Goal: Book appointment/travel/reservation

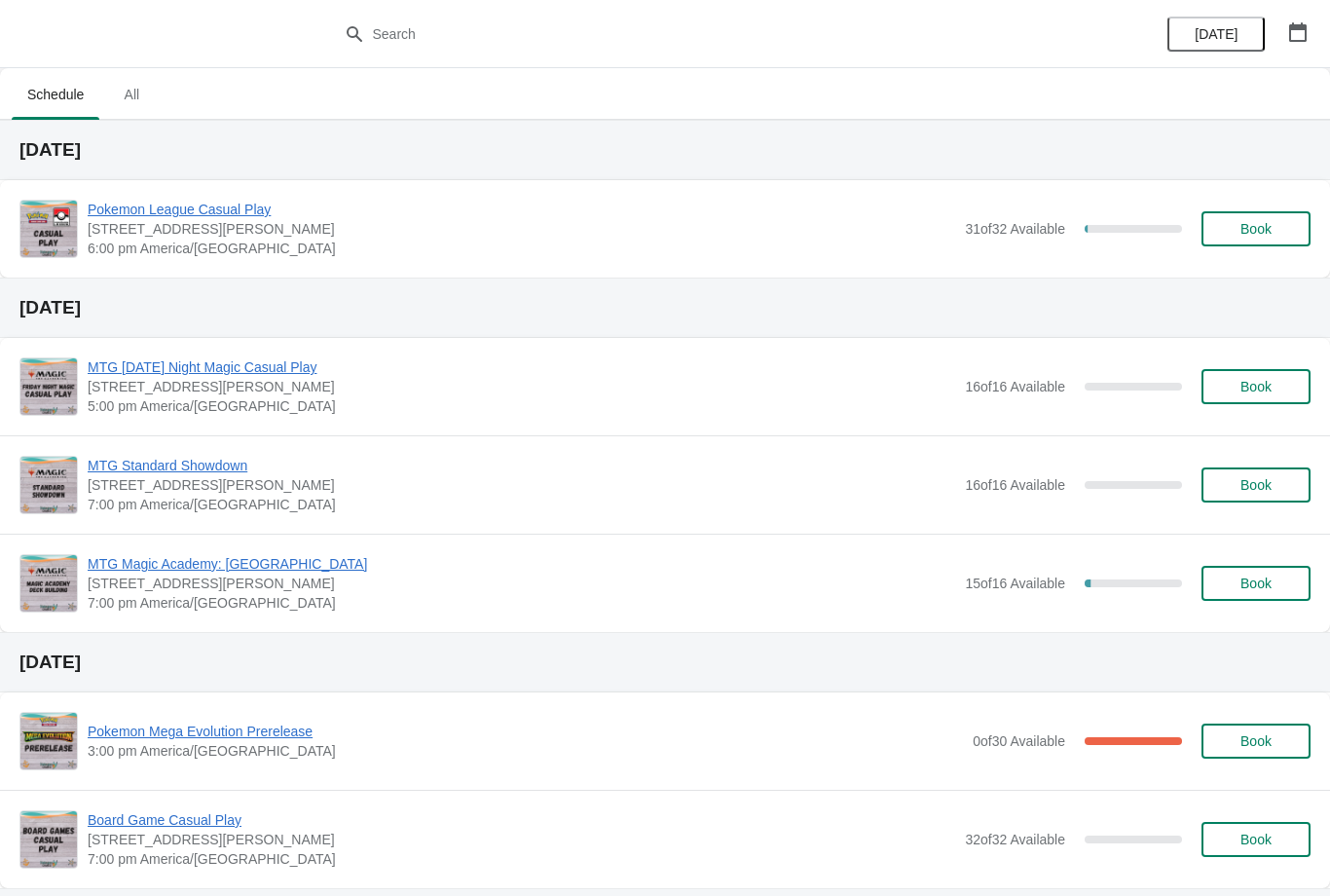
click at [1215, 243] on button "Book" at bounding box center [1256, 228] width 109 height 35
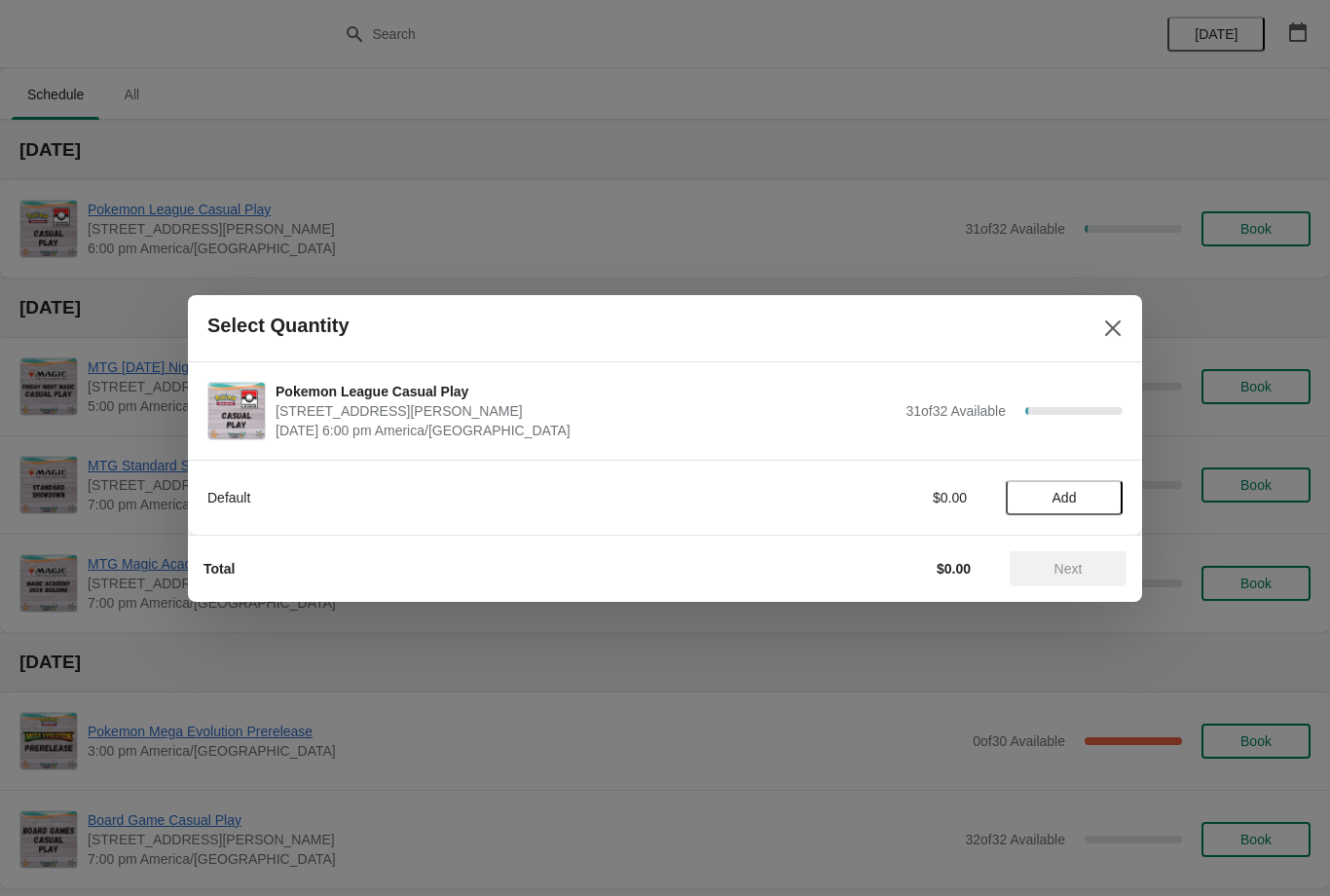
click at [1098, 480] on button "Add" at bounding box center [1064, 497] width 117 height 35
click at [1094, 562] on span "Next" at bounding box center [1068, 569] width 86 height 16
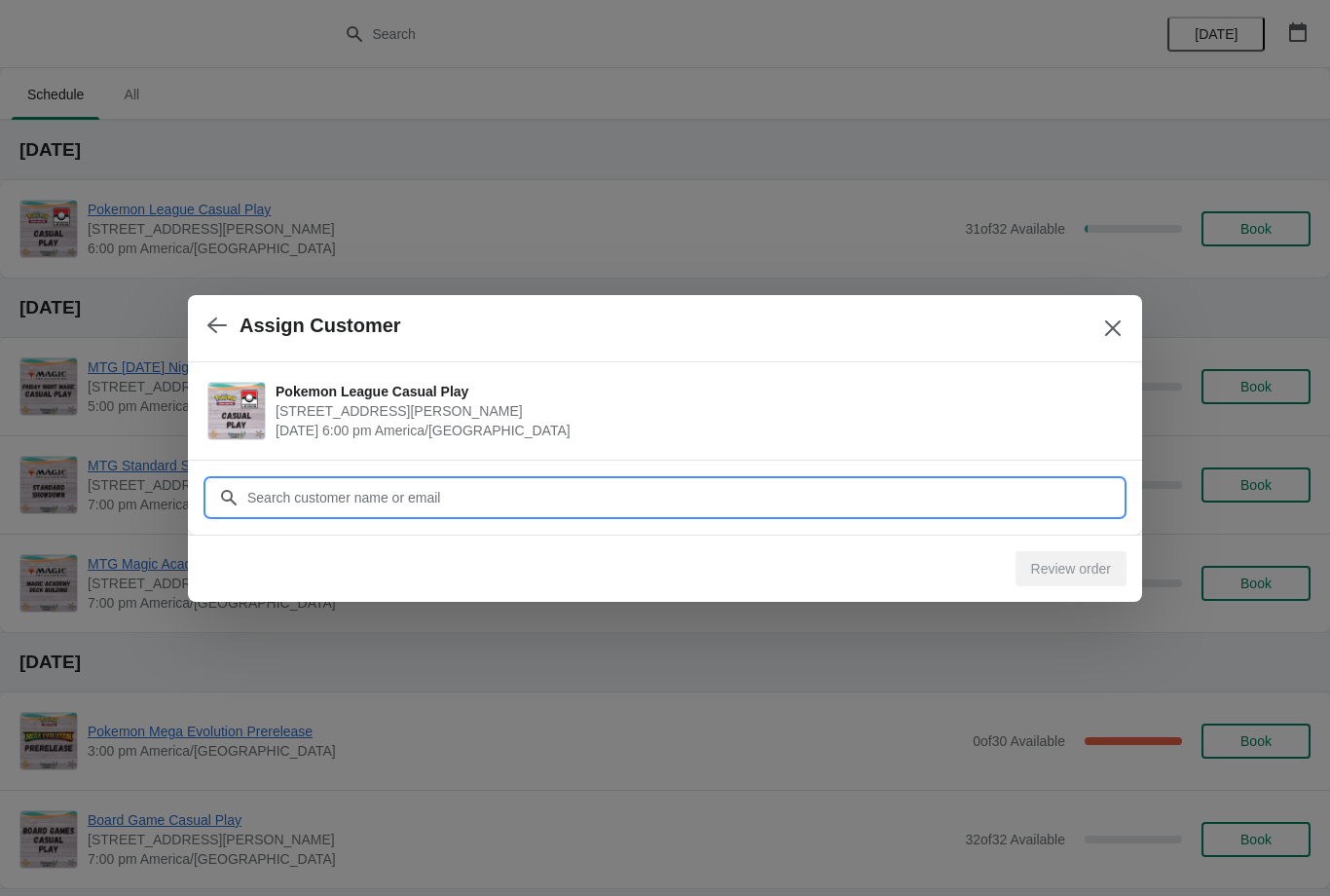
click at [964, 487] on input "Customer" at bounding box center [684, 497] width 876 height 35
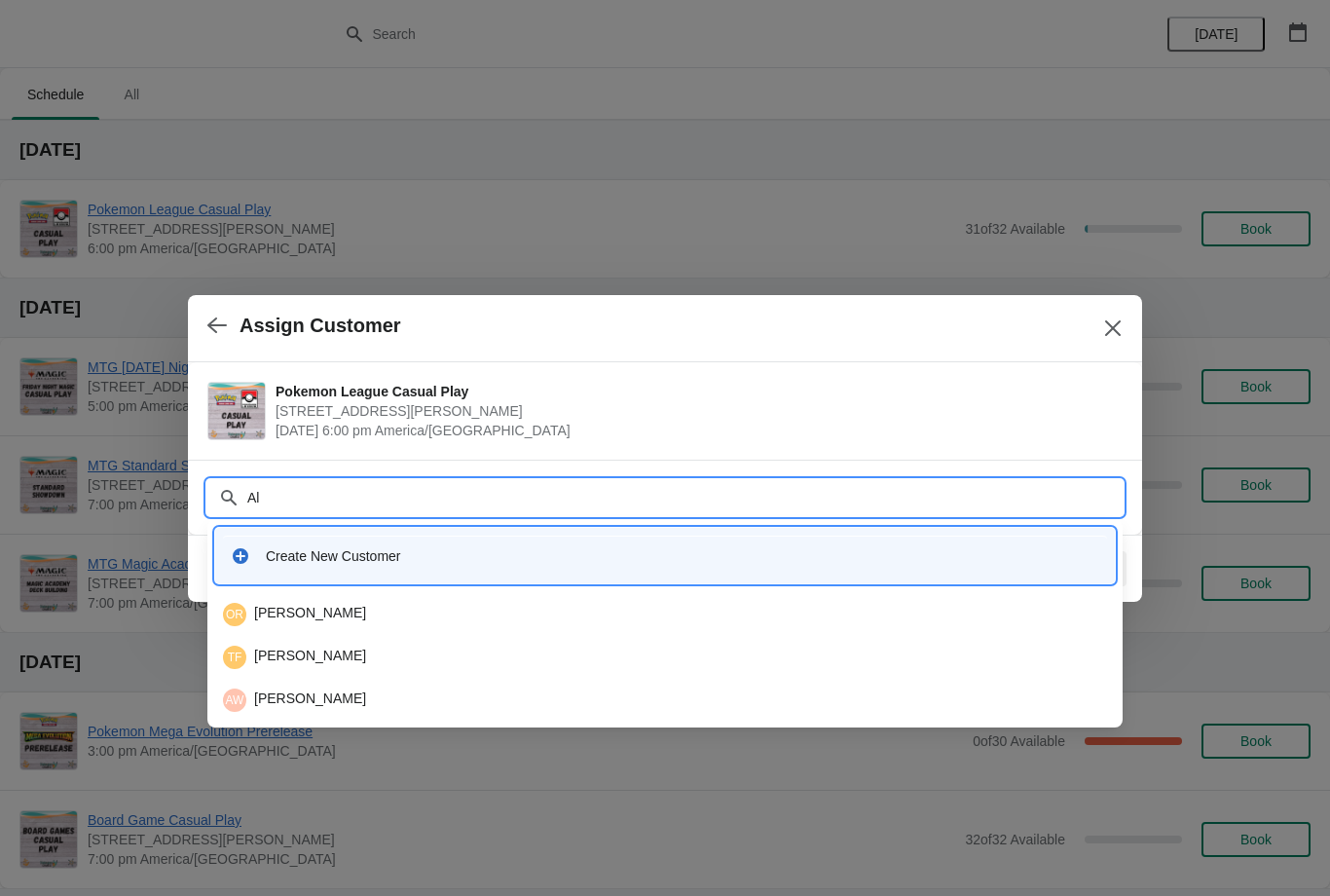
type input "A"
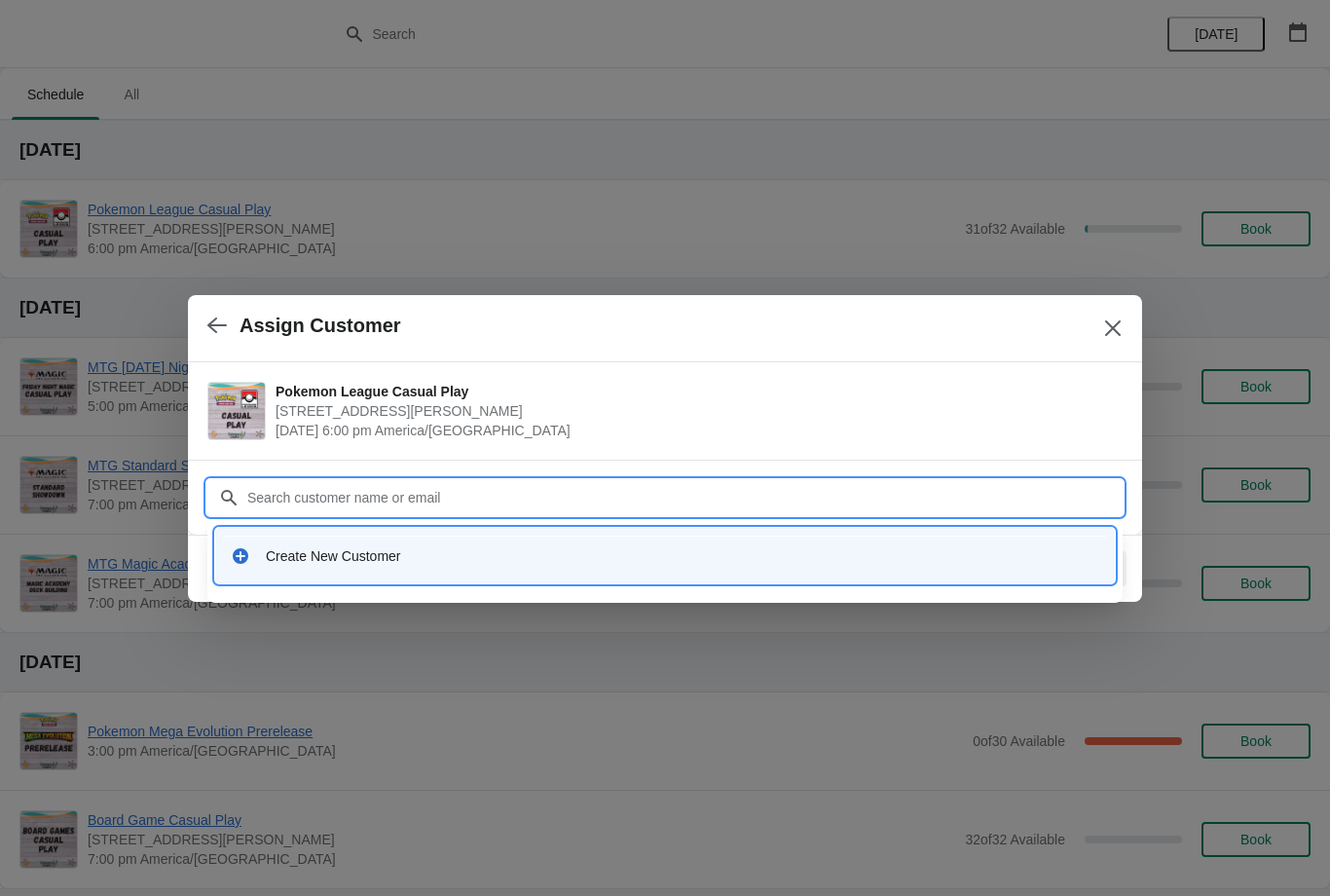
type input "F"
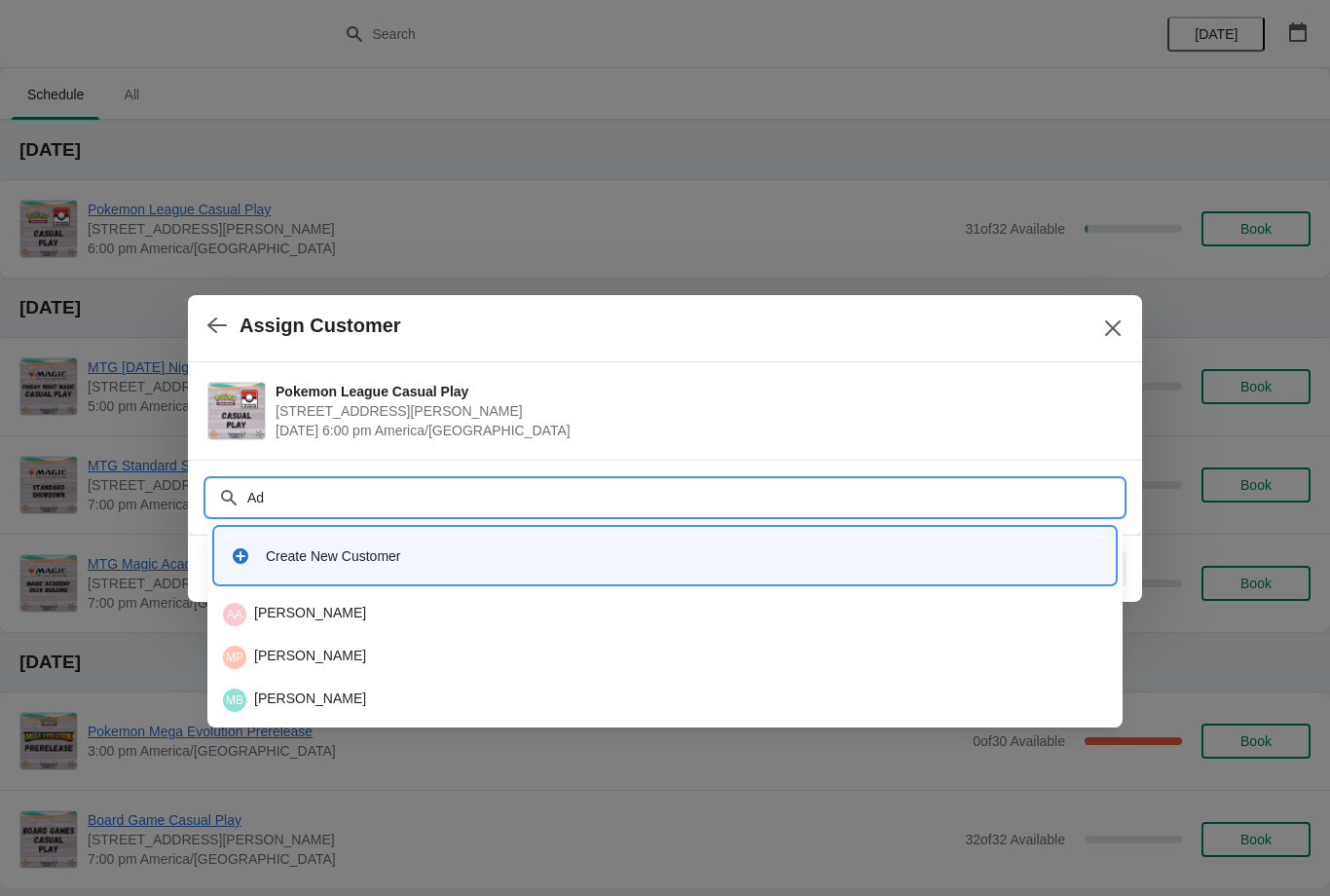
type input "A"
click at [628, 505] on input "Font" at bounding box center [684, 497] width 876 height 35
click at [698, 491] on input "Font" at bounding box center [684, 497] width 876 height 35
type input "F"
type input "[PERSON_NAME]"
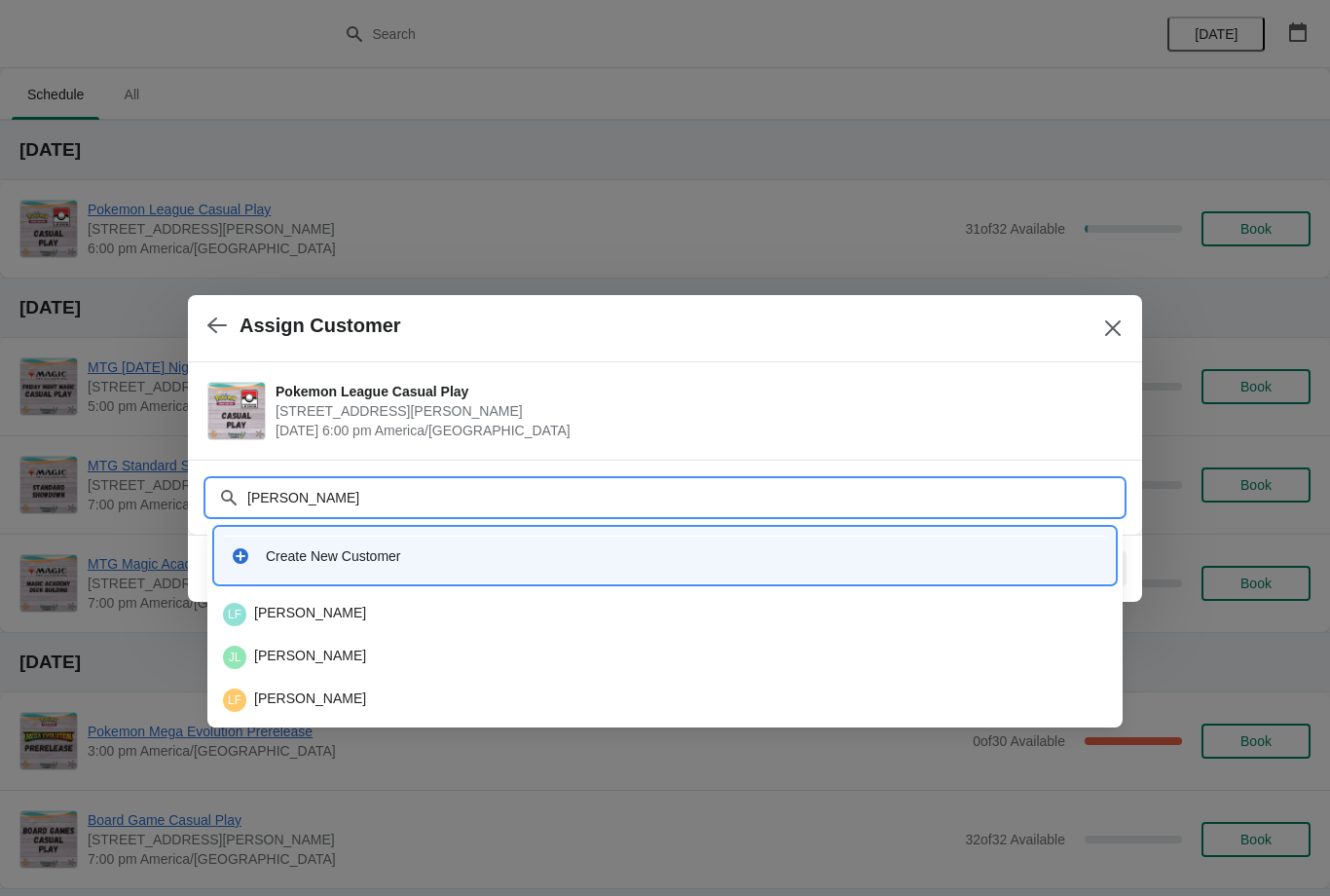
click at [540, 694] on div "[PERSON_NAME] [PERSON_NAME]" at bounding box center [665, 700] width 884 height 24
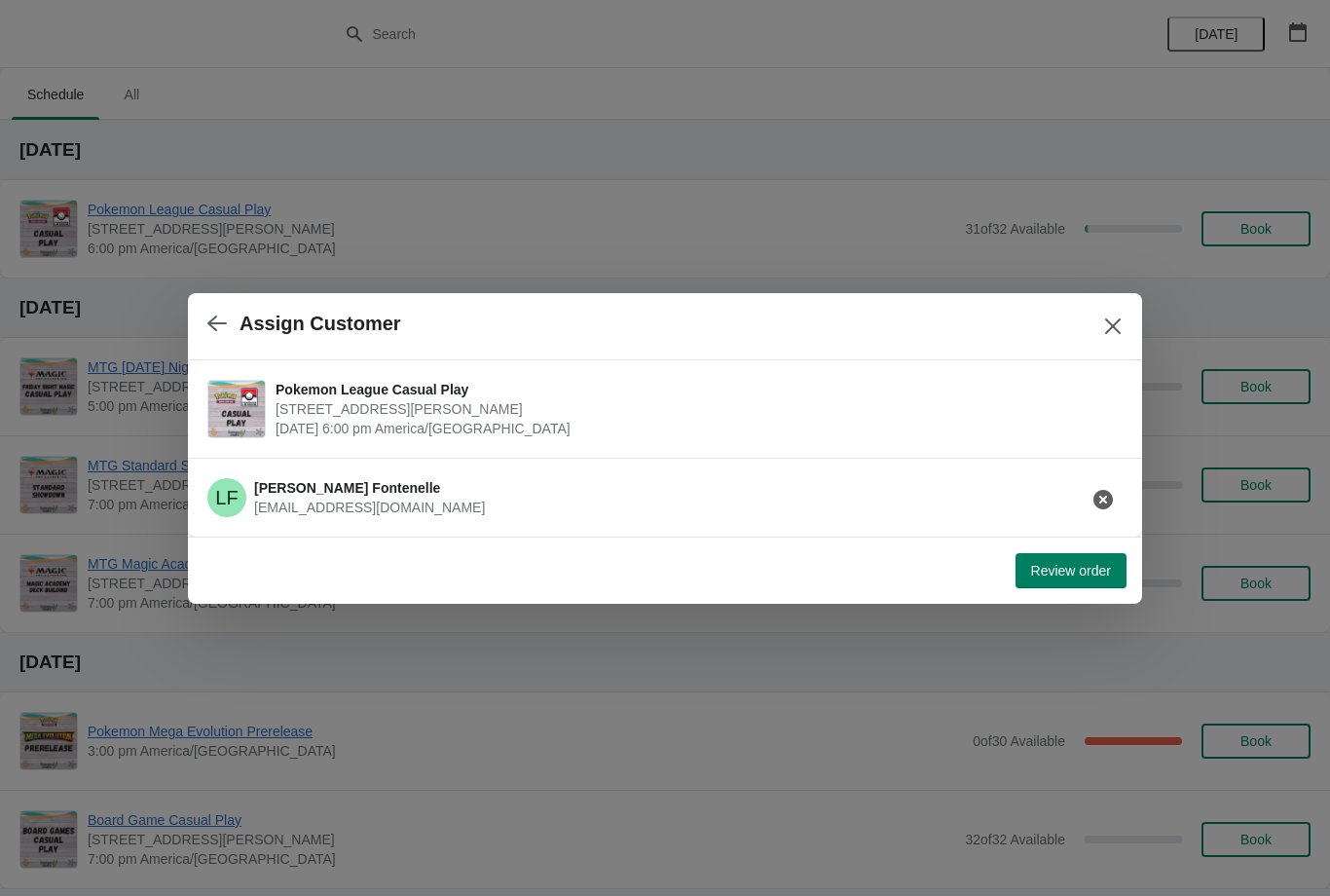
click at [1092, 572] on span "Review order" at bounding box center [1070, 571] width 80 height 16
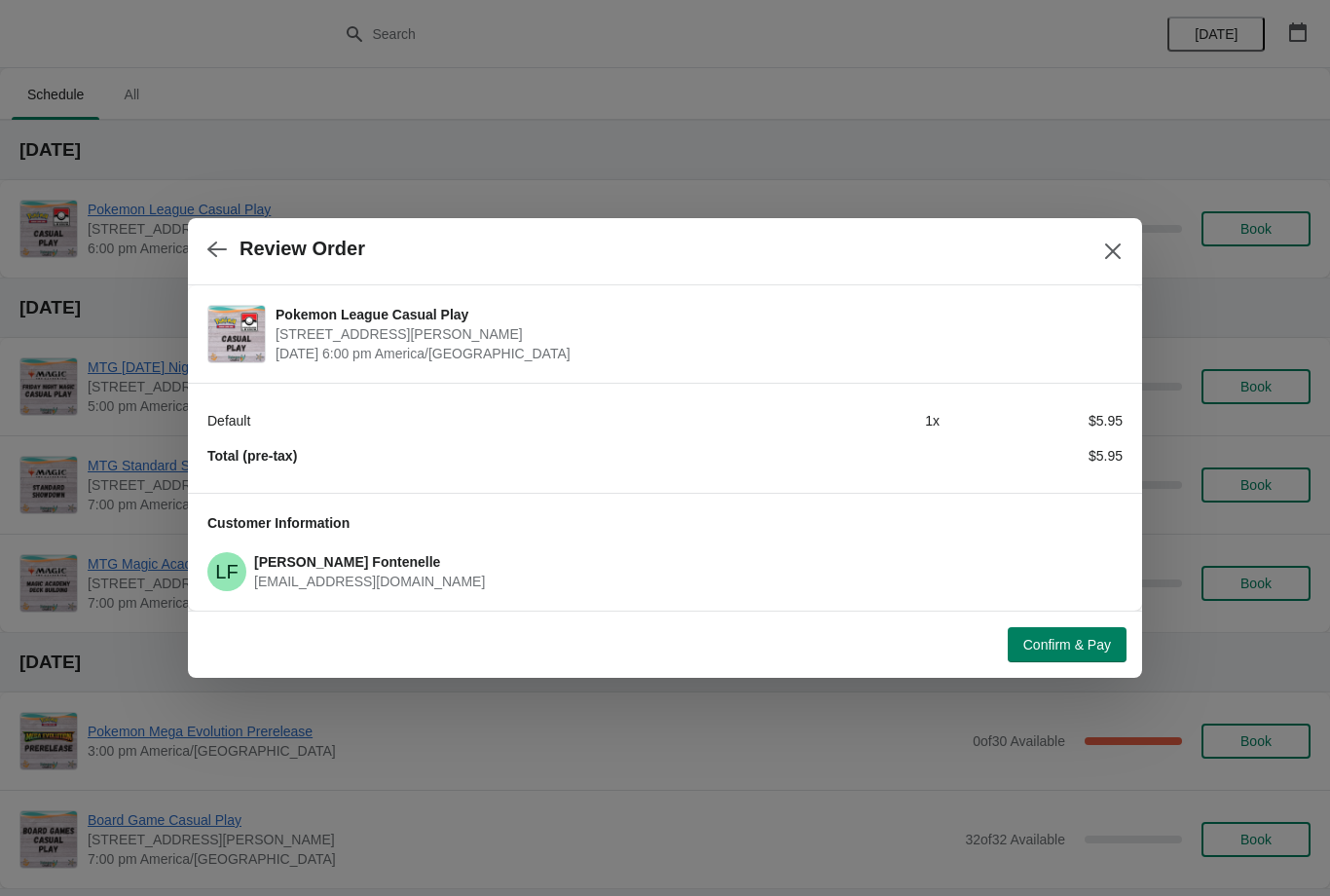
click at [1082, 653] on button "Confirm & Pay" at bounding box center [1067, 644] width 119 height 35
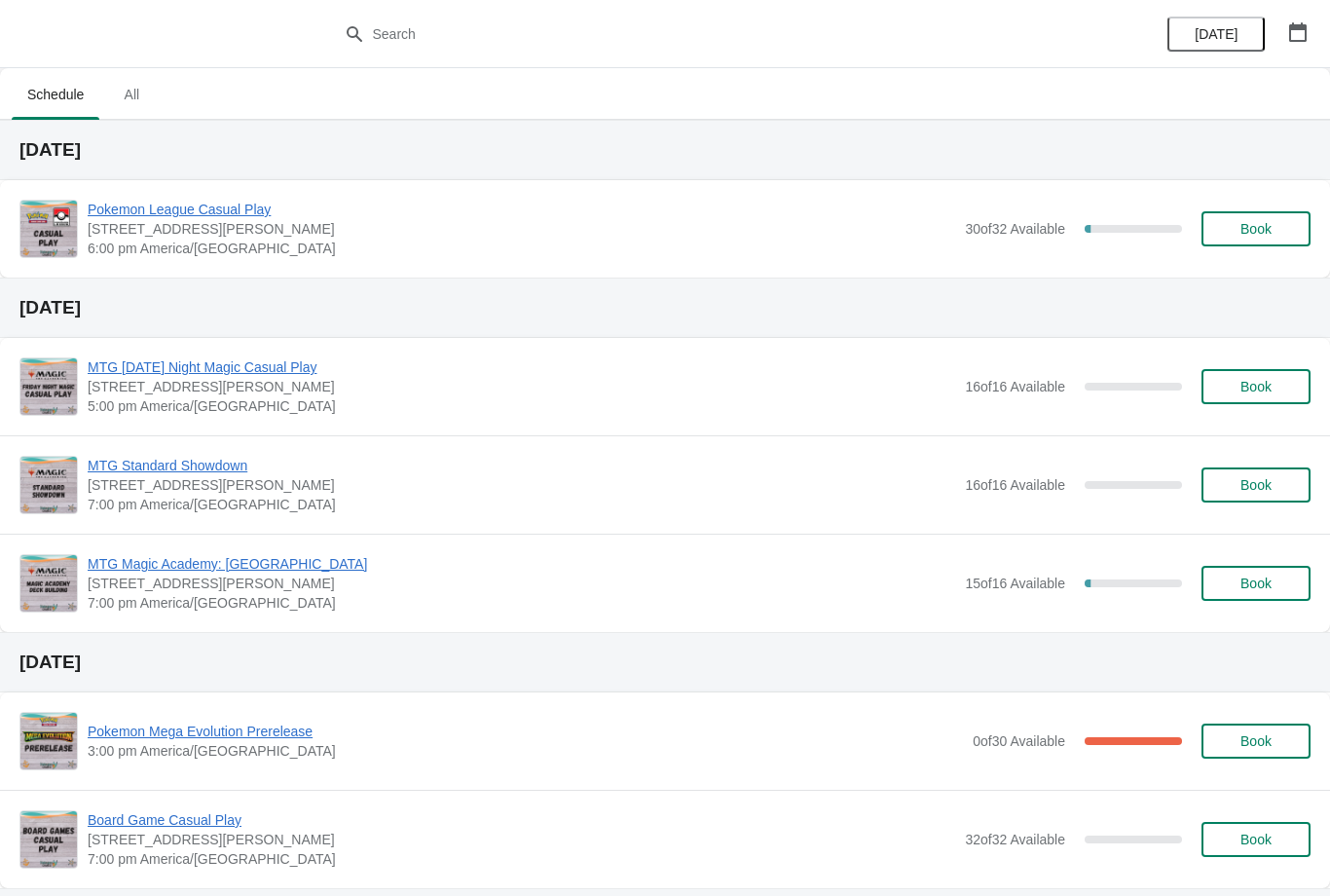
click at [1301, 226] on button "Book" at bounding box center [1256, 228] width 109 height 35
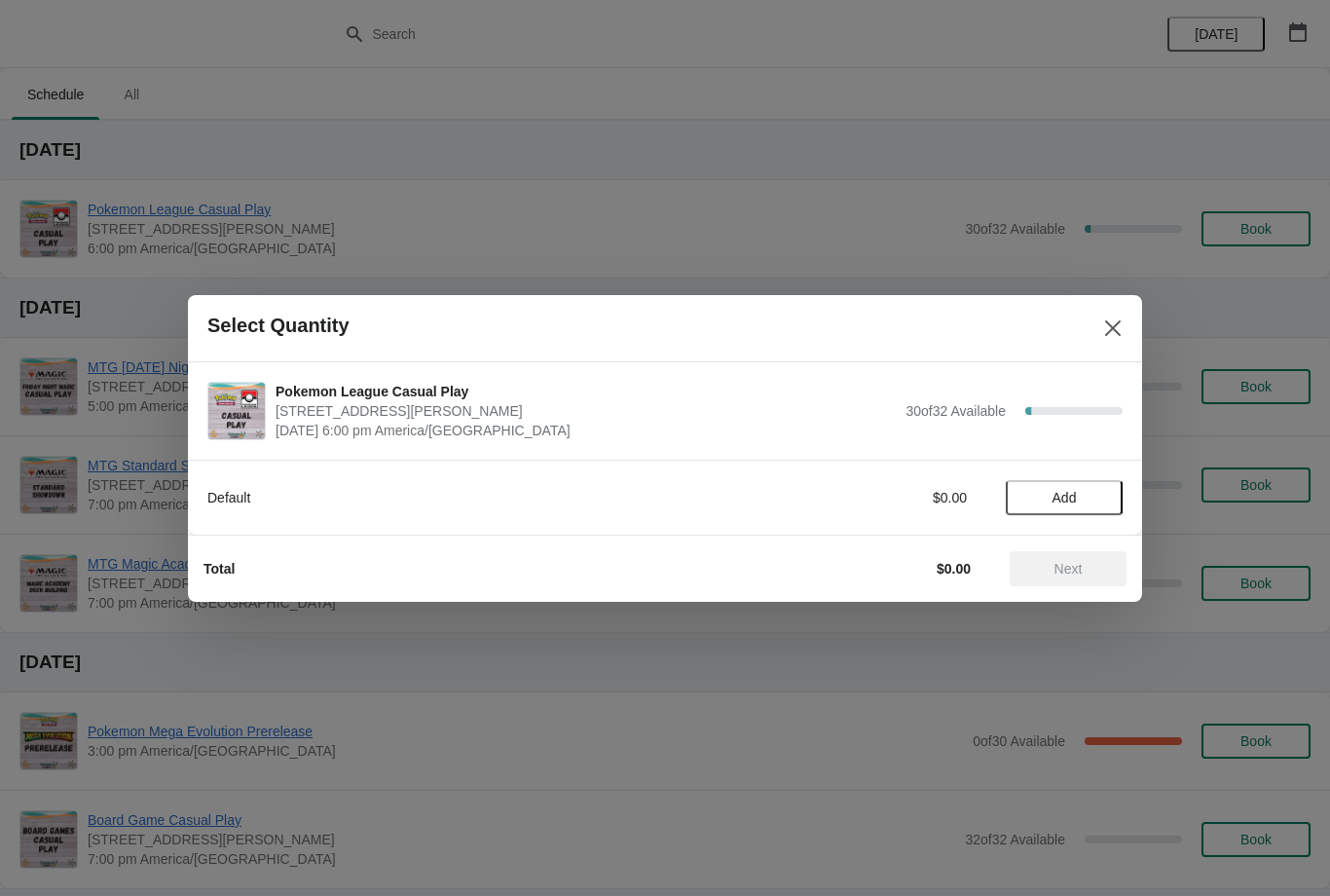
click at [1096, 490] on span "Add" at bounding box center [1064, 498] width 82 height 16
click at [1092, 573] on span "Next" at bounding box center [1068, 569] width 86 height 16
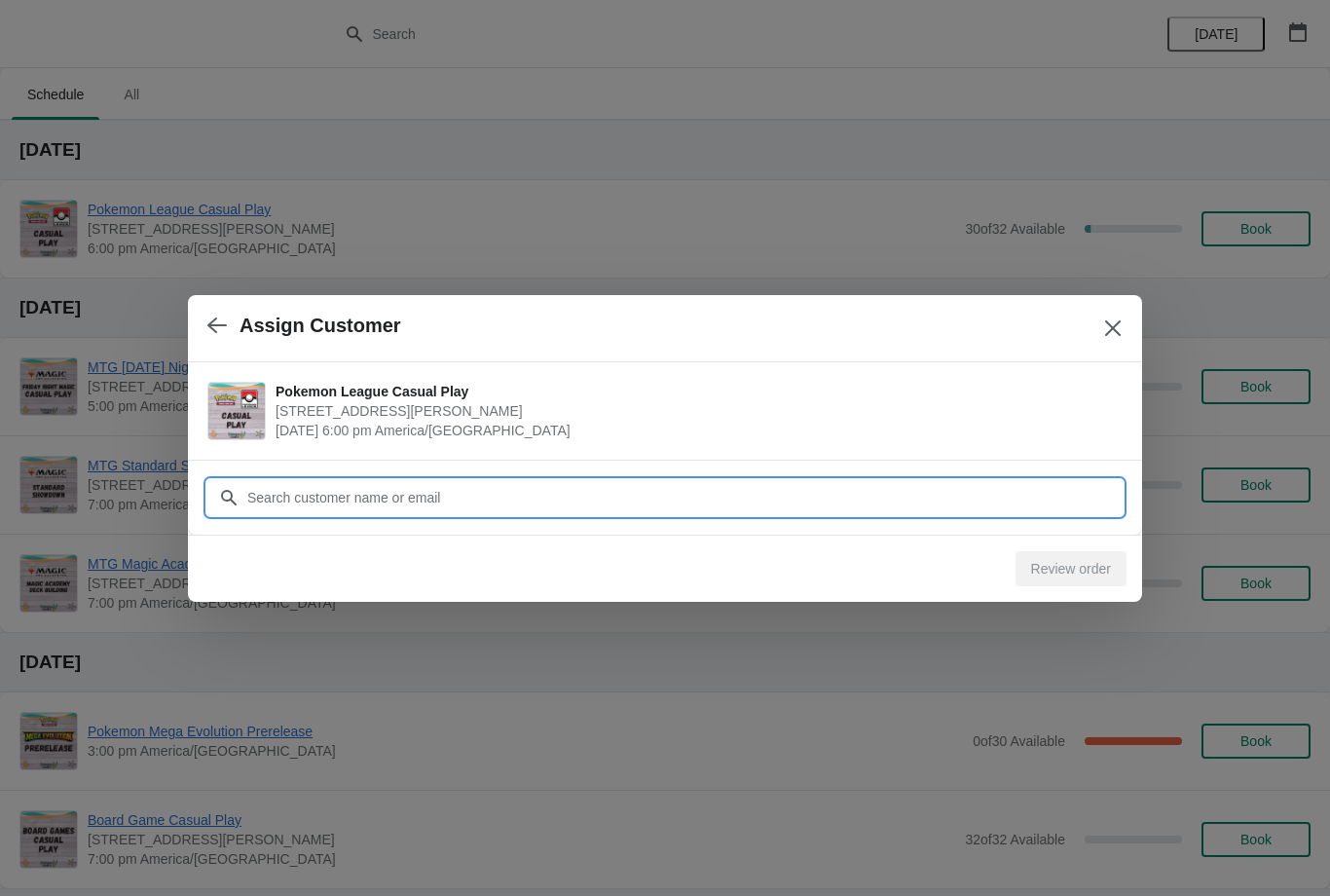
click at [1011, 480] on input "Customer" at bounding box center [684, 497] width 876 height 35
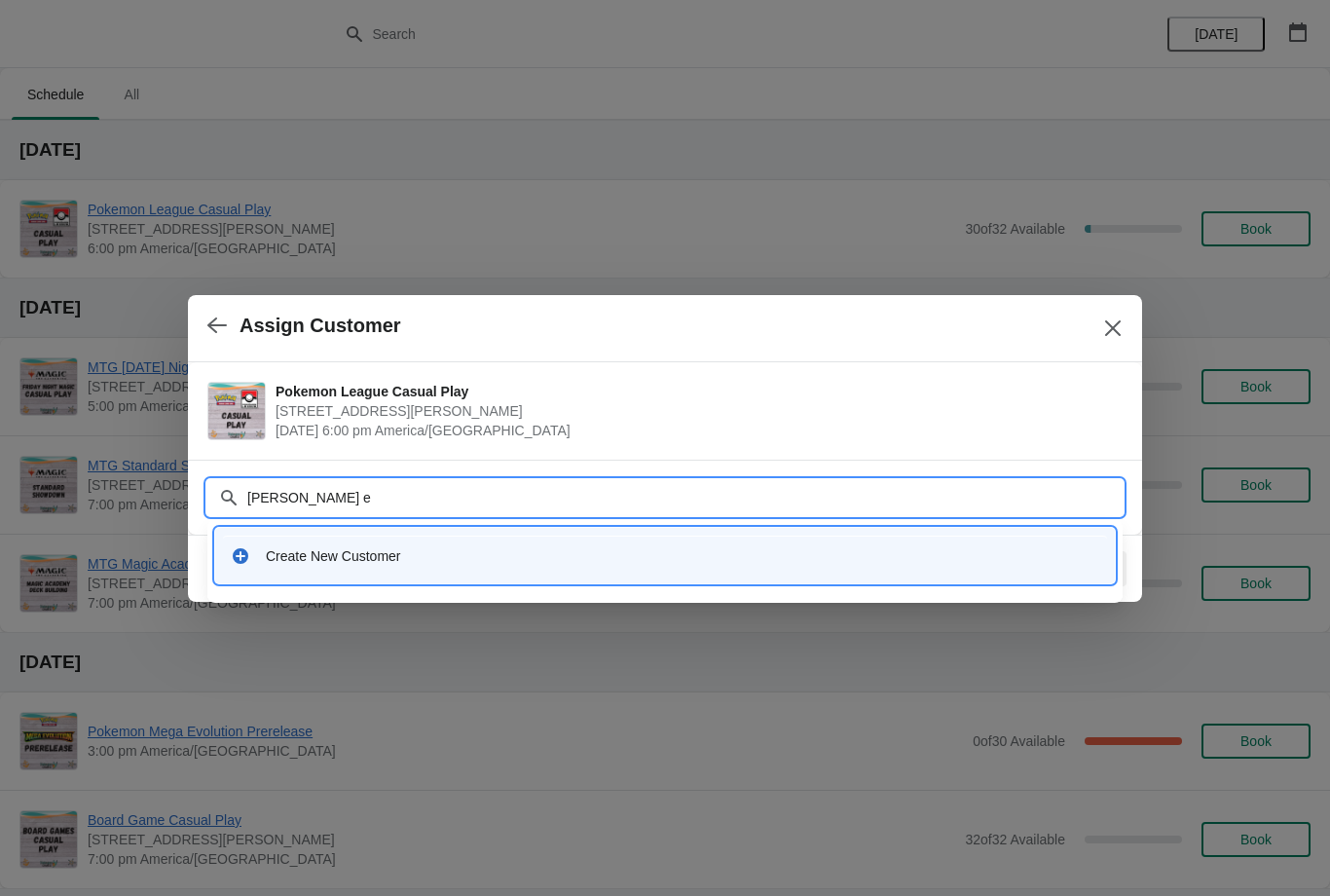
type input "Robin ei"
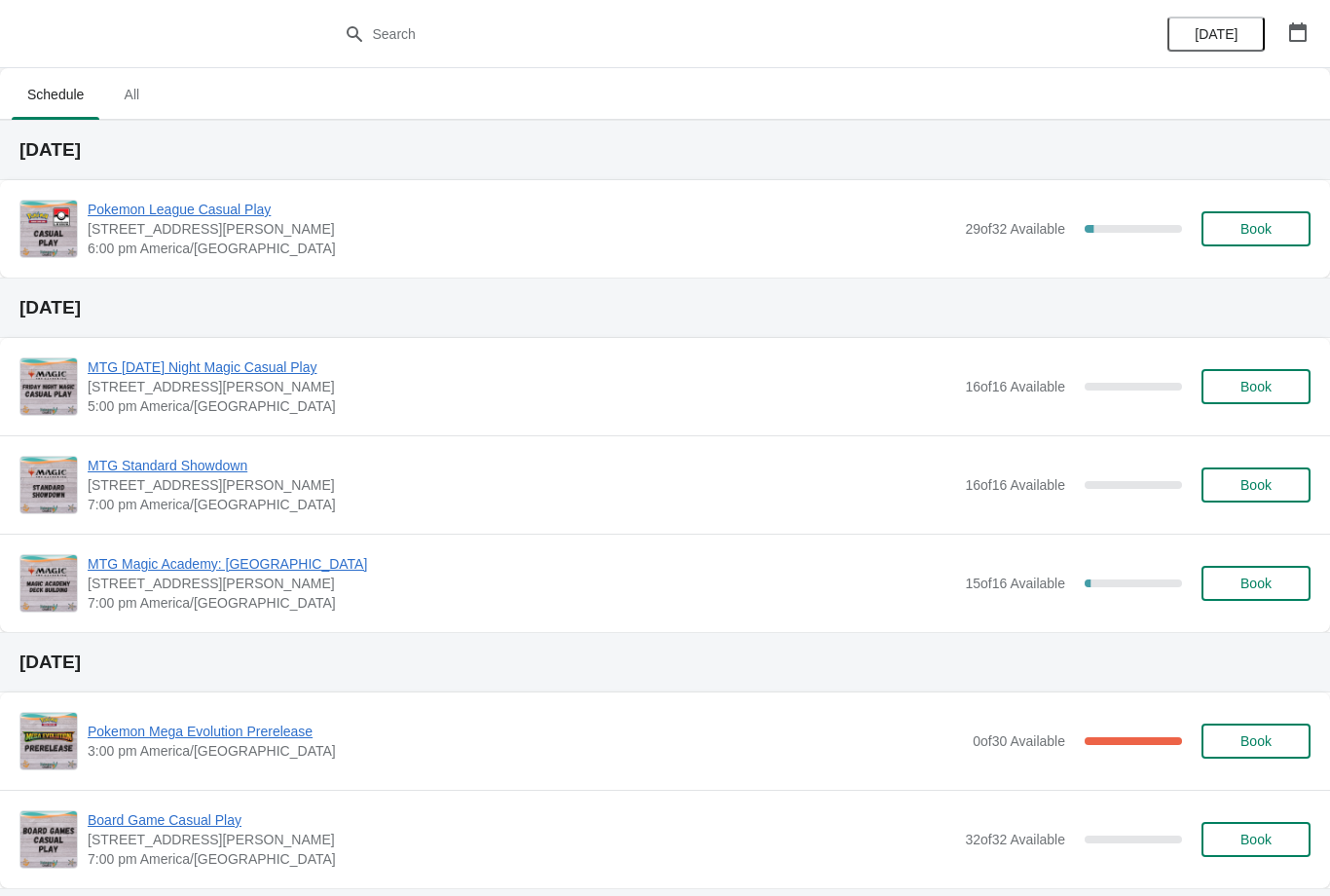
click at [1276, 237] on button "Book" at bounding box center [1256, 228] width 109 height 35
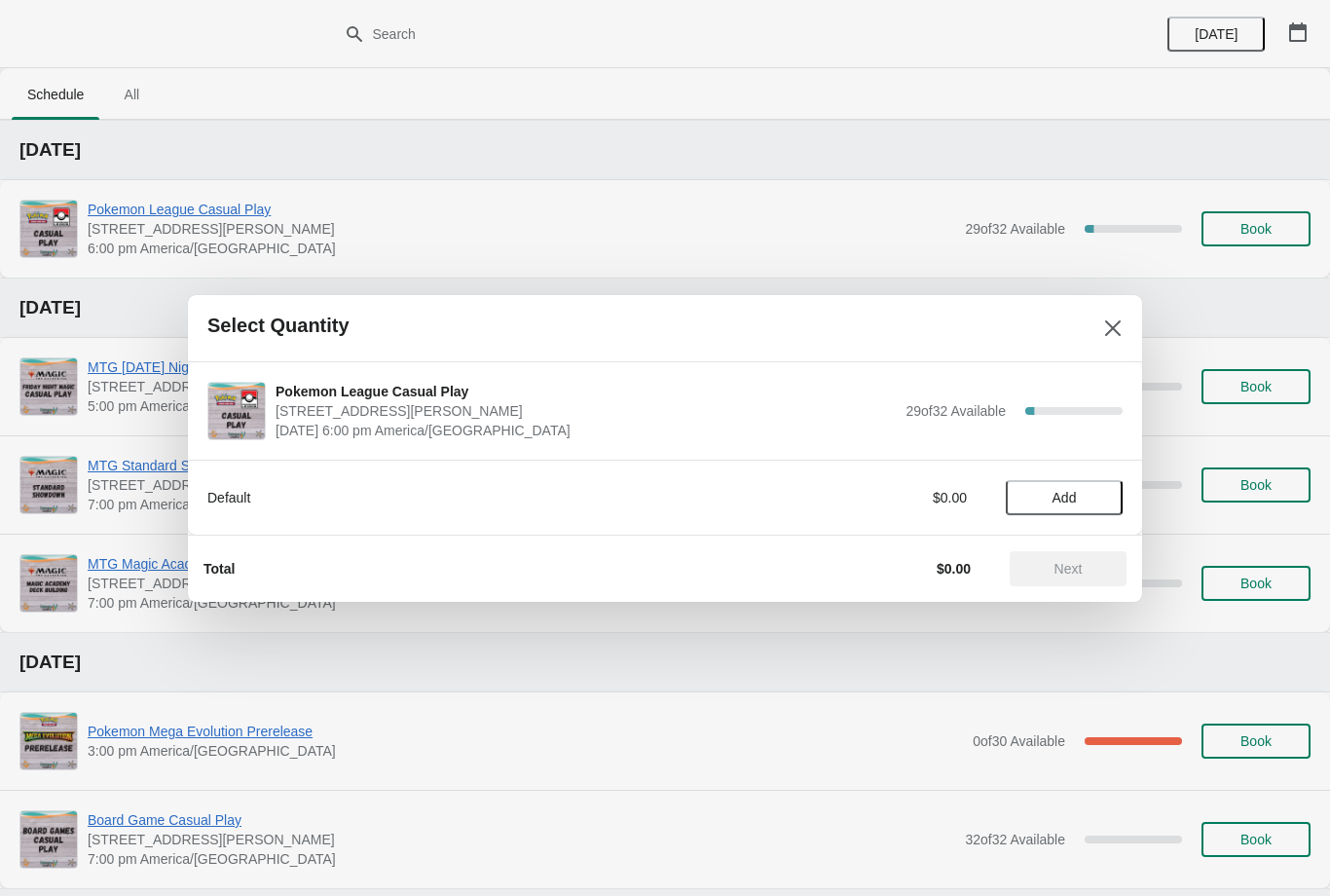
click at [1092, 491] on span "Add" at bounding box center [1064, 498] width 82 height 16
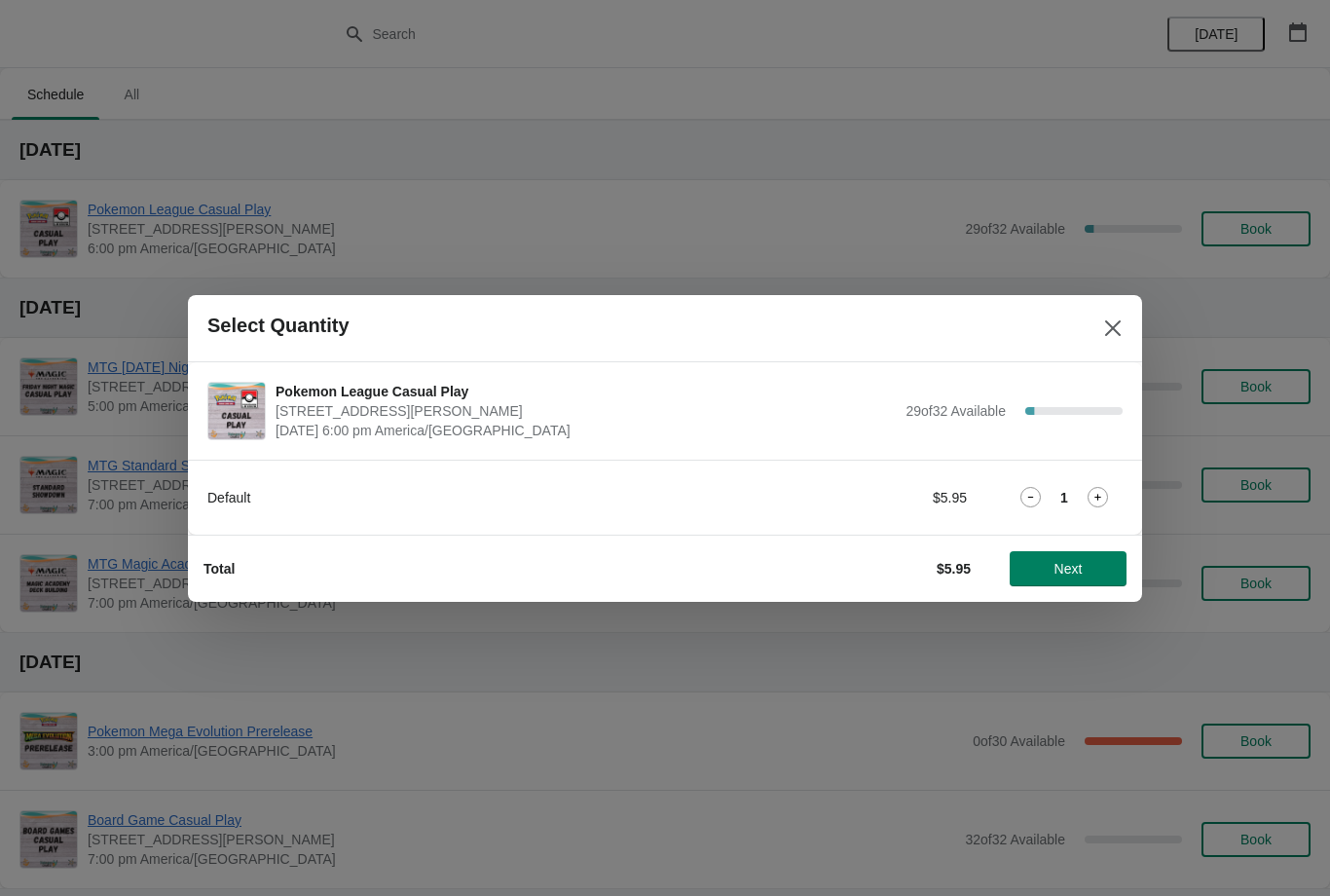
click at [1097, 569] on span "Next" at bounding box center [1068, 569] width 86 height 16
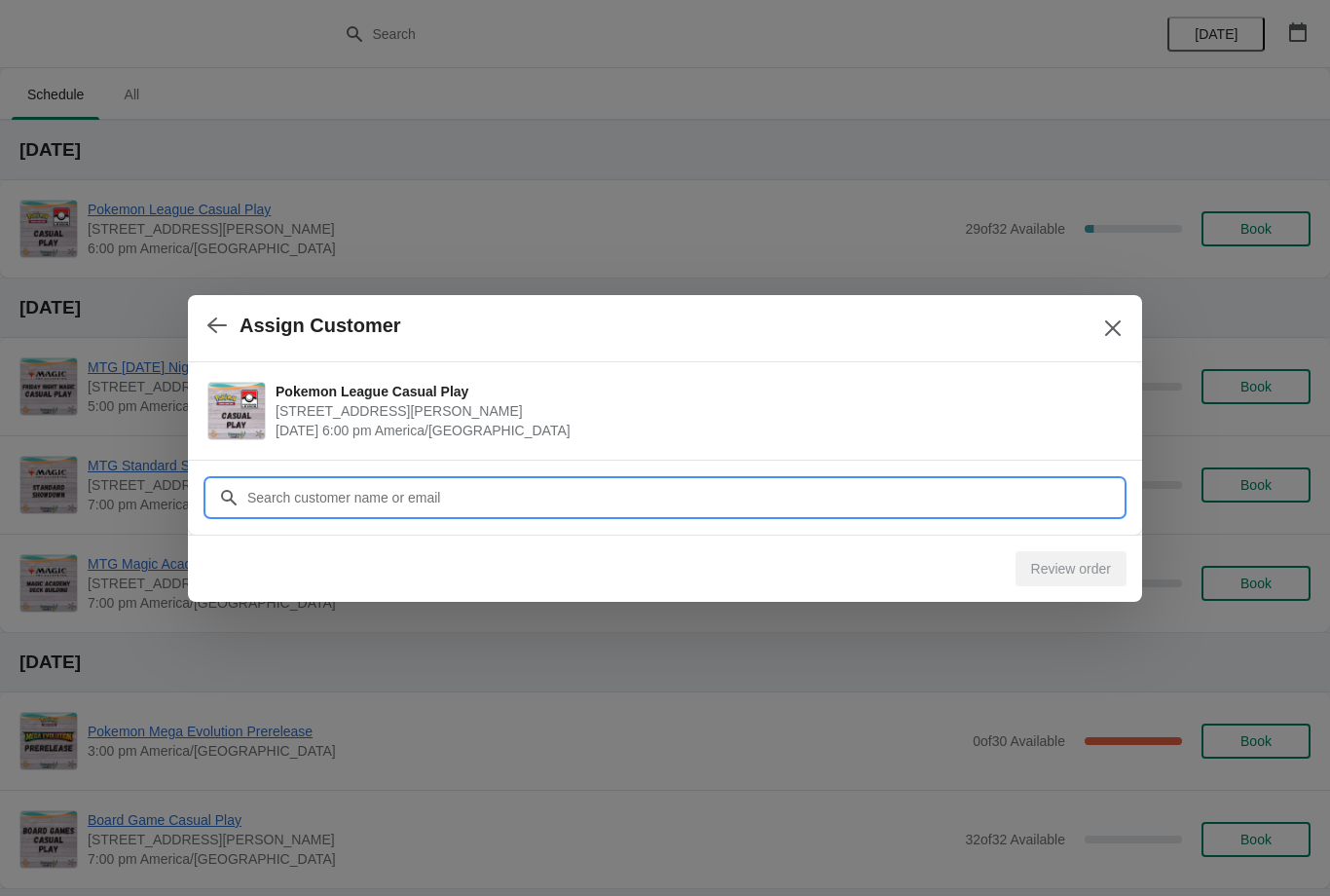
click at [973, 504] on input "Customer" at bounding box center [684, 497] width 876 height 35
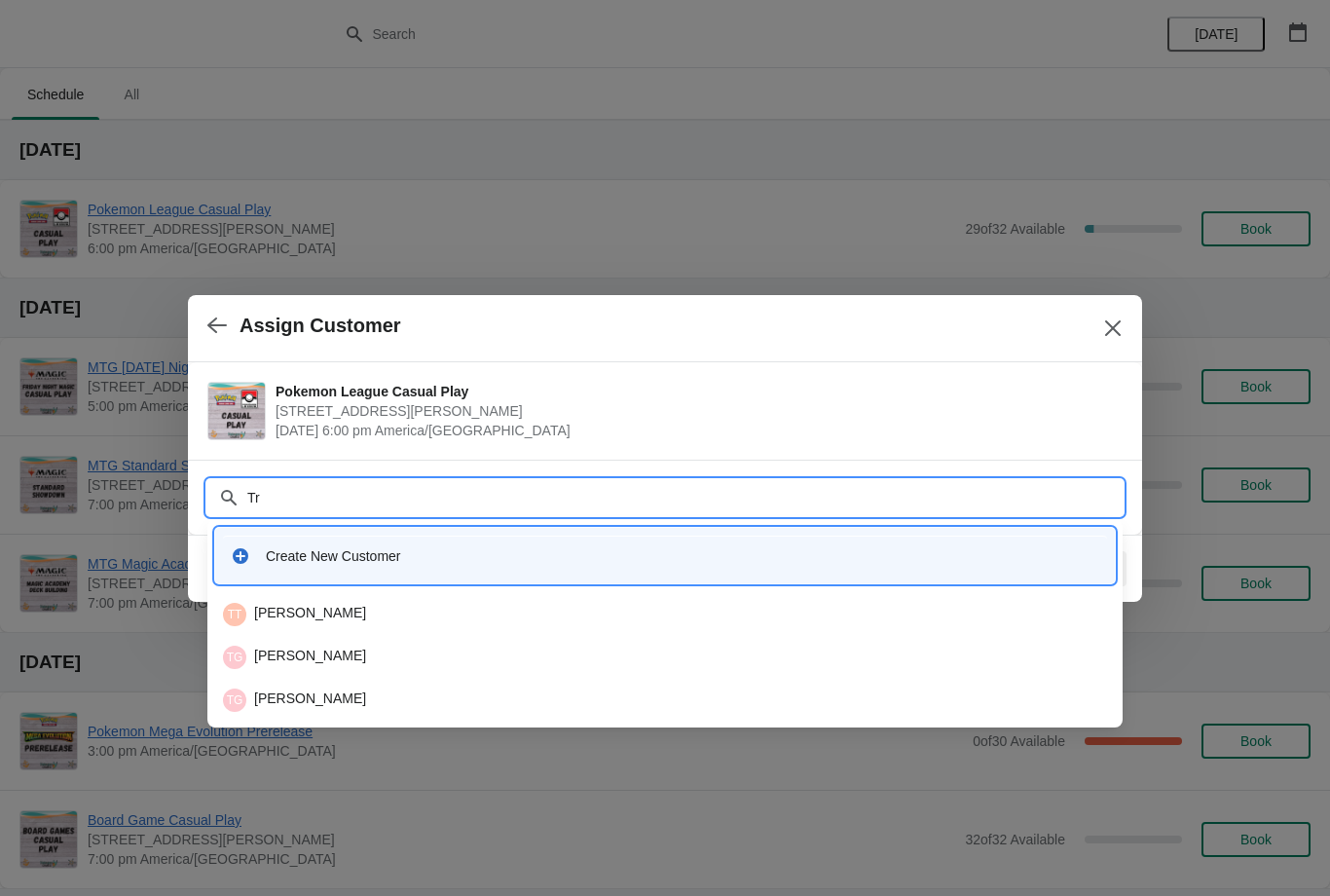
type input "T"
type input "Points"
click at [491, 621] on div "TP Trevor Points" at bounding box center [665, 614] width 884 height 24
type input "Point"
click at [553, 606] on div "TP Trevor Points" at bounding box center [665, 614] width 884 height 24
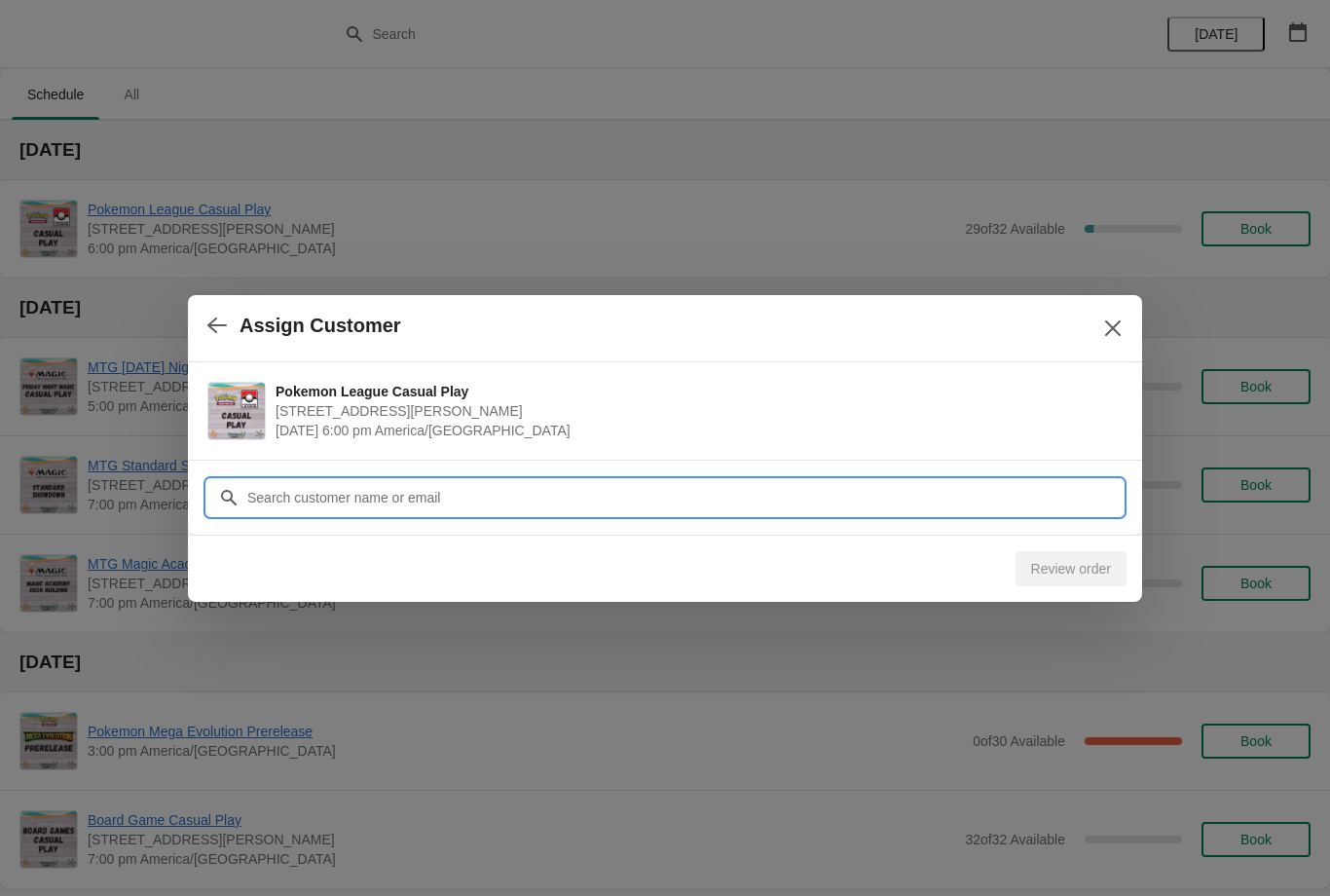
click at [1015, 498] on input "Customer" at bounding box center [684, 497] width 876 height 35
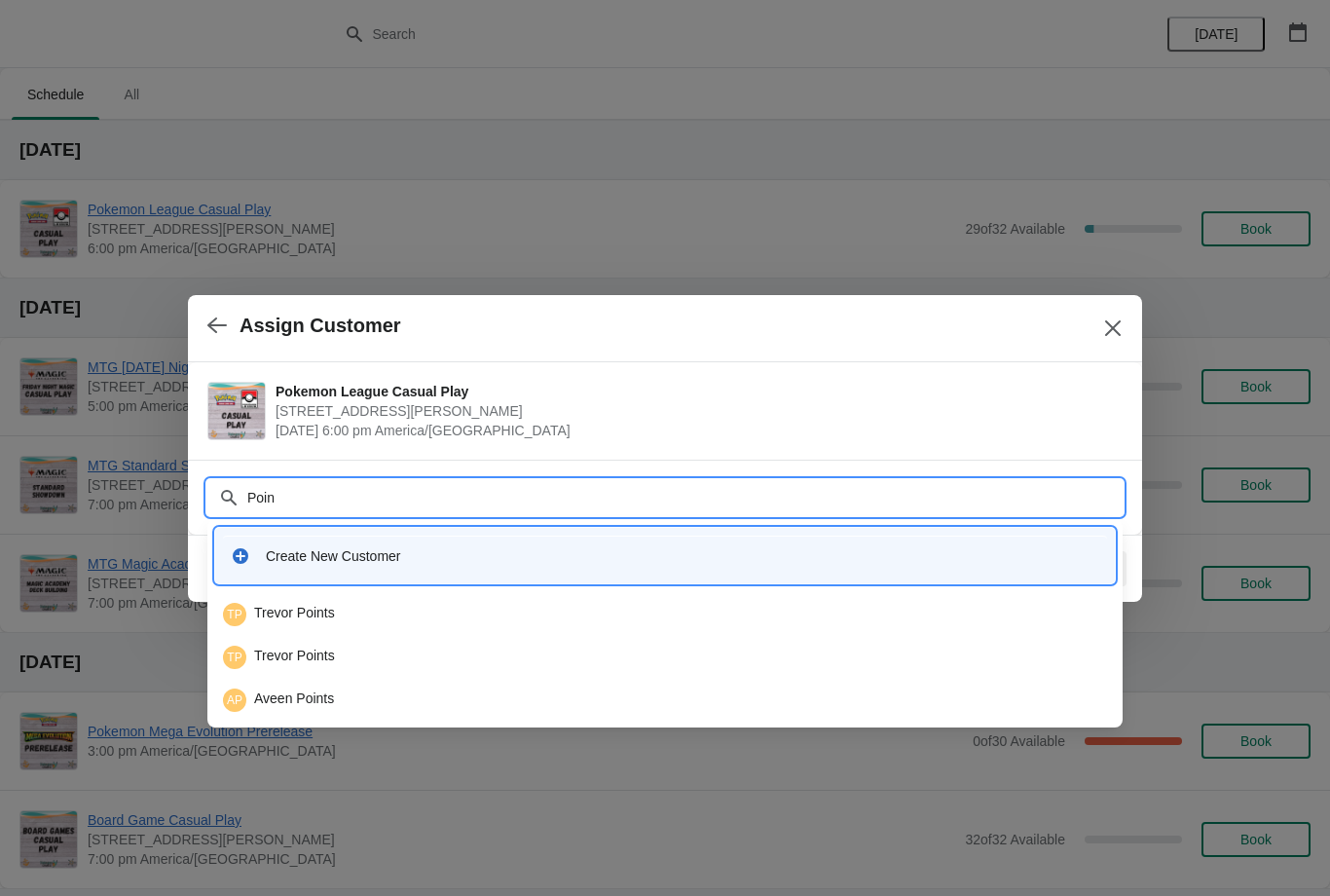
type input "Point"
click at [554, 606] on div "TP Trevor Points" at bounding box center [665, 614] width 884 height 24
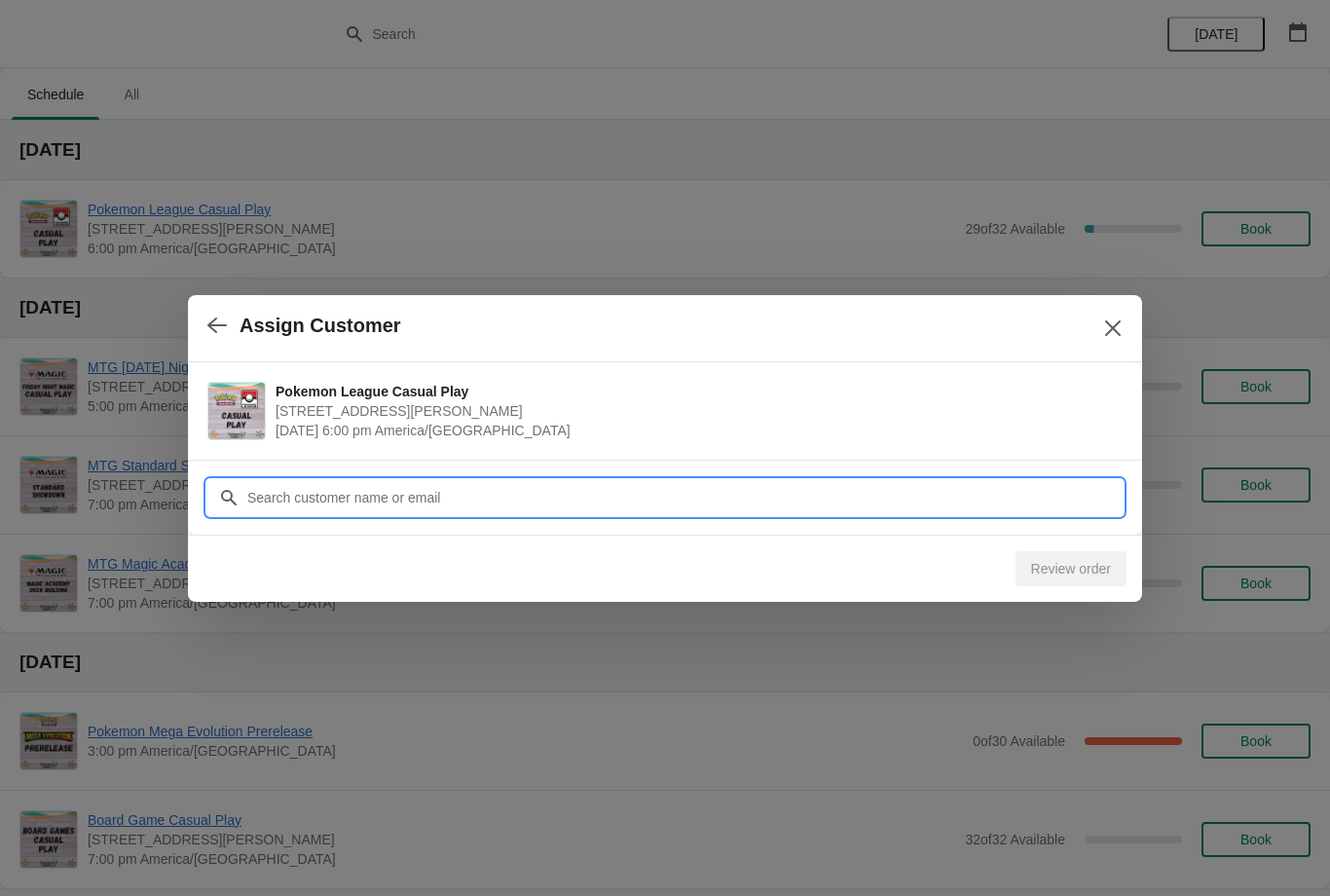
click at [1119, 320] on icon "Close" at bounding box center [1113, 328] width 20 height 20
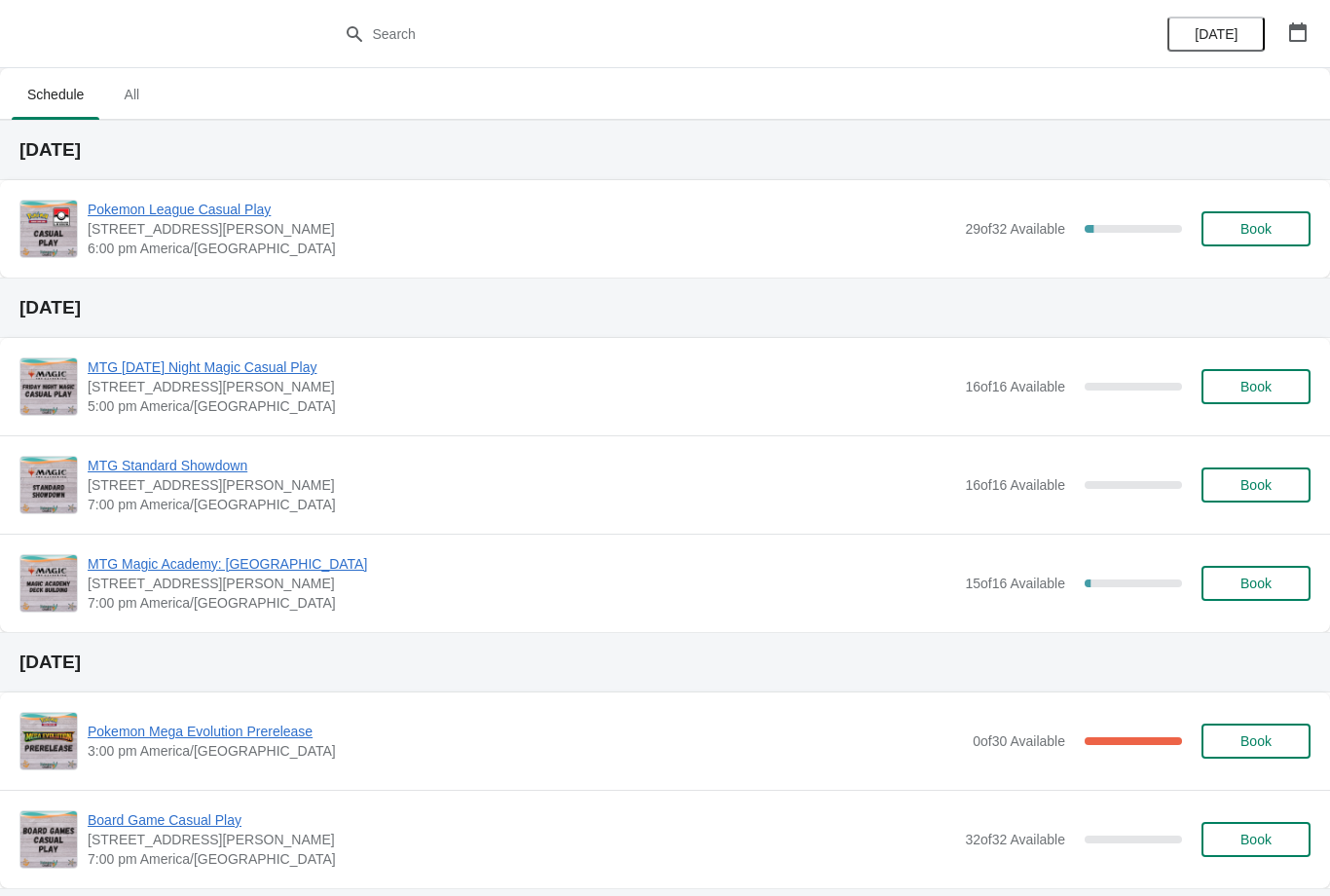
click at [201, 201] on span "Pokemon League Casual Play" at bounding box center [522, 209] width 868 height 20
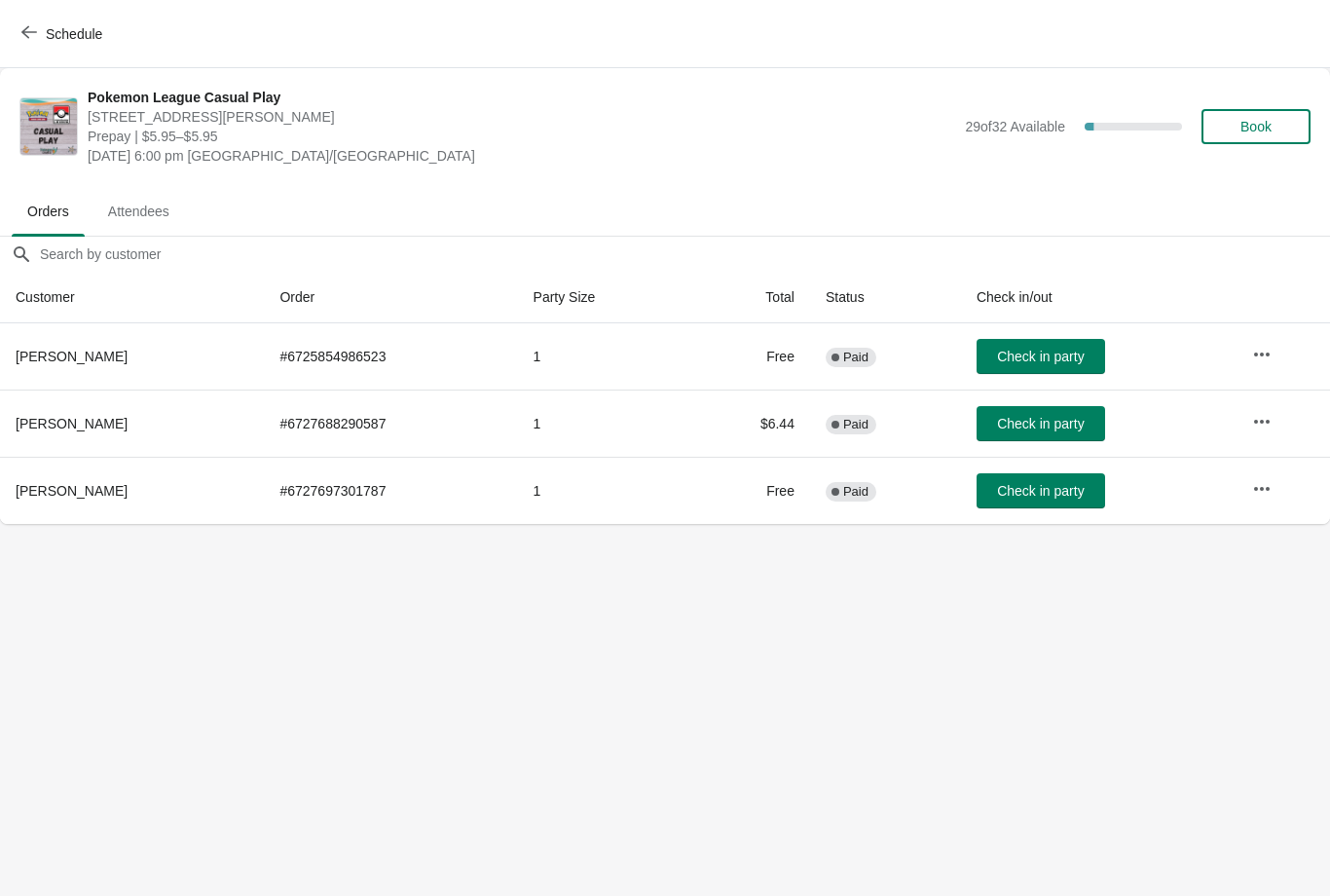
click at [27, 33] on icon "button" at bounding box center [30, 33] width 16 height 13
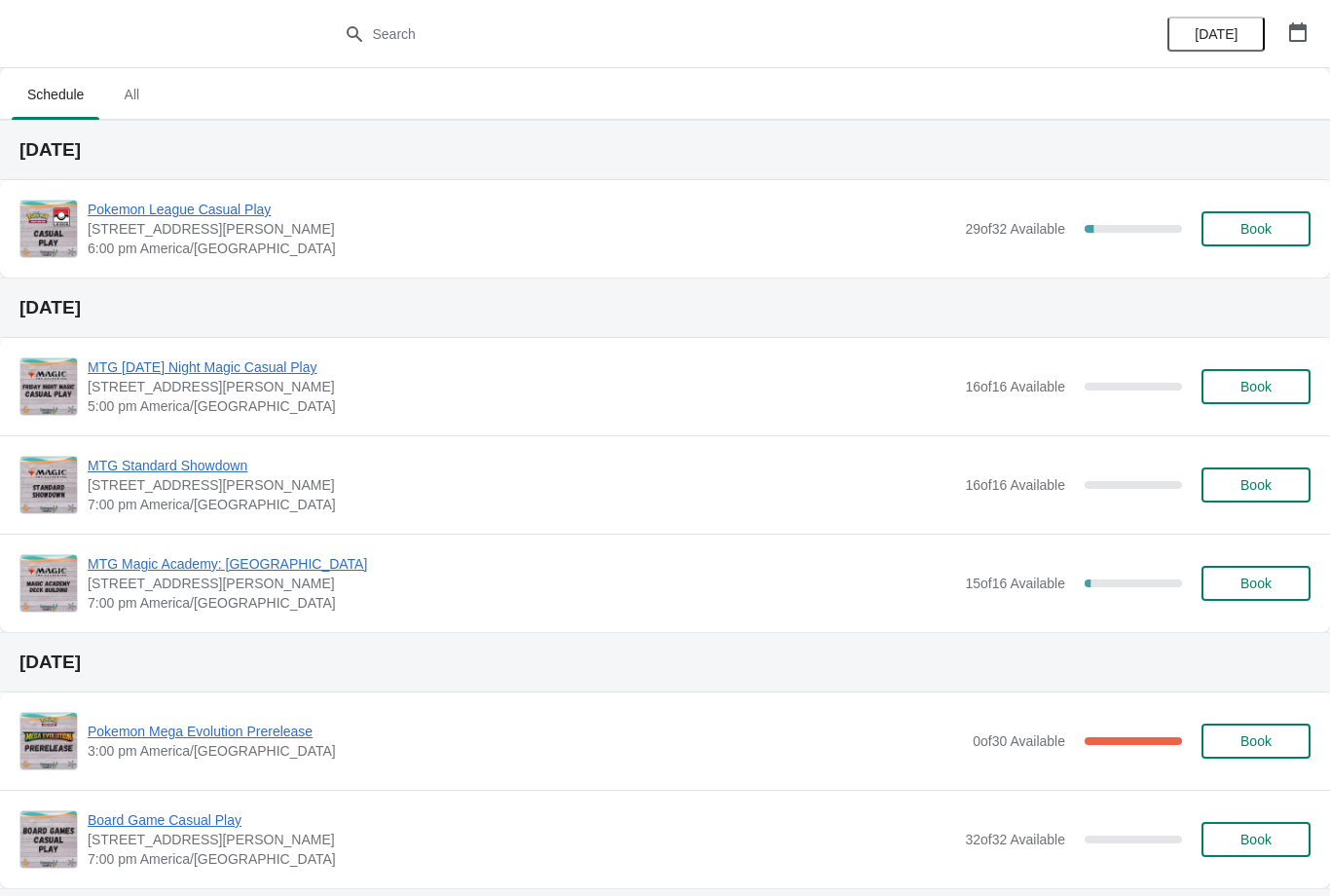
click at [1282, 231] on span "Book" at bounding box center [1256, 229] width 74 height 16
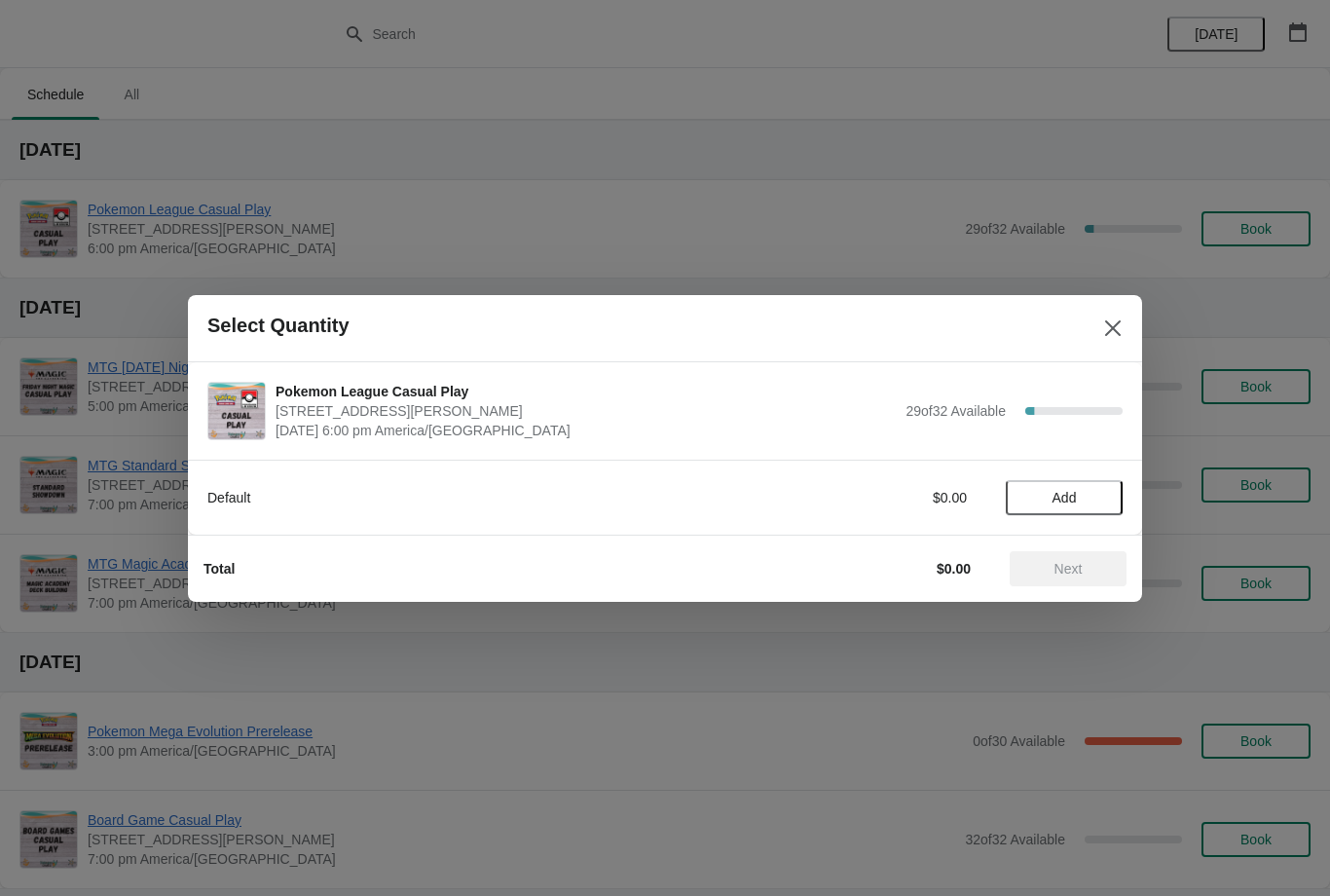
click at [1095, 499] on span "Add" at bounding box center [1064, 498] width 82 height 16
click at [1087, 571] on span "Next" at bounding box center [1068, 569] width 86 height 16
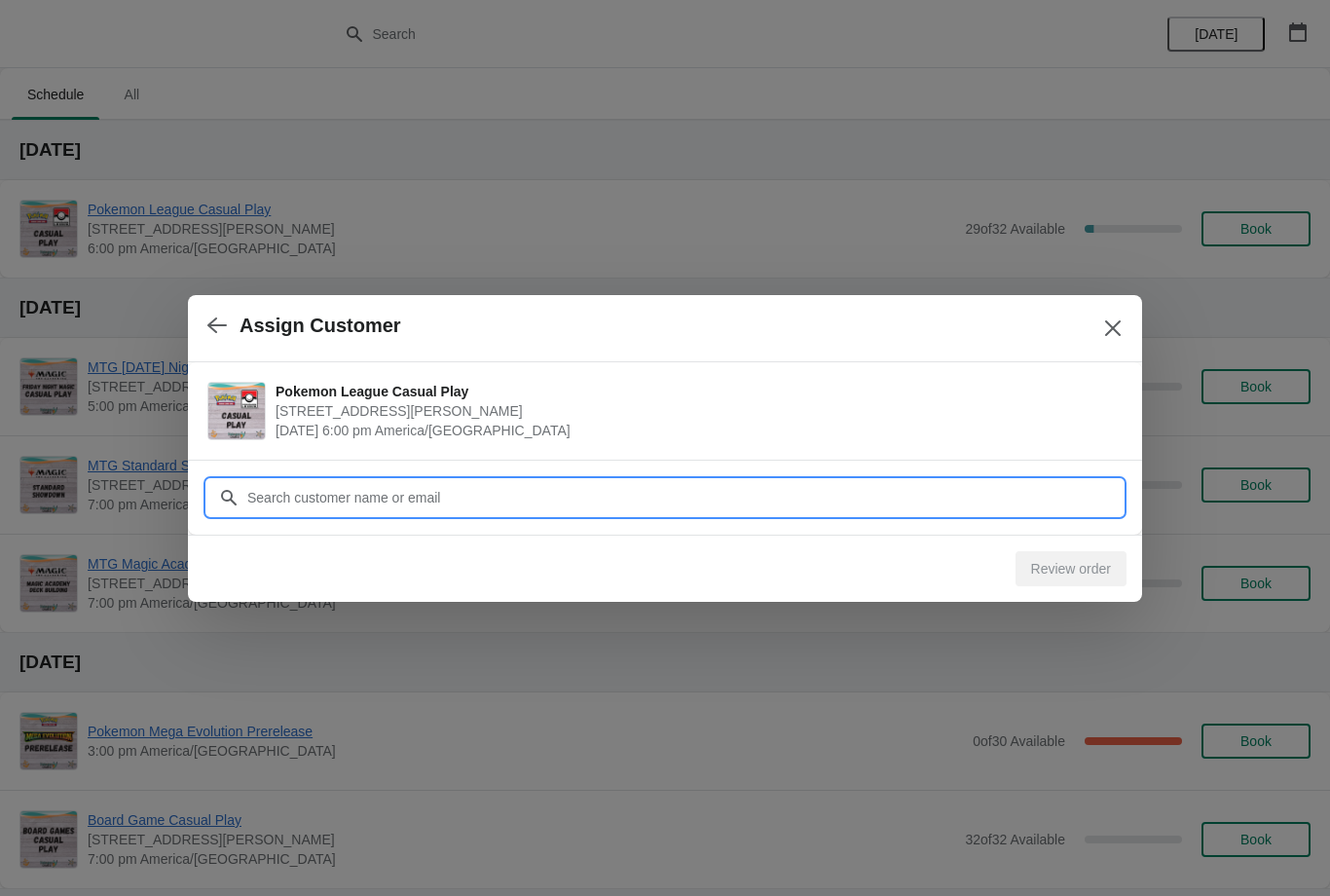
click at [1019, 497] on input "Customer" at bounding box center [684, 497] width 876 height 35
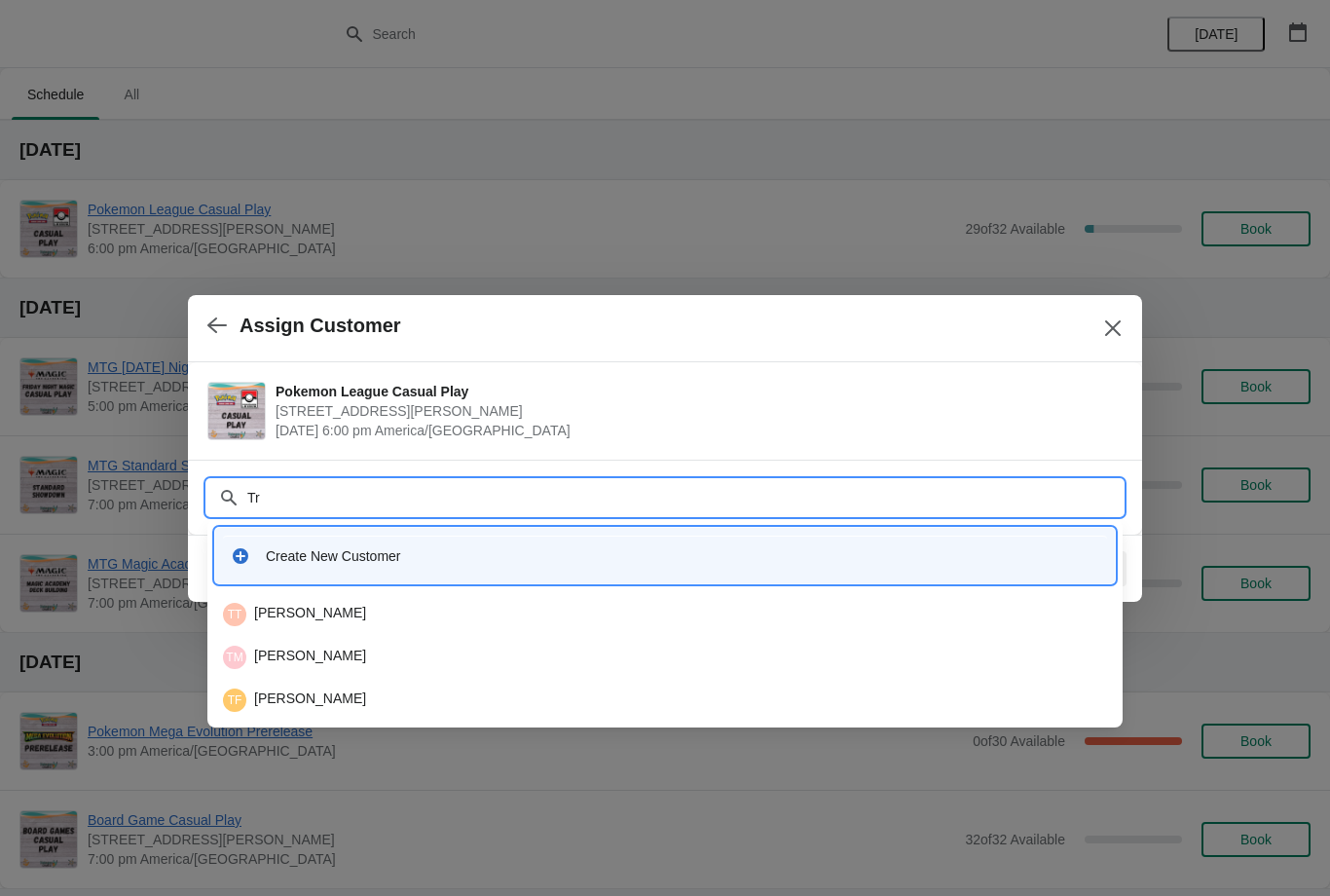
type input "T"
type input "Point"
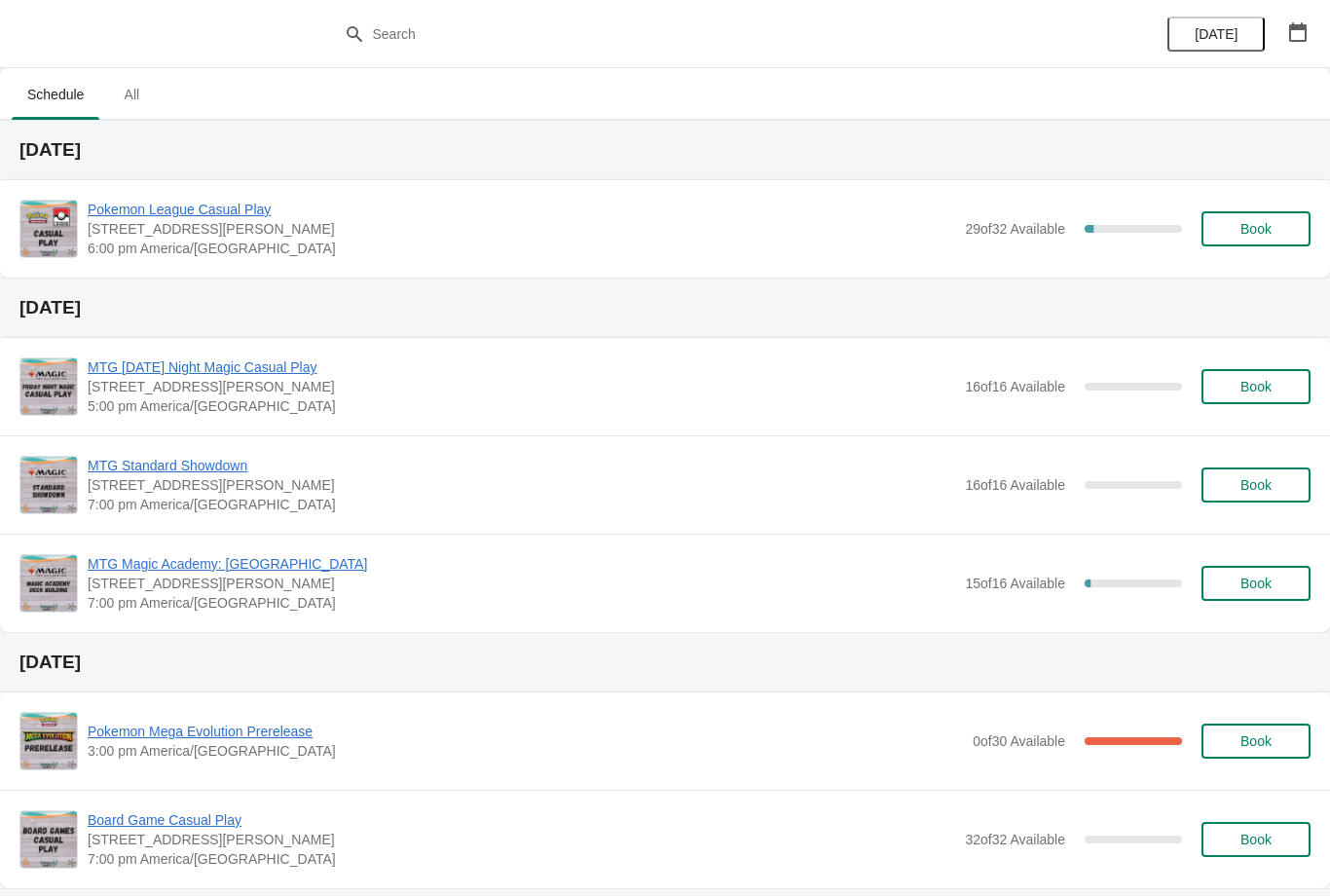
click at [1266, 219] on button "Book" at bounding box center [1256, 228] width 109 height 35
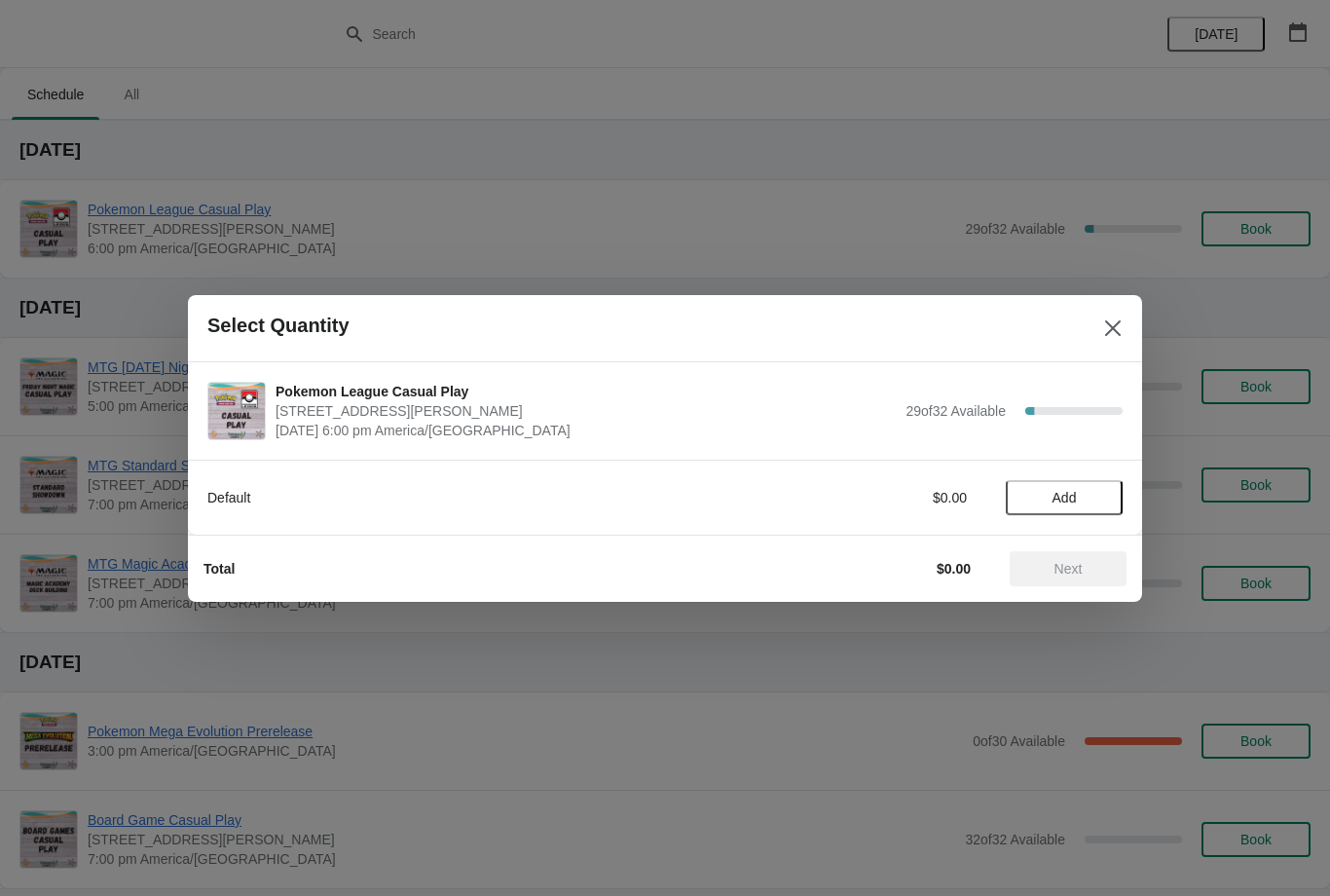
click at [1097, 495] on span "Add" at bounding box center [1064, 498] width 82 height 16
click at [1102, 487] on icon at bounding box center [1098, 497] width 21 height 21
click at [1087, 545] on div "Total $11.90 Next" at bounding box center [657, 560] width 939 height 50
click at [1041, 520] on div "Default $11.90 2" at bounding box center [665, 497] width 955 height 75
click at [1077, 561] on span "Next" at bounding box center [1068, 569] width 29 height 16
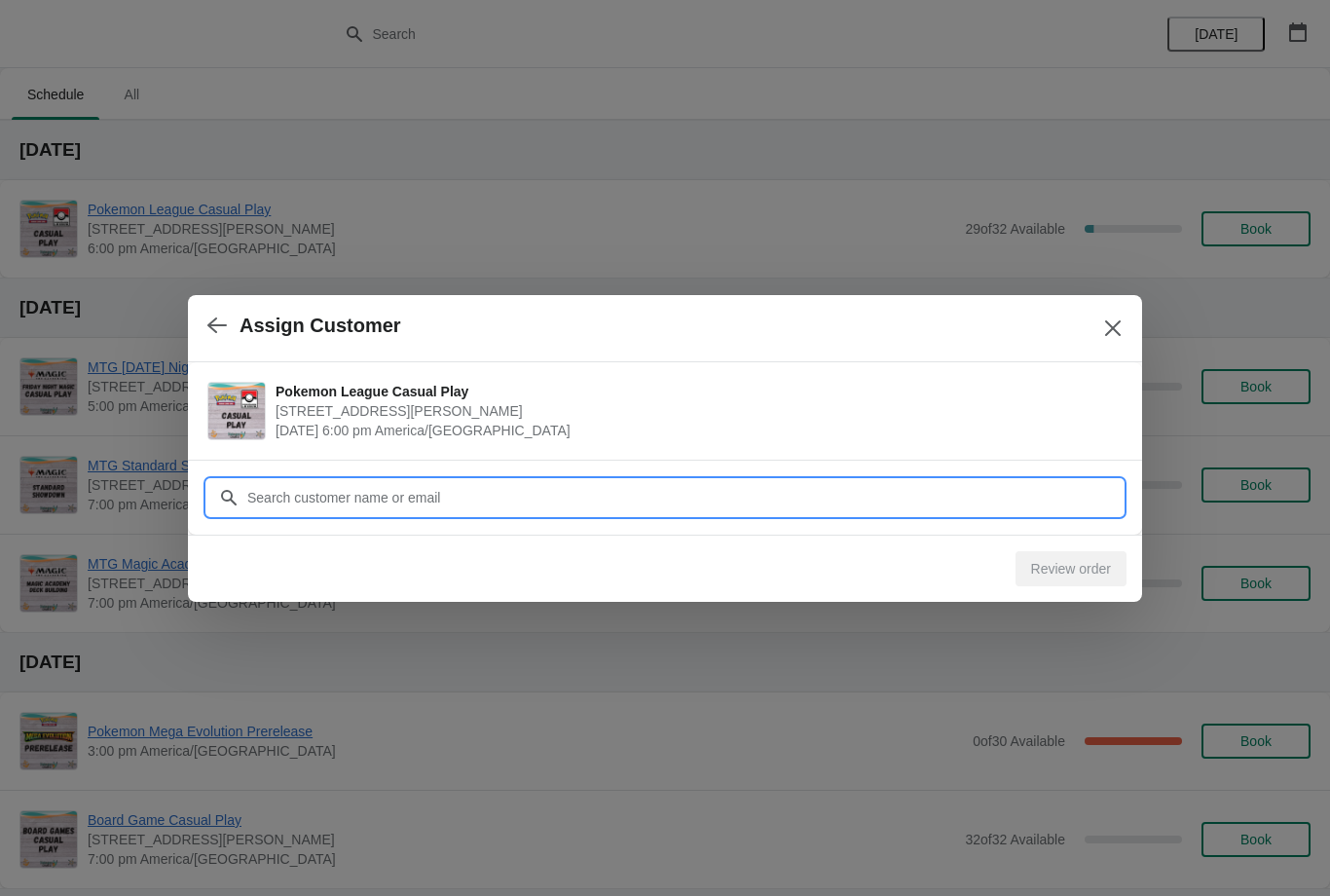
click at [1035, 498] on input "Customer" at bounding box center [684, 497] width 876 height 35
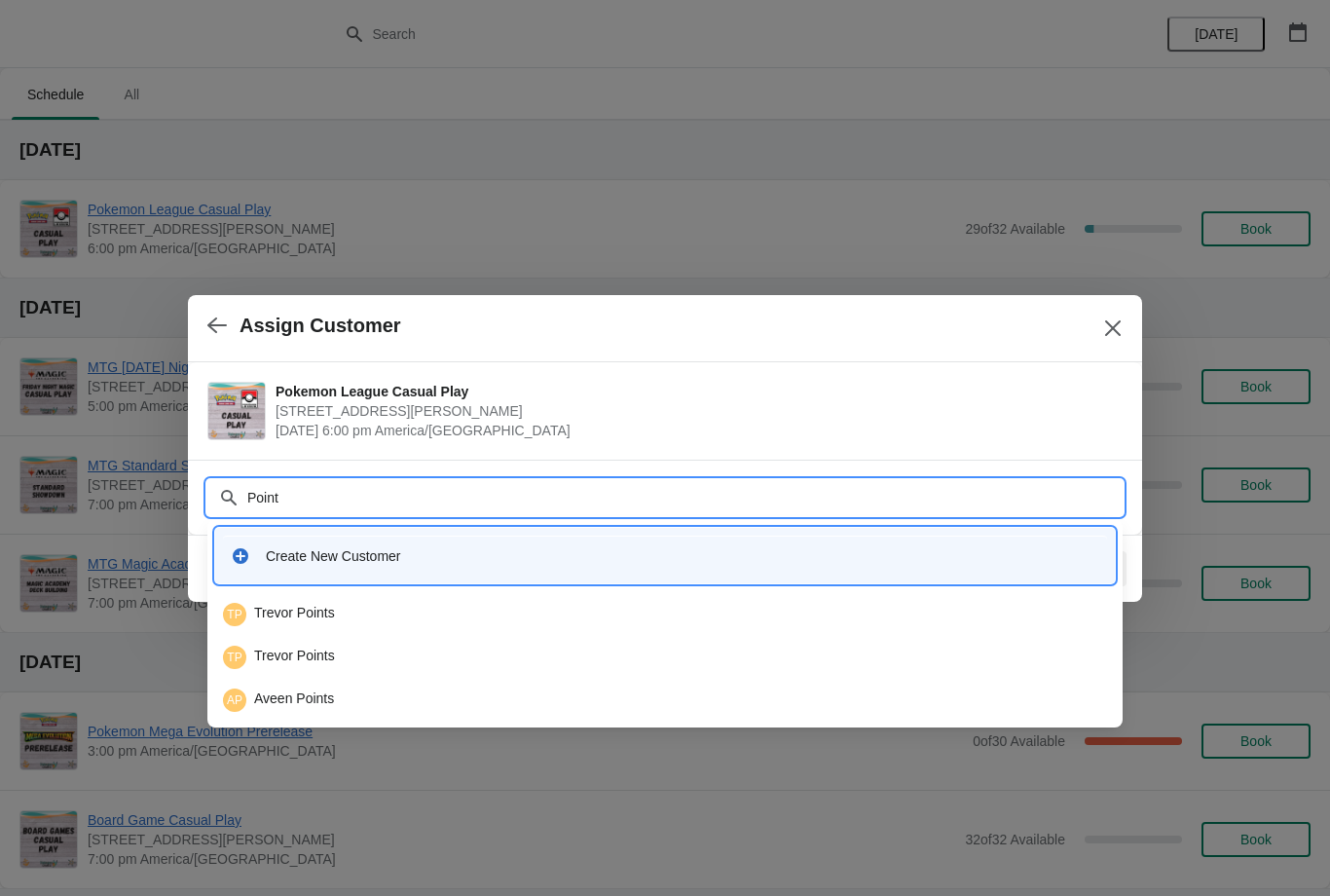
type input "Points"
click at [565, 596] on div "TP Trevor Points" at bounding box center [665, 613] width 899 height 39
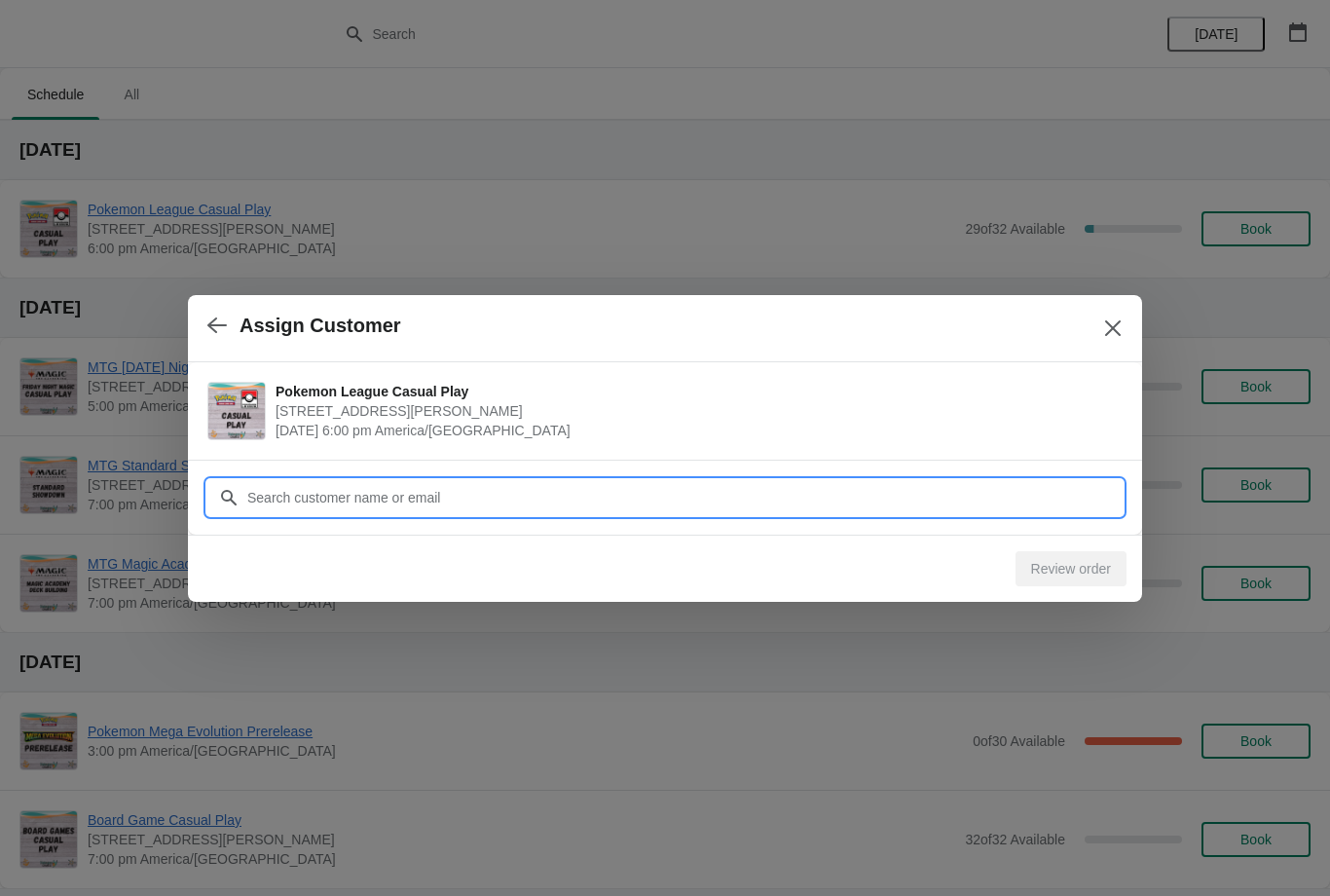
click at [1087, 483] on input "Customer" at bounding box center [684, 497] width 876 height 35
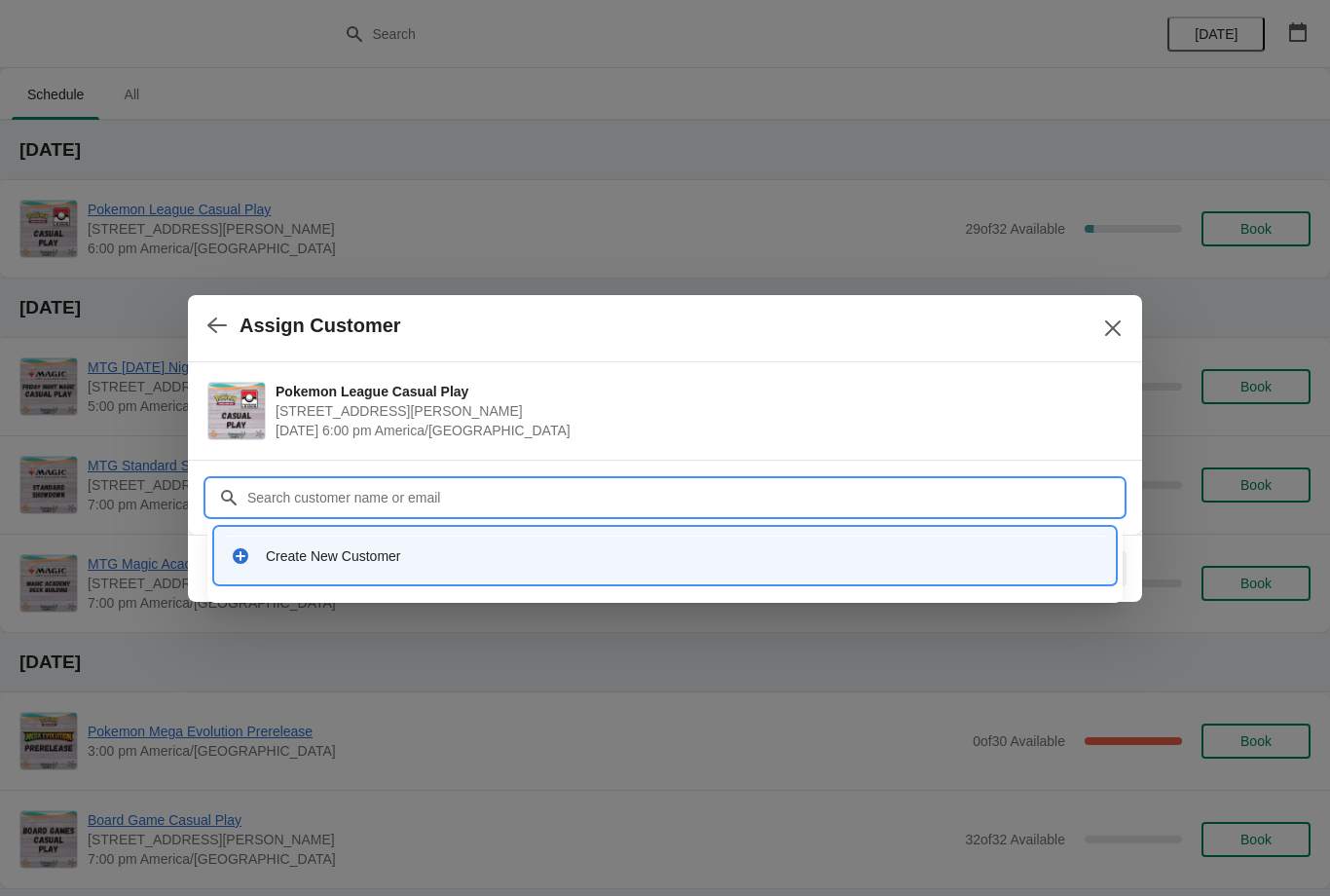
click at [933, 505] on input "Customer" at bounding box center [684, 497] width 876 height 35
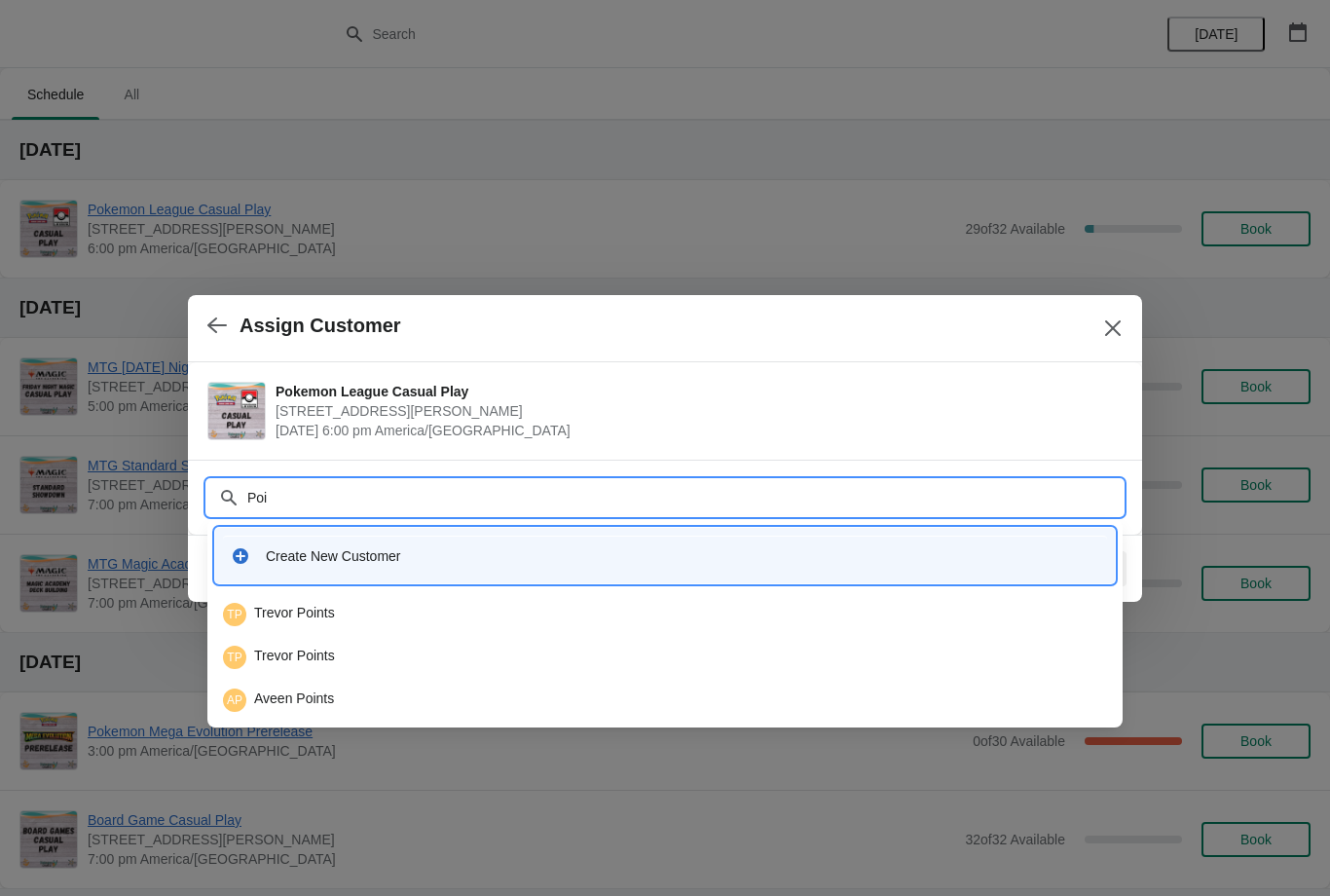
type input "Poin"
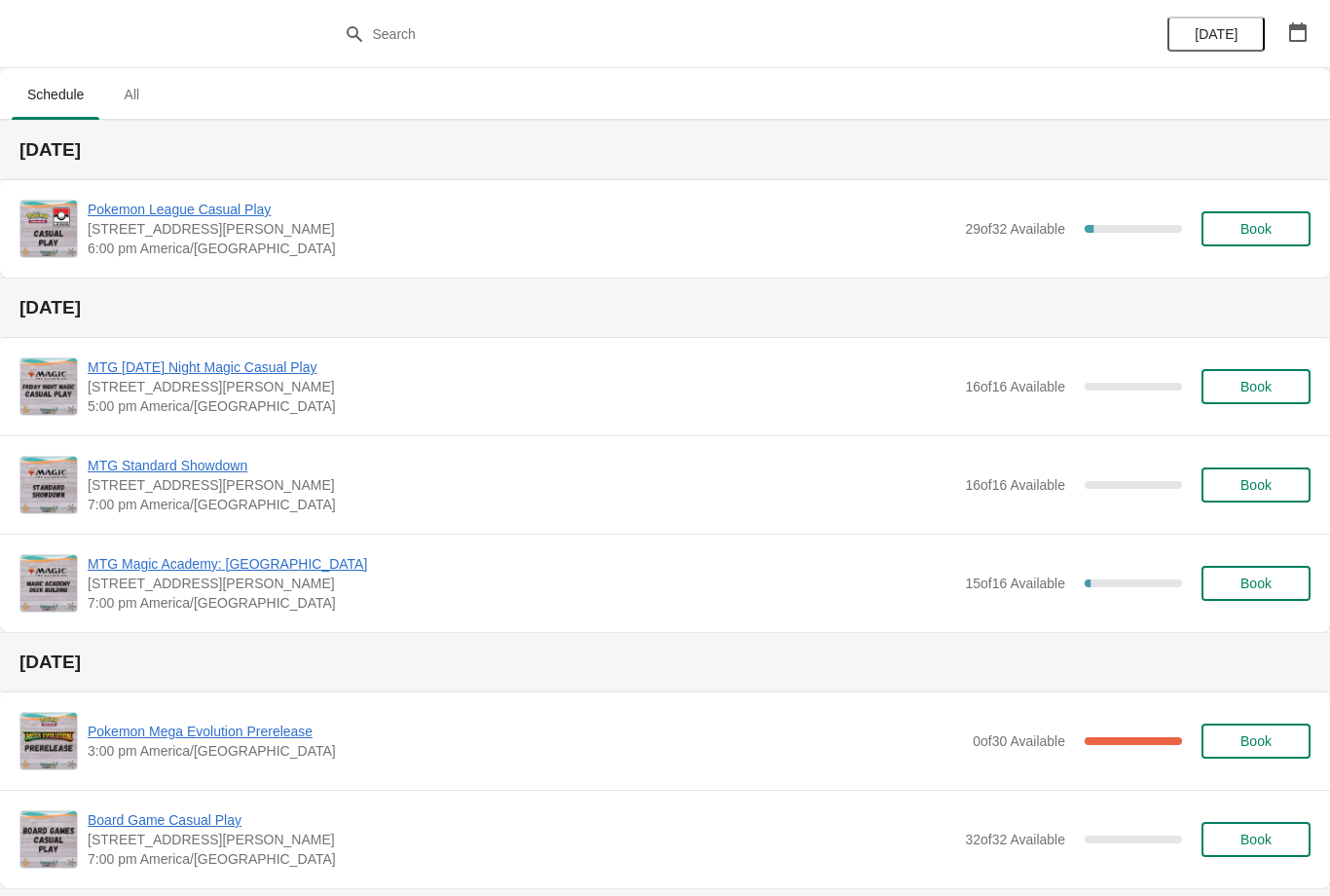
click at [1250, 244] on button "Book" at bounding box center [1256, 228] width 109 height 35
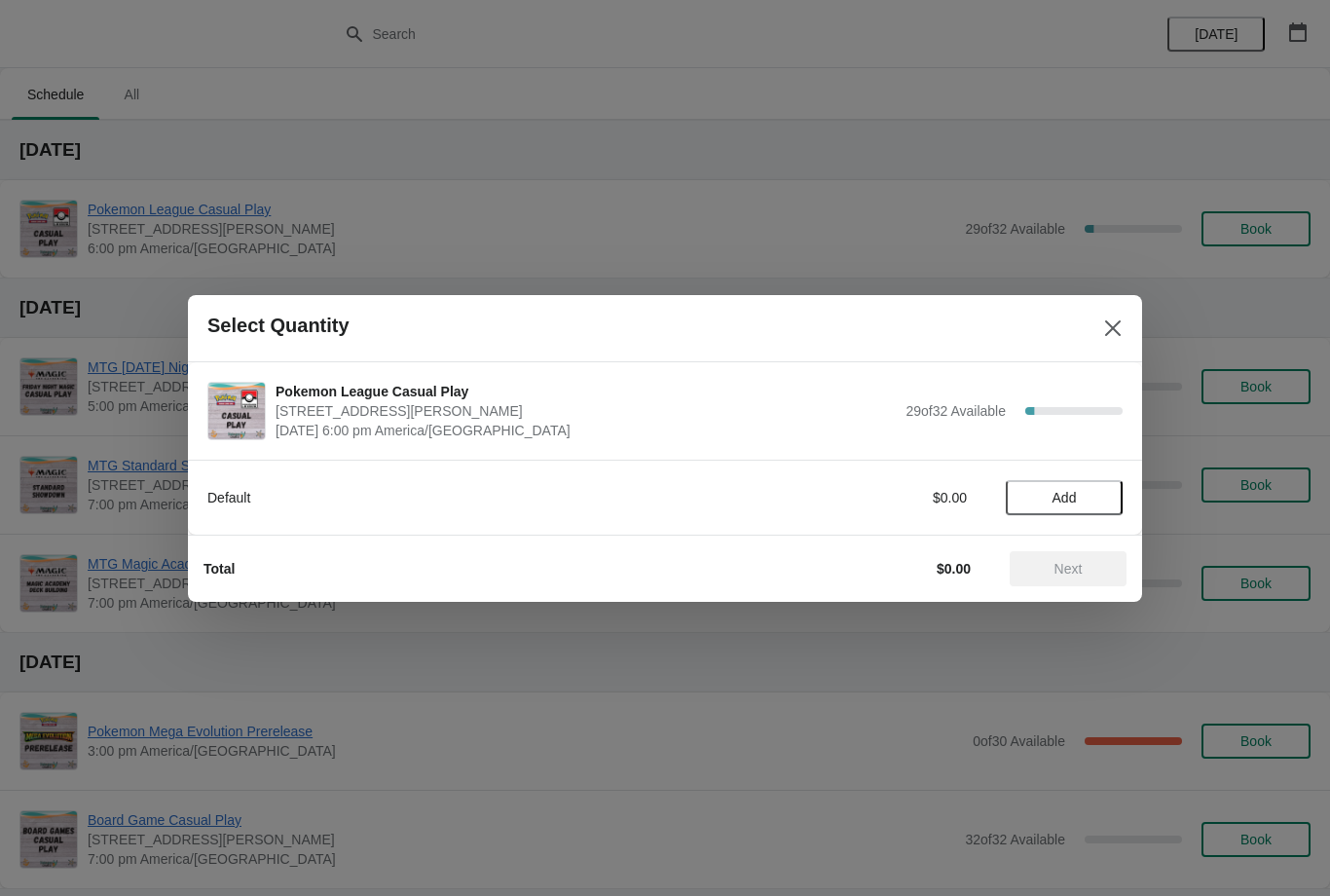
click at [1112, 487] on button "Add" at bounding box center [1064, 497] width 117 height 35
click at [1077, 565] on span "Next" at bounding box center [1068, 569] width 29 height 16
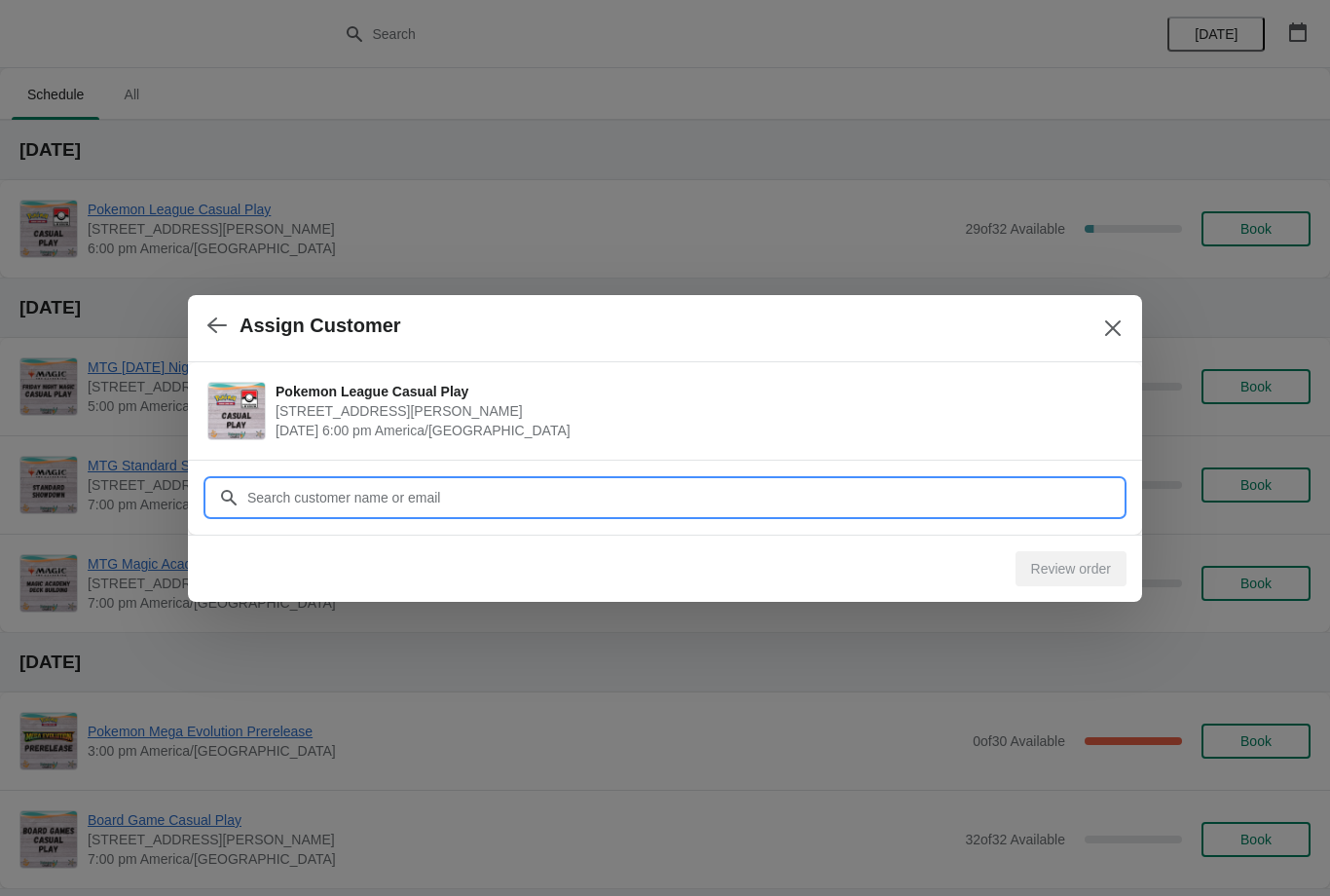
click at [867, 492] on input "Customer" at bounding box center [684, 497] width 876 height 35
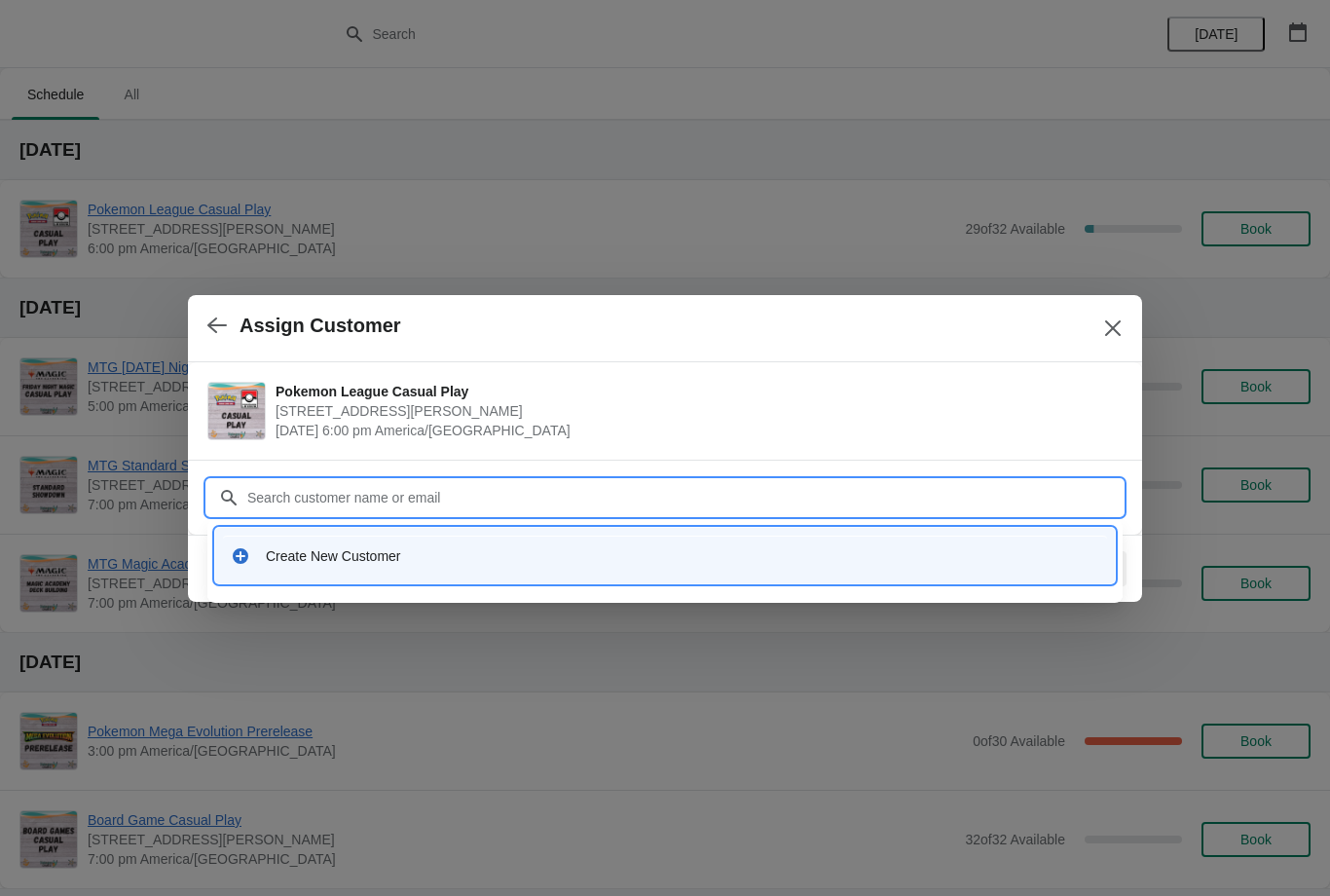
type input "T"
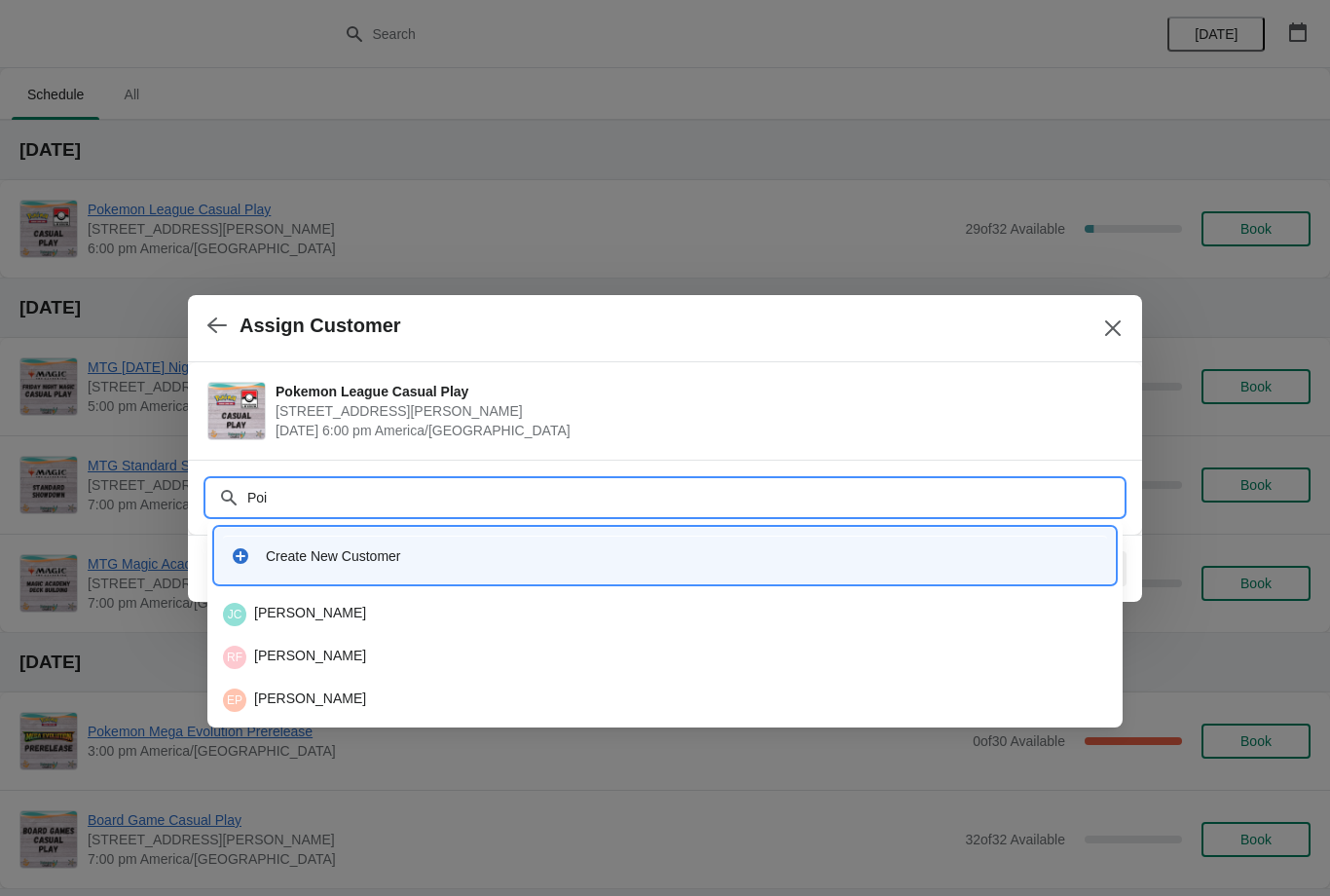
type input "Poin"
click at [481, 611] on div "TP Trevor Points" at bounding box center [665, 614] width 884 height 24
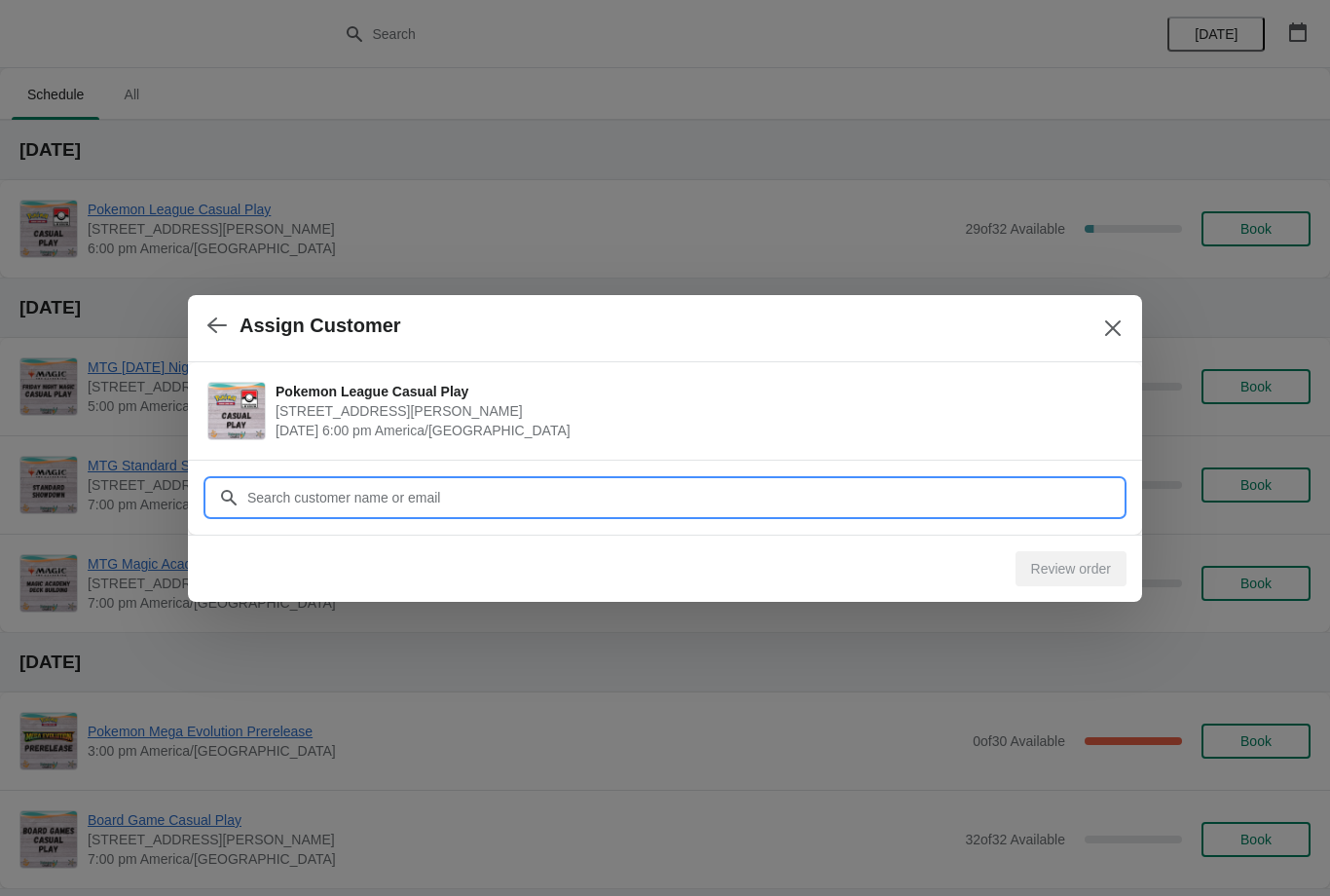
click at [940, 506] on input "Customer" at bounding box center [684, 497] width 876 height 35
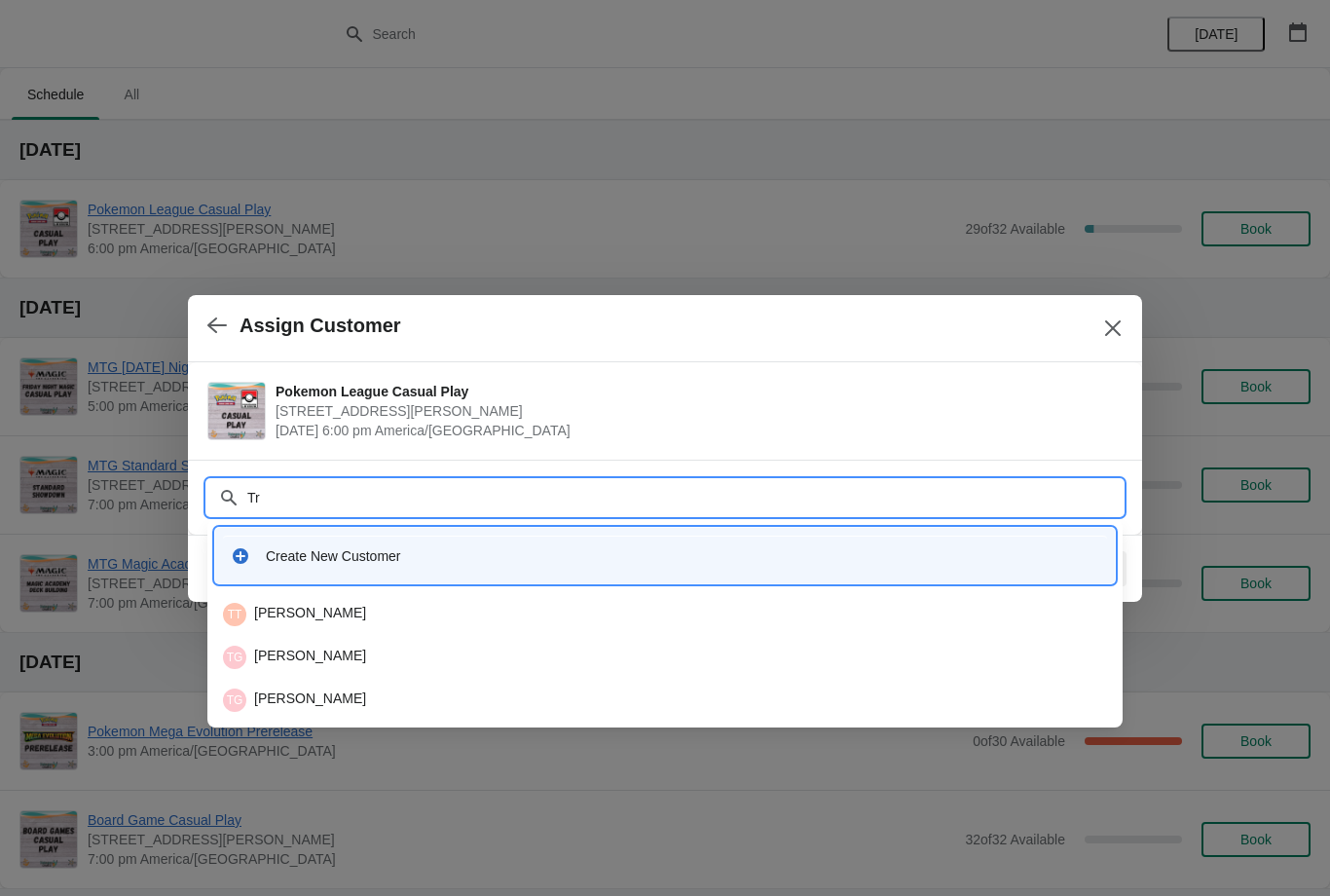
type input "T"
type input "Points"
click at [465, 666] on div "TP Trevor Points" at bounding box center [665, 657] width 884 height 24
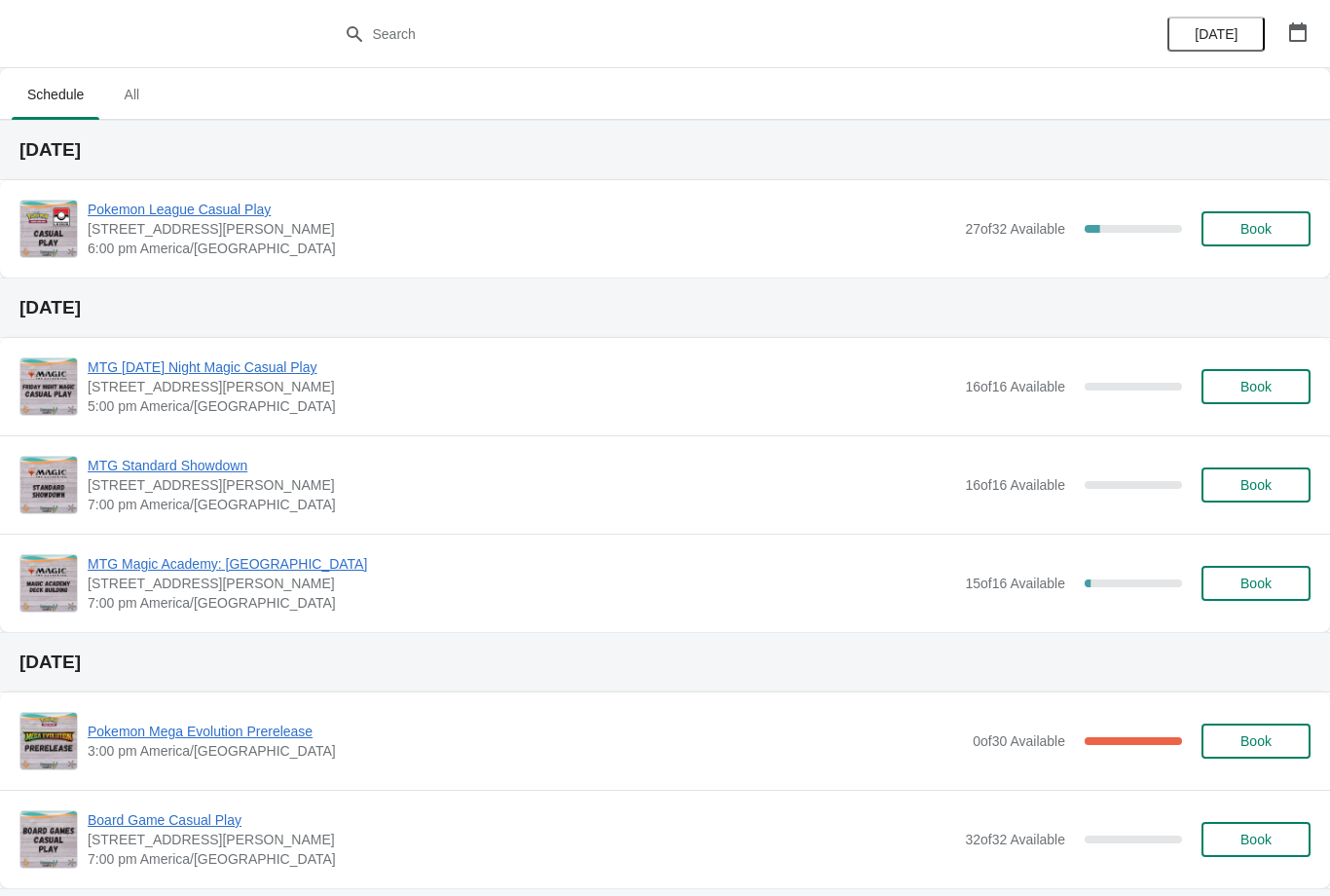
click at [1259, 219] on button "Book" at bounding box center [1256, 228] width 109 height 35
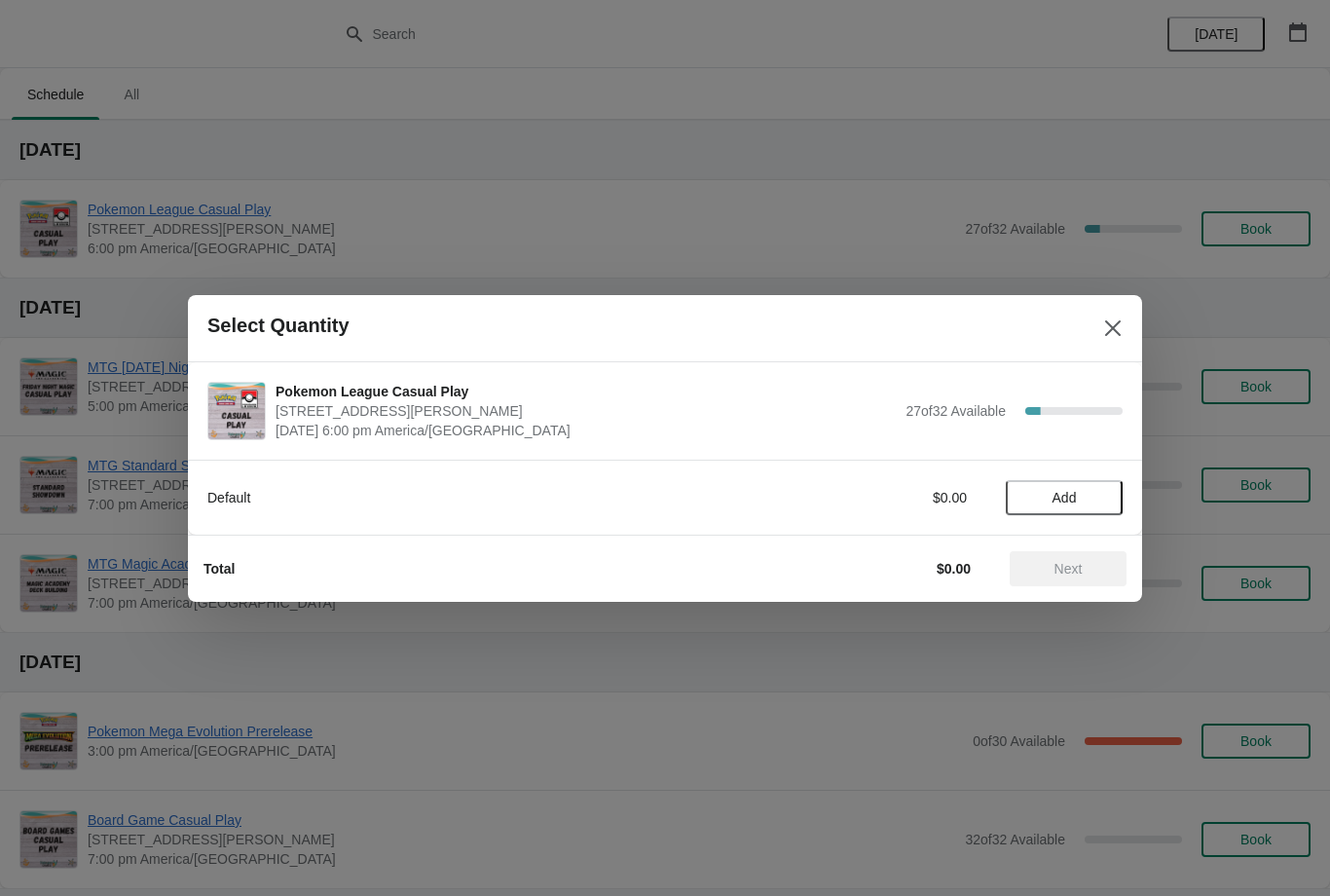
click at [1092, 495] on span "Add" at bounding box center [1064, 498] width 82 height 16
click at [1084, 565] on span "Next" at bounding box center [1068, 569] width 86 height 16
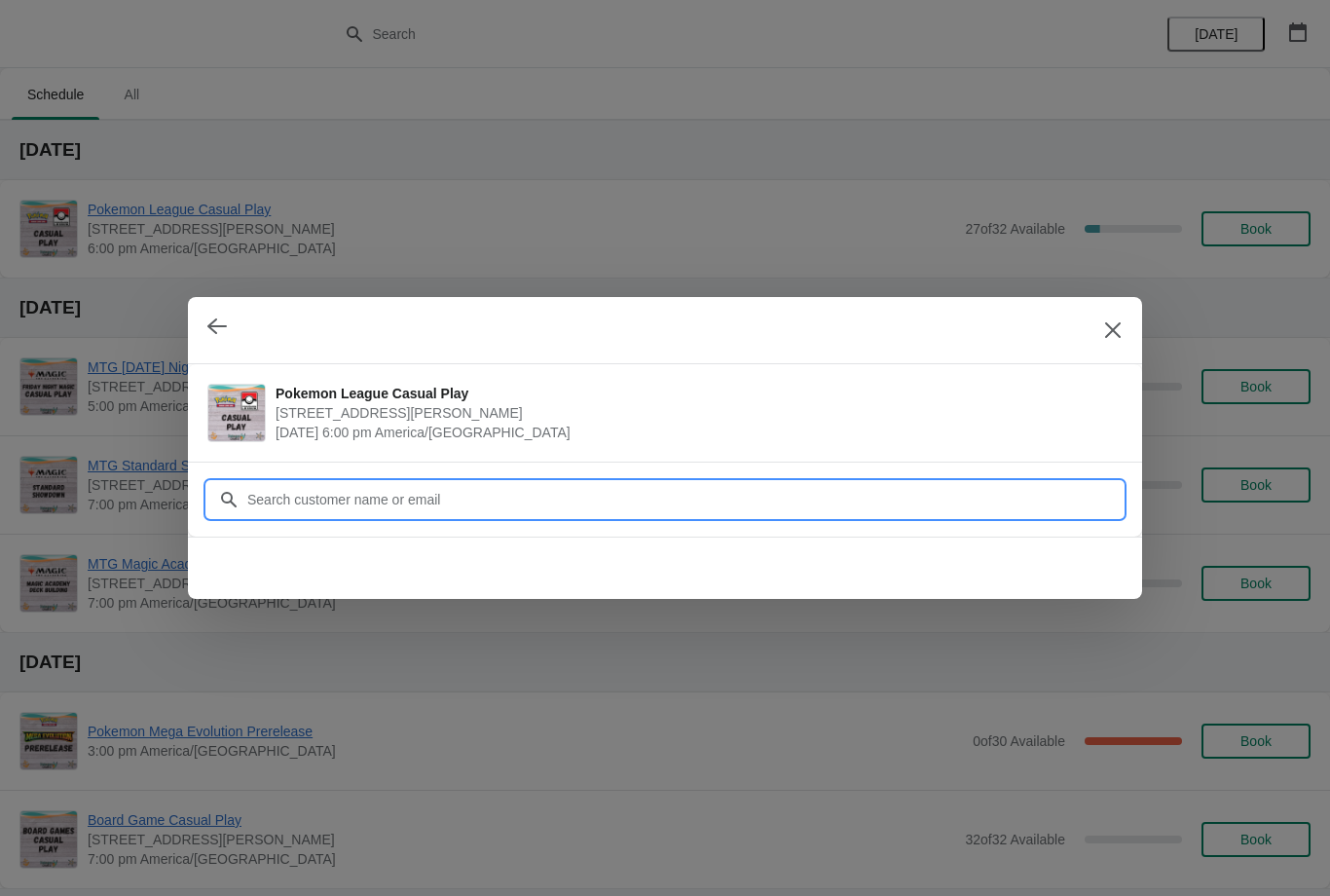
click at [1039, 506] on input "Customer" at bounding box center [684, 499] width 876 height 35
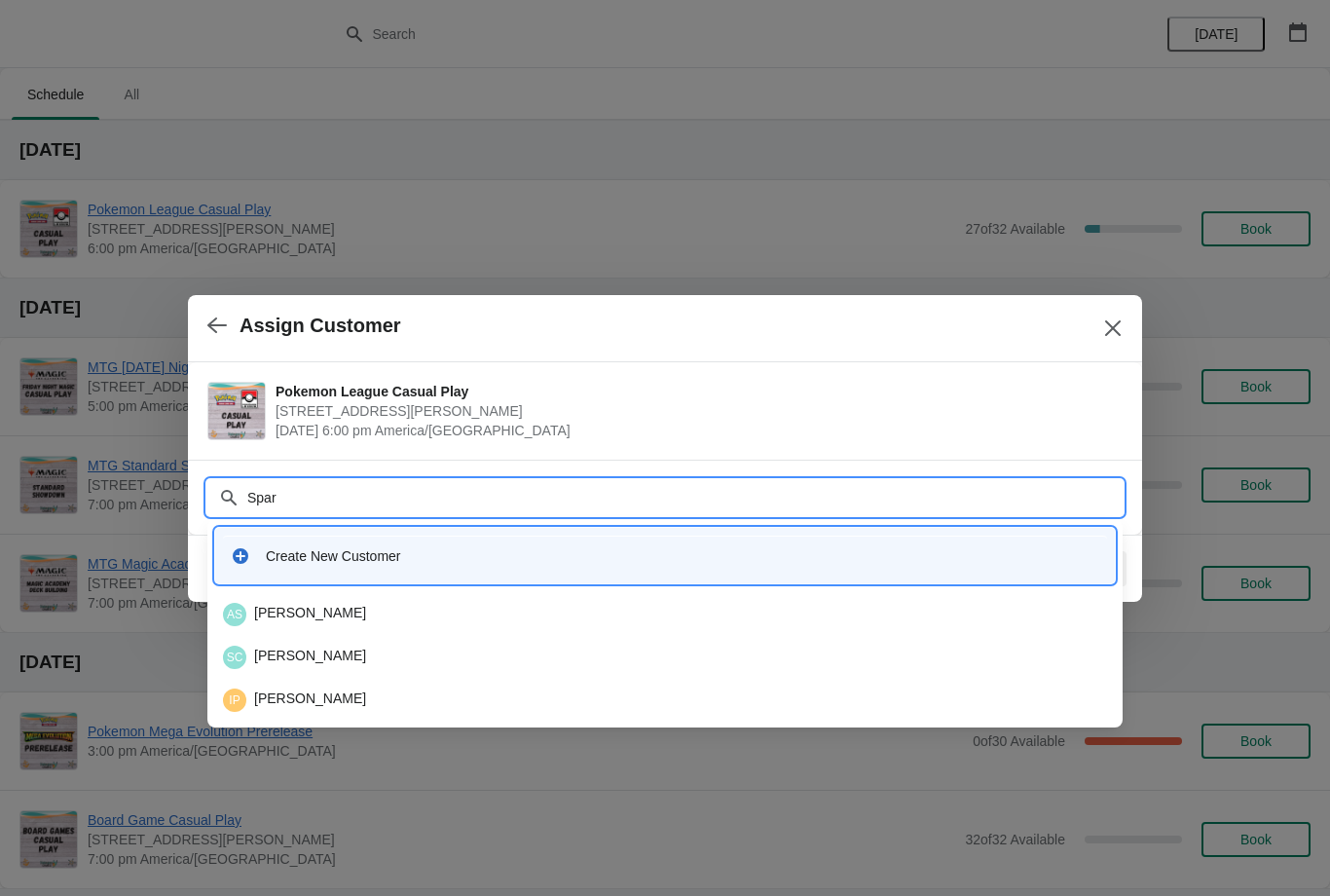
type input "Spark"
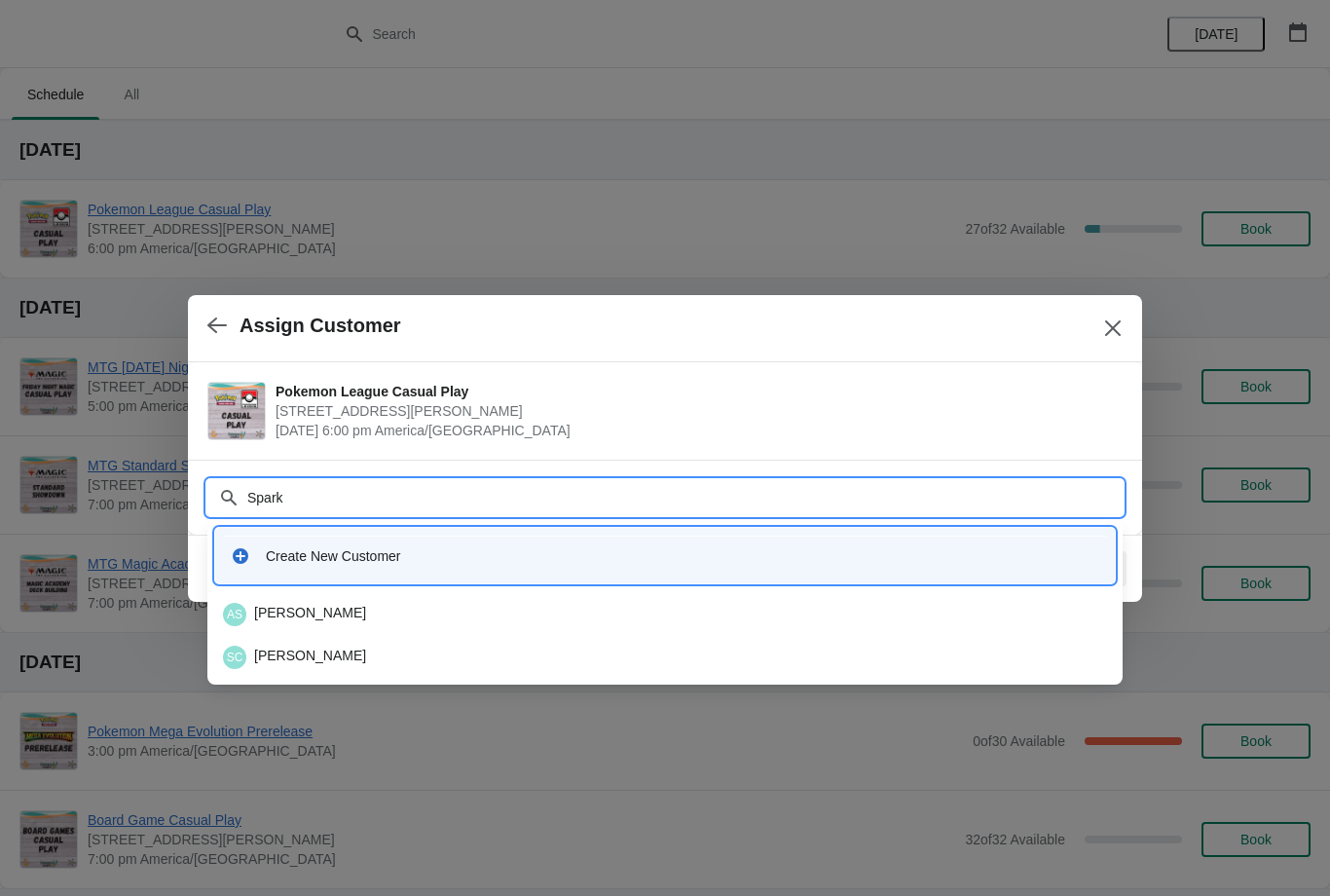
click at [607, 604] on div "AS Adam Sparks" at bounding box center [665, 614] width 884 height 24
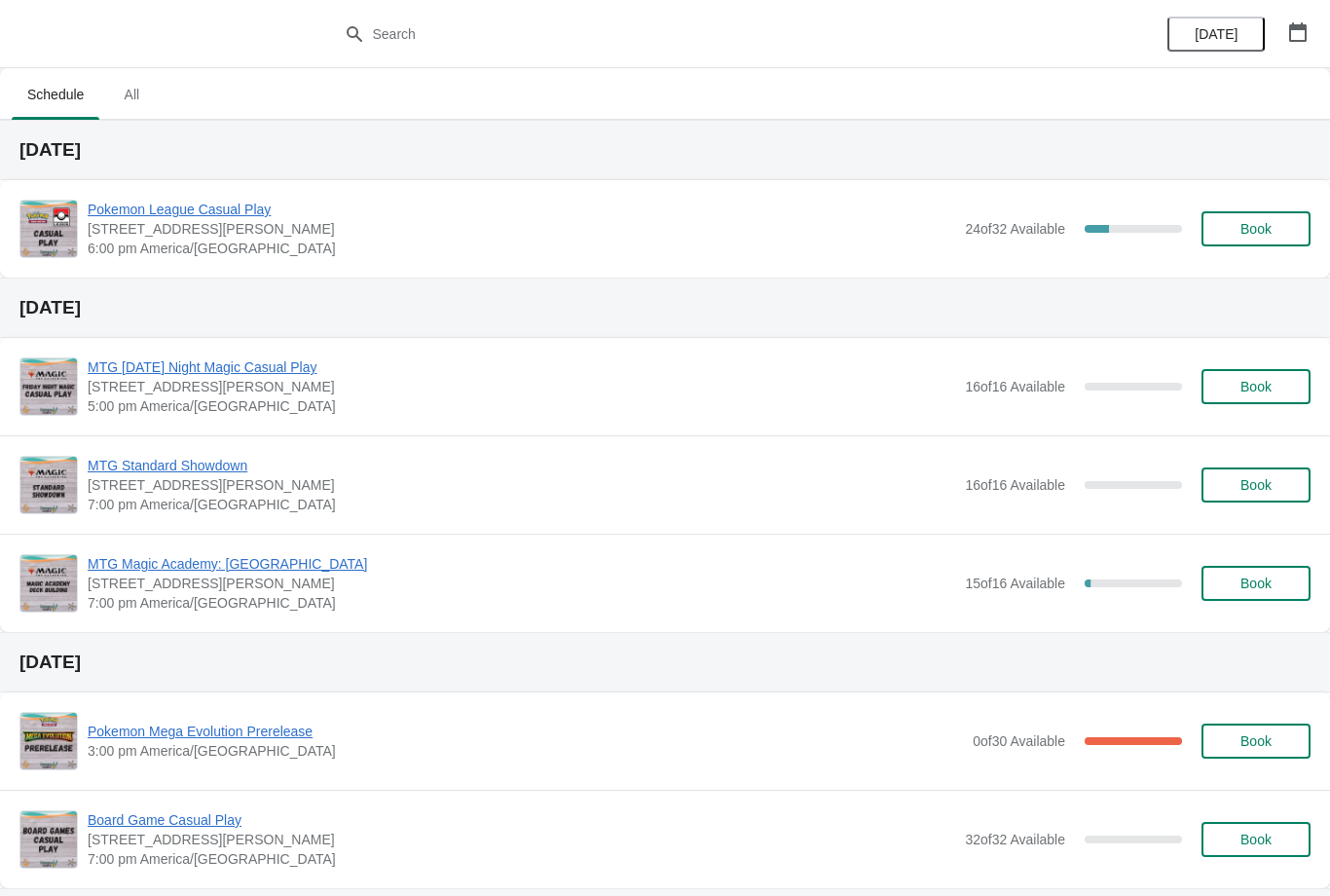
click at [1235, 243] on button "Book" at bounding box center [1256, 228] width 109 height 35
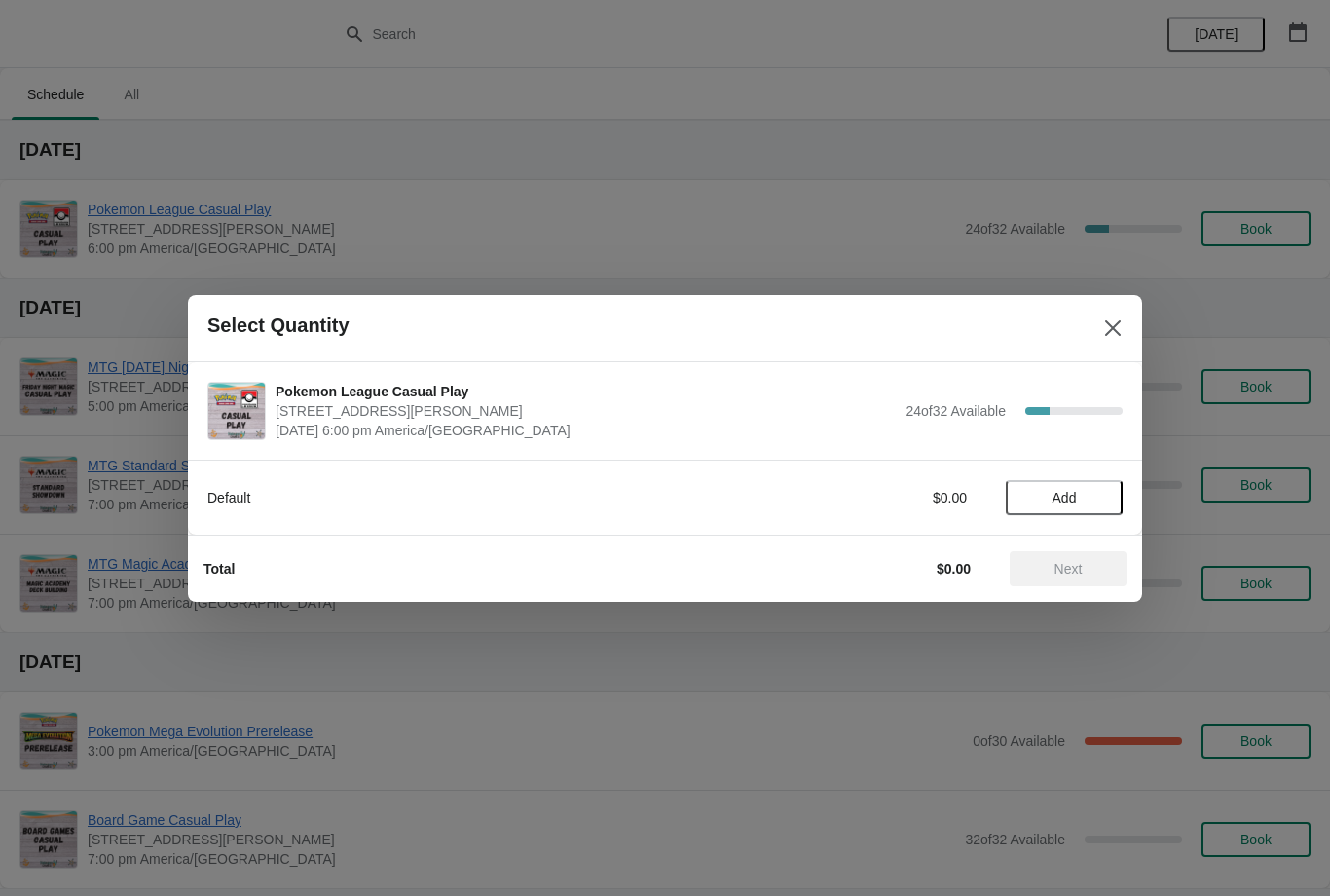
click at [1078, 502] on span "Add" at bounding box center [1064, 498] width 82 height 16
click at [1083, 572] on span "Next" at bounding box center [1068, 569] width 29 height 16
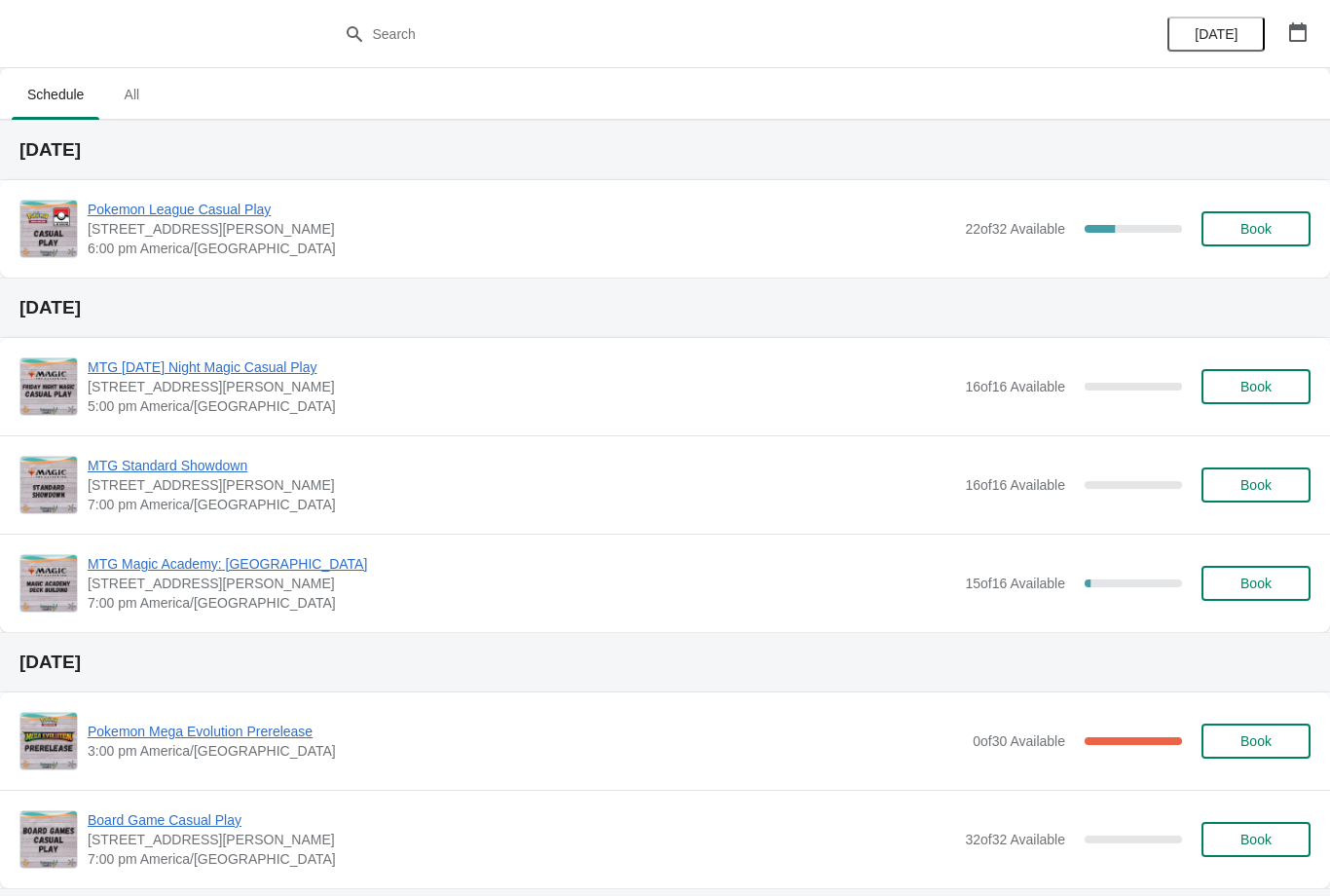
click at [1254, 239] on button "Book" at bounding box center [1256, 228] width 109 height 35
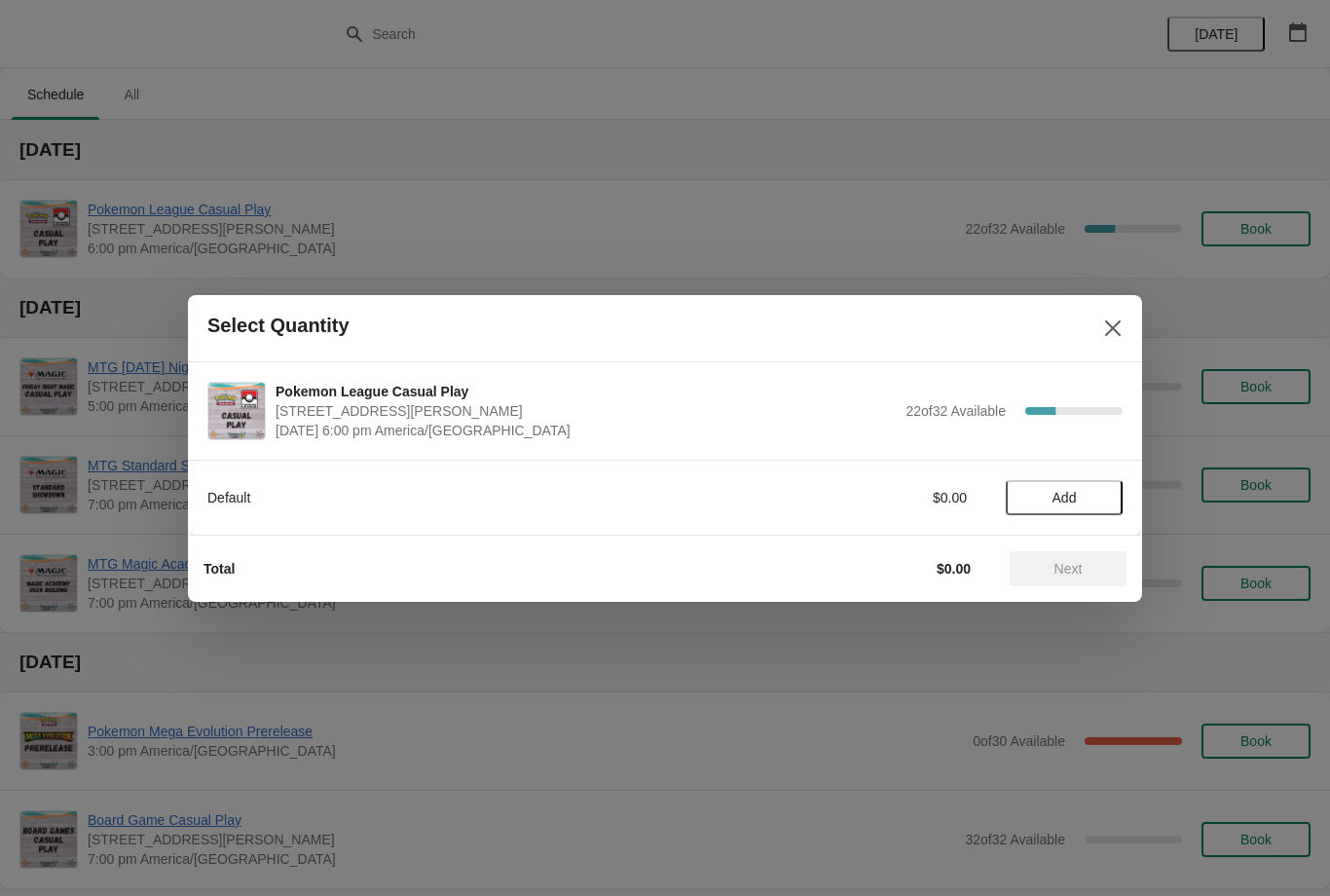
click at [1091, 511] on button "Add" at bounding box center [1064, 497] width 117 height 35
click at [1080, 571] on span "Next" at bounding box center [1068, 569] width 29 height 16
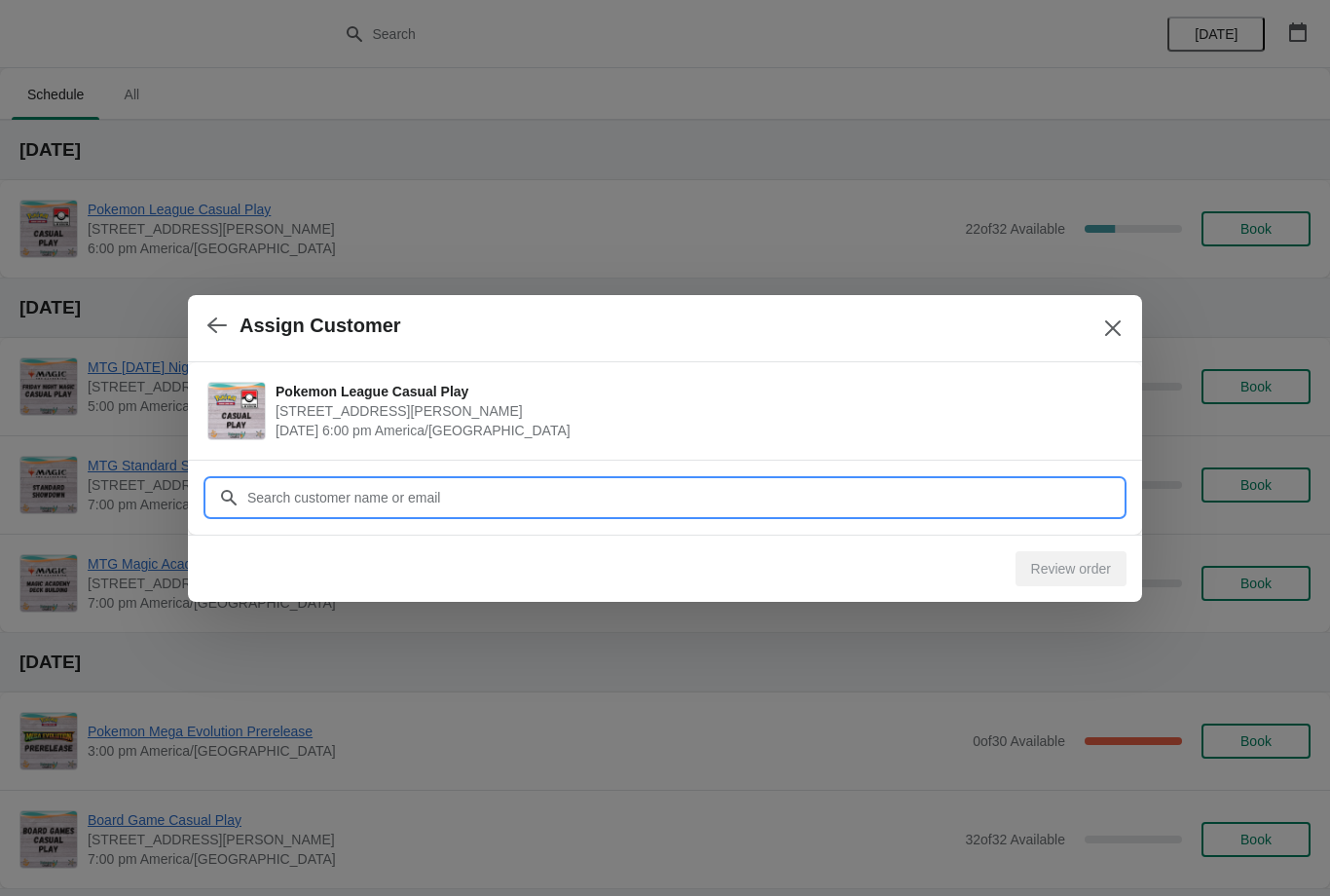
click at [982, 497] on input "Customer" at bounding box center [684, 497] width 876 height 35
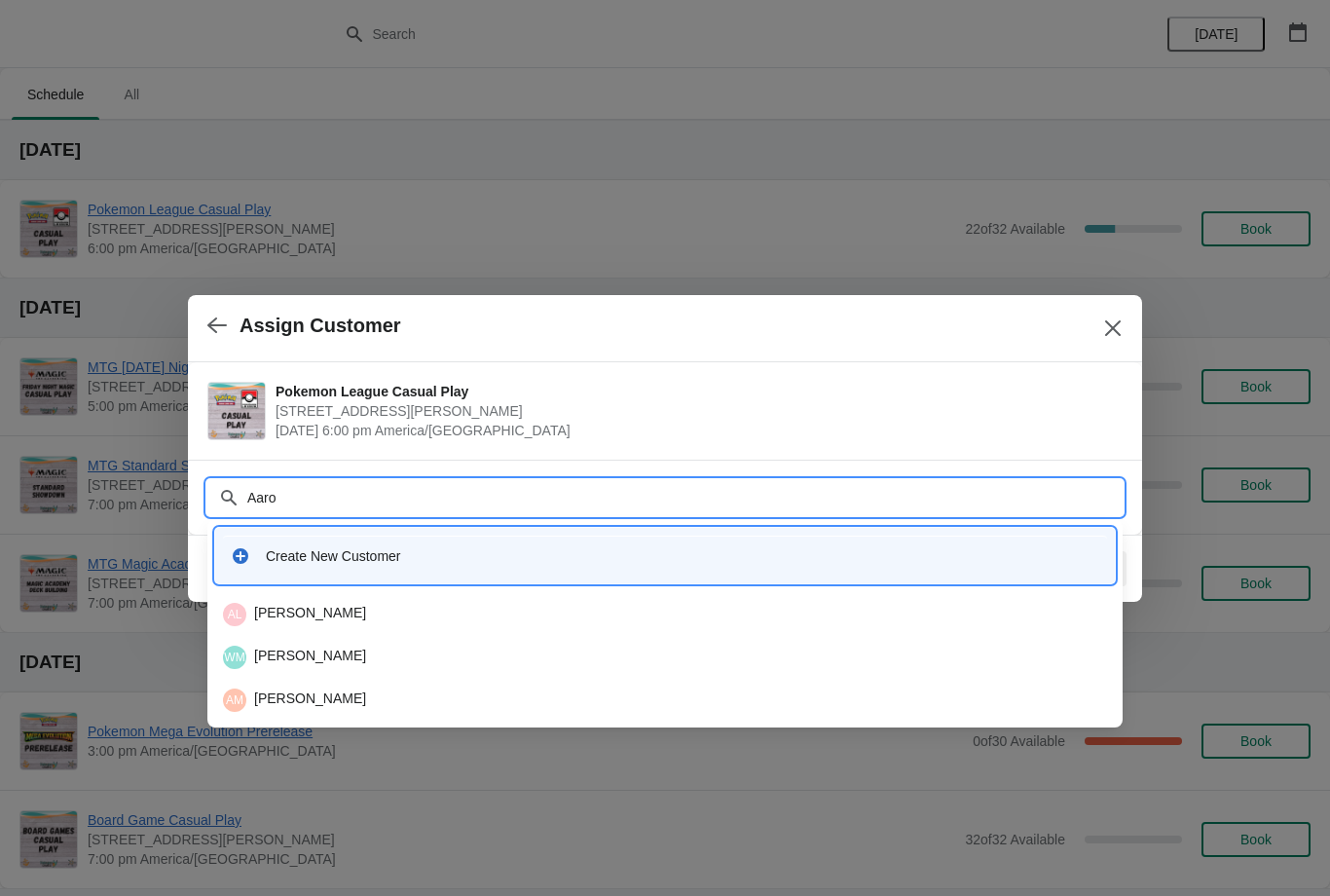
type input "Aaron"
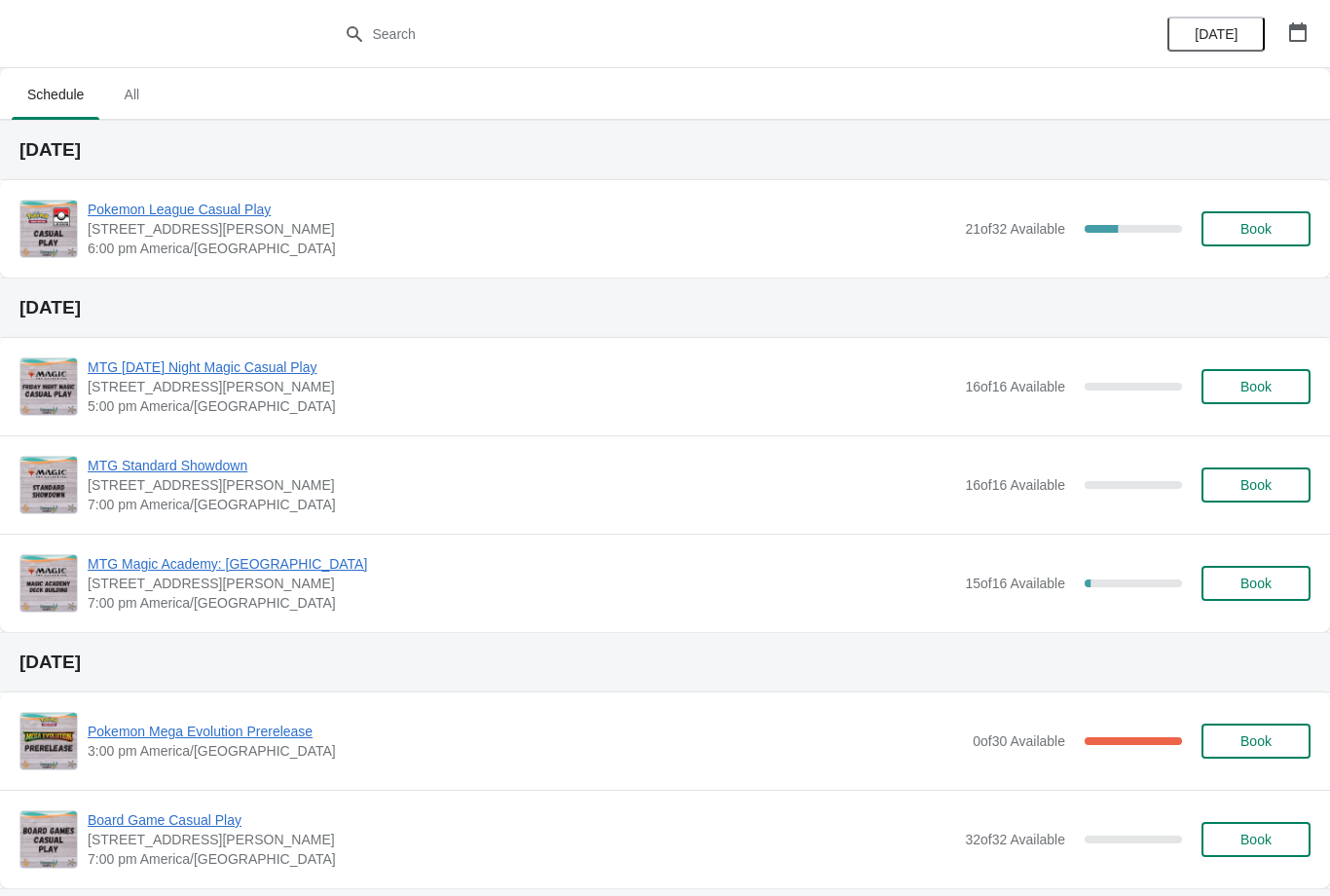
click at [1309, 34] on button "button" at bounding box center [1297, 32] width 35 height 35
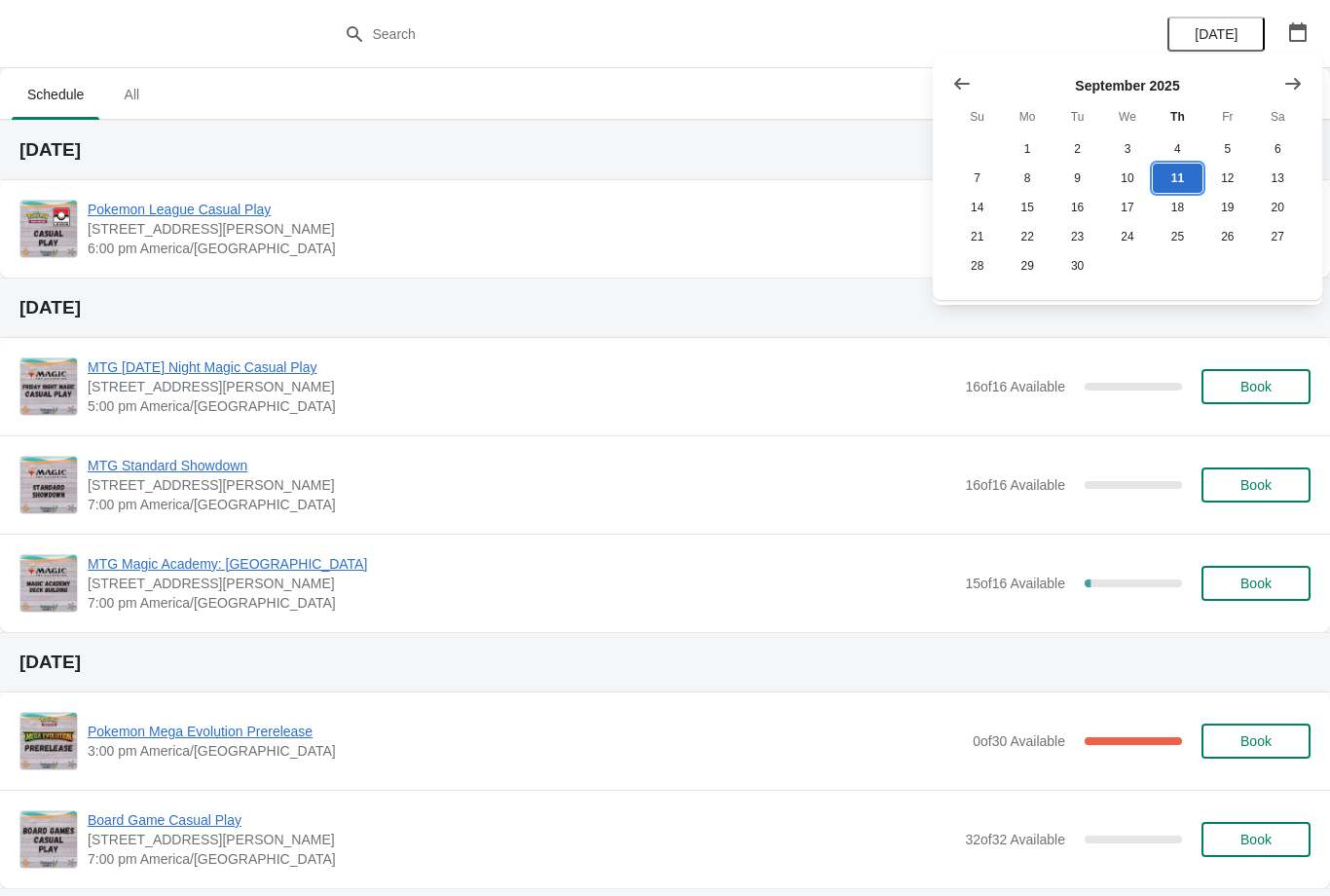
click at [1194, 191] on button "11" at bounding box center [1178, 179] width 49 height 30
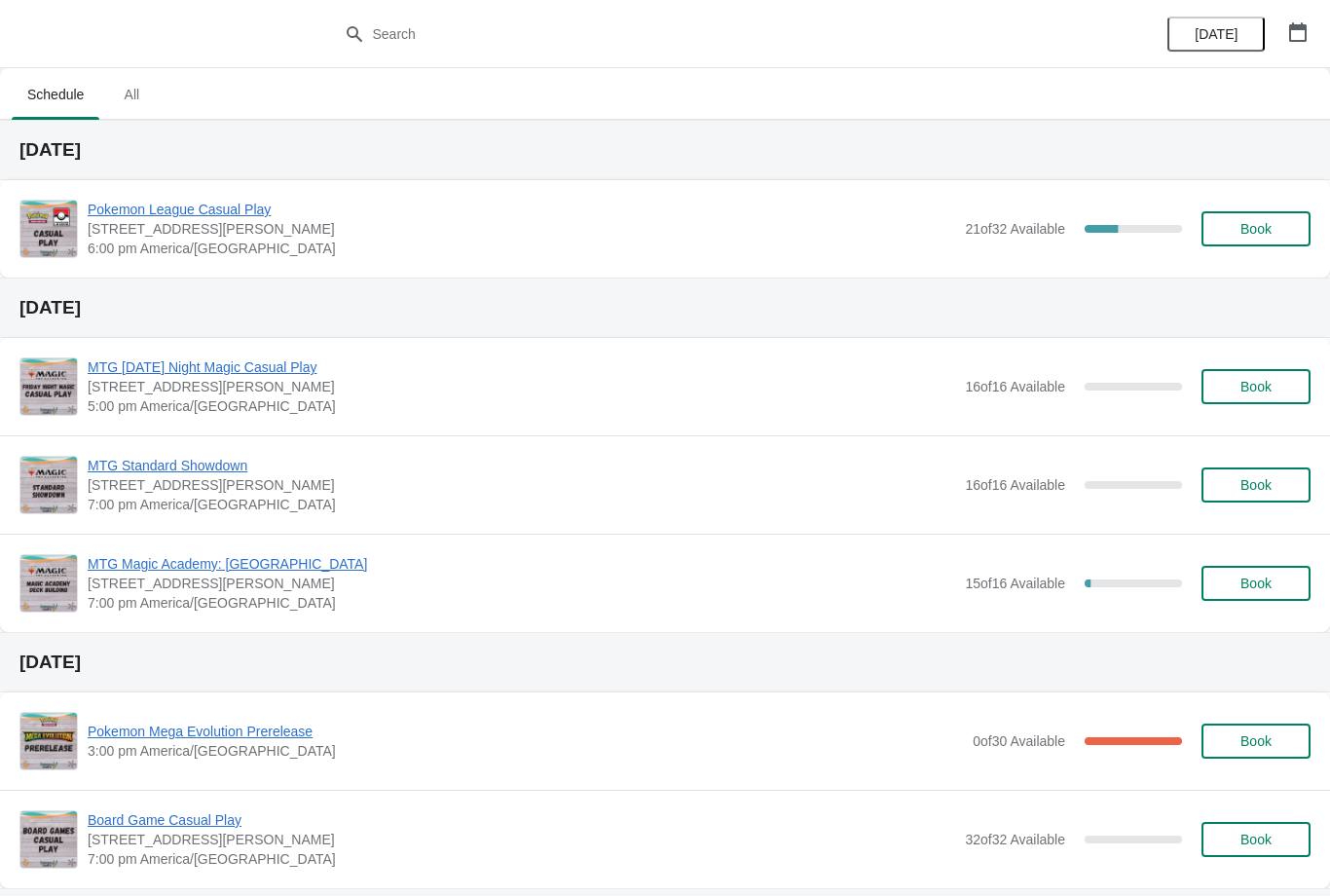
click at [1296, 61] on div "[DATE]" at bounding box center [1237, 34] width 185 height 68
click at [1291, 31] on icon "button" at bounding box center [1298, 33] width 20 height 20
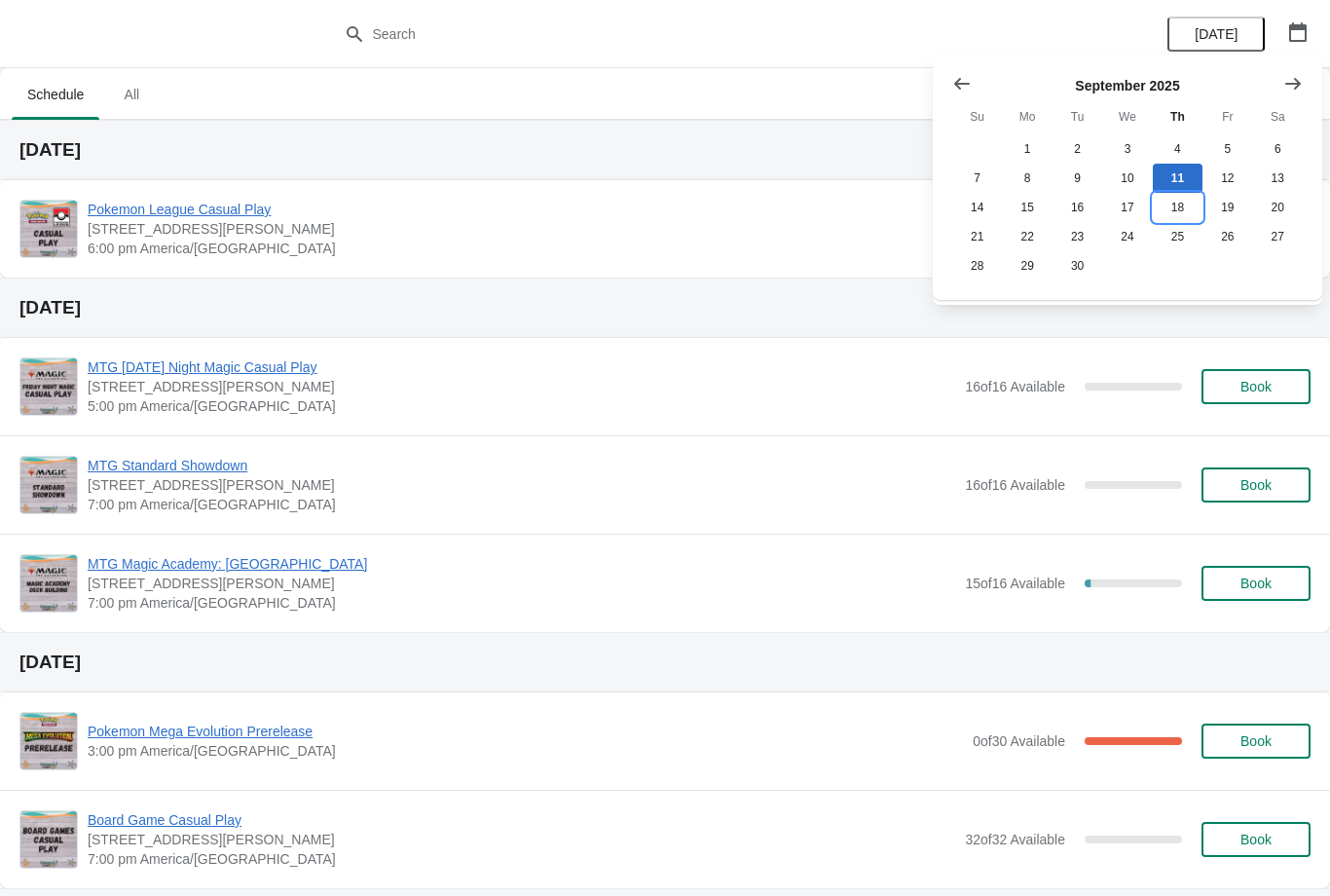
click at [1191, 197] on button "18" at bounding box center [1178, 207] width 49 height 30
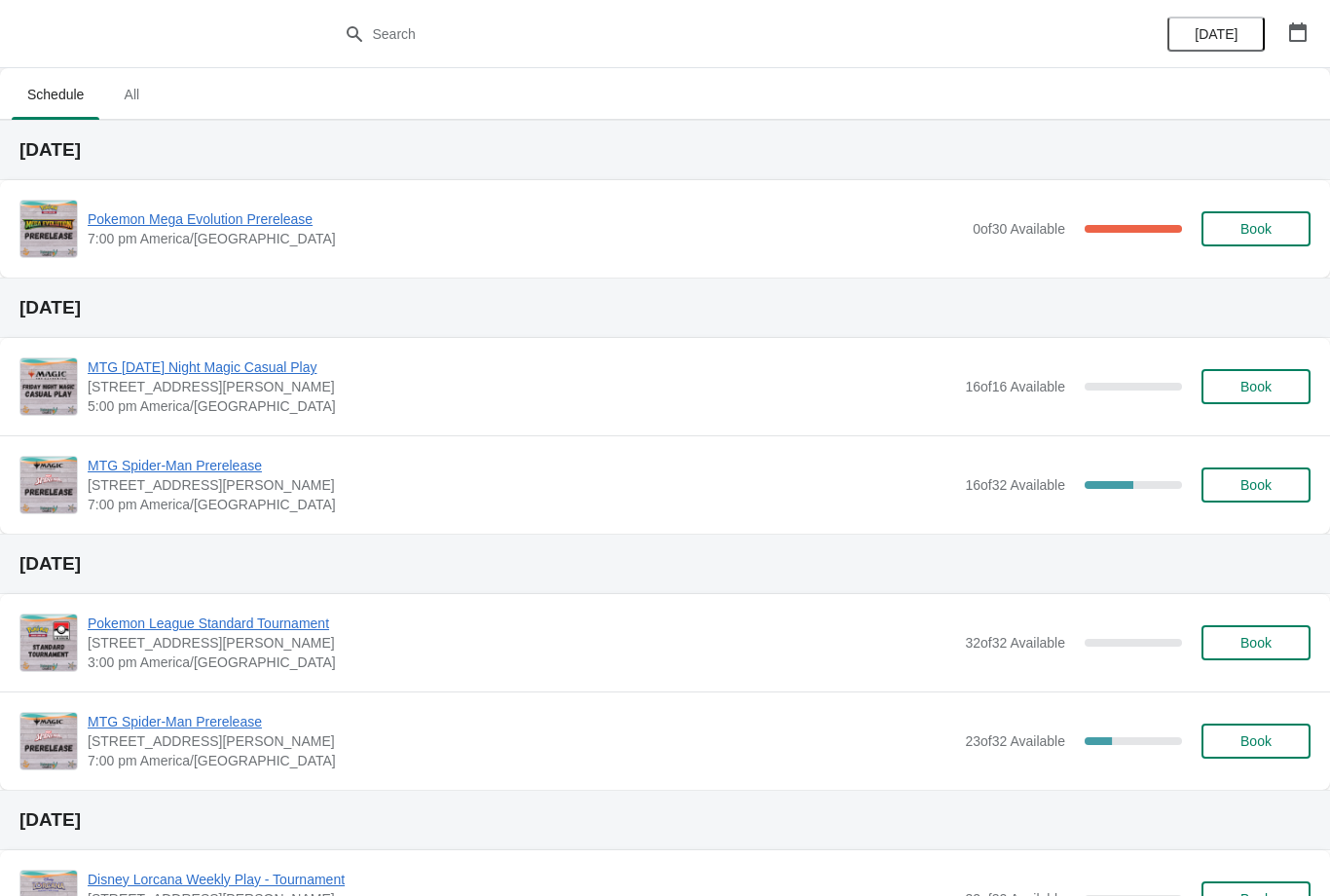
click at [1285, 63] on div "[DATE]" at bounding box center [1237, 34] width 185 height 68
click at [1293, 46] on button "button" at bounding box center [1297, 32] width 35 height 35
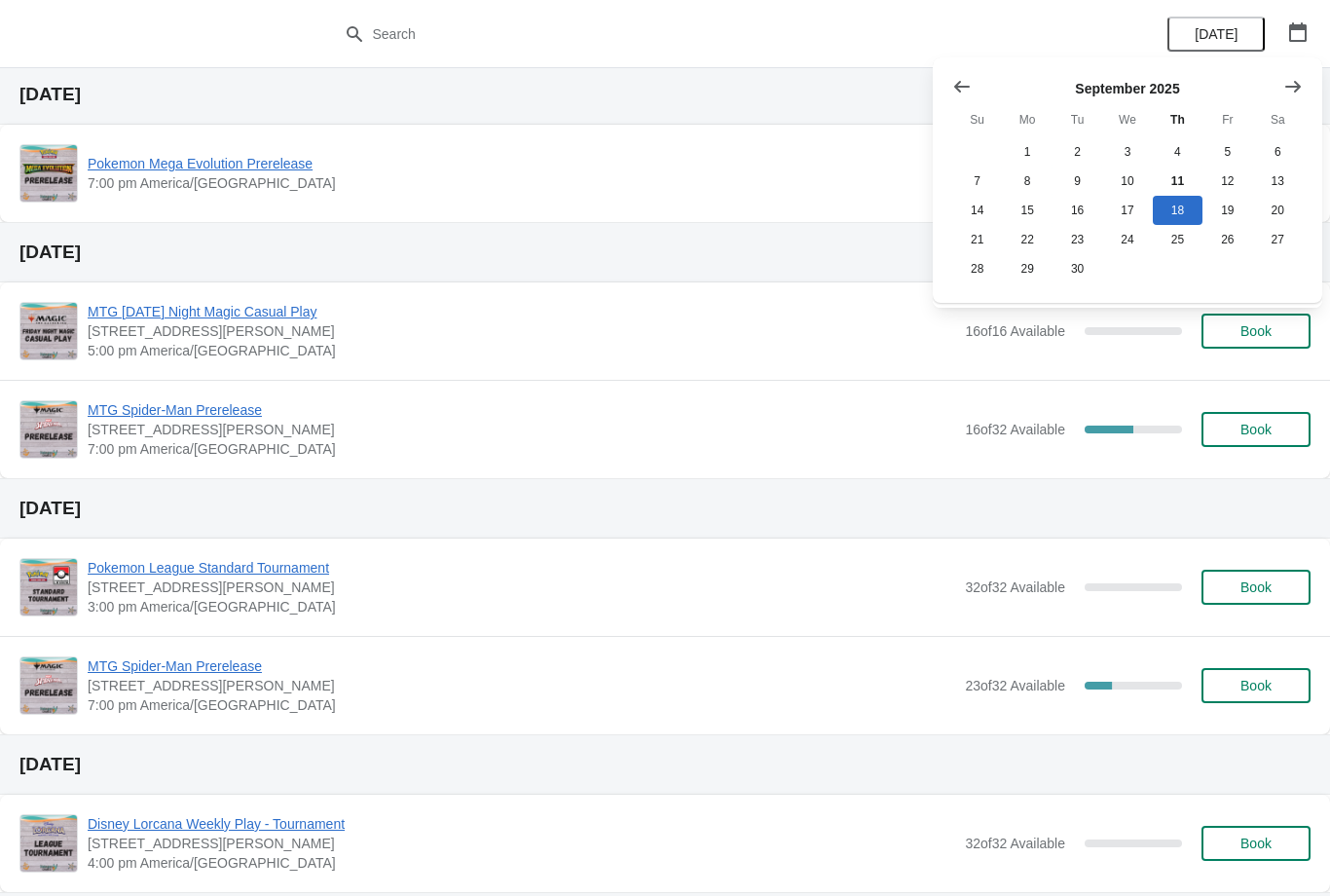
scroll to position [64, 0]
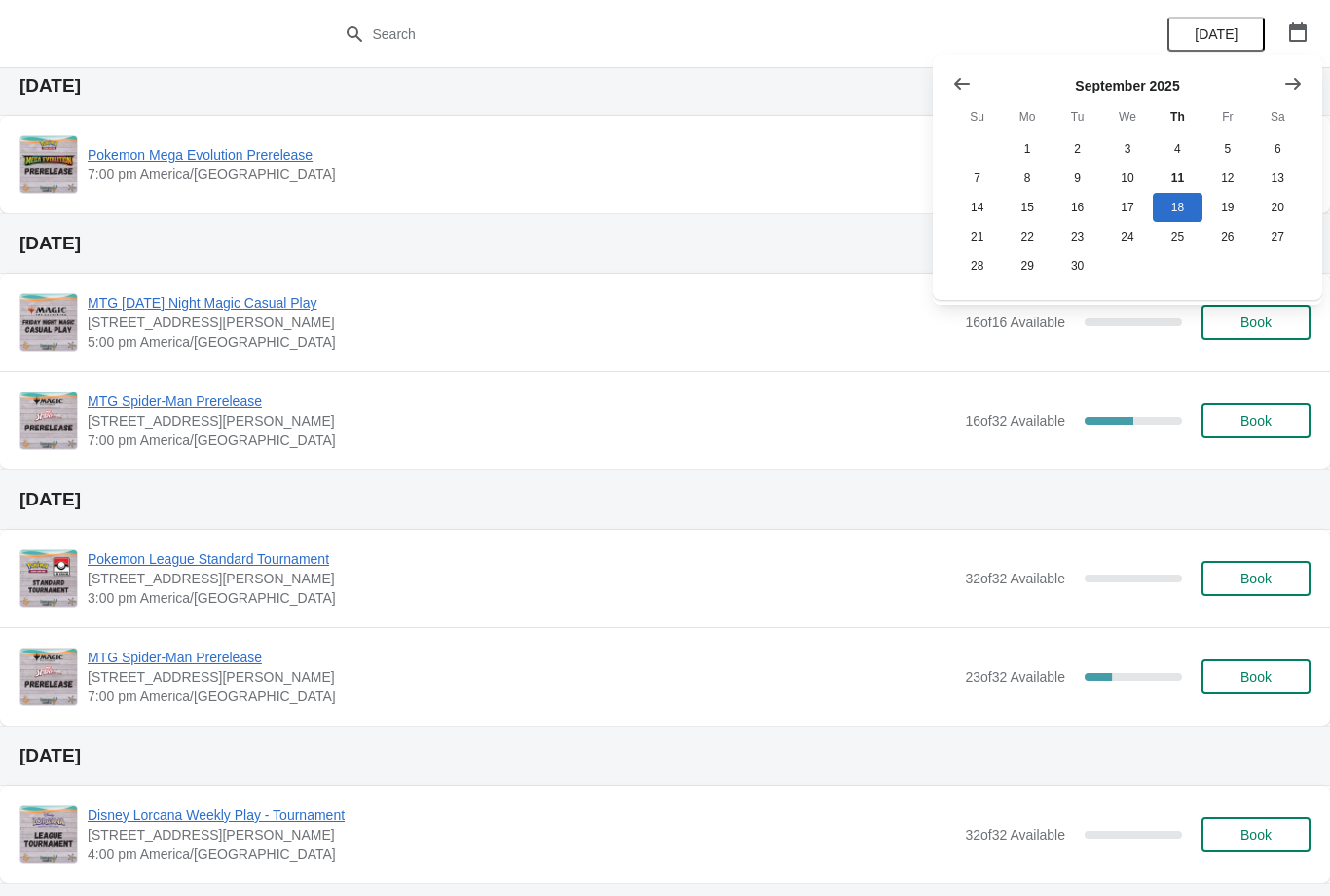
click at [924, 407] on span "MTG Spider-Man Prerelease" at bounding box center [522, 401] width 868 height 20
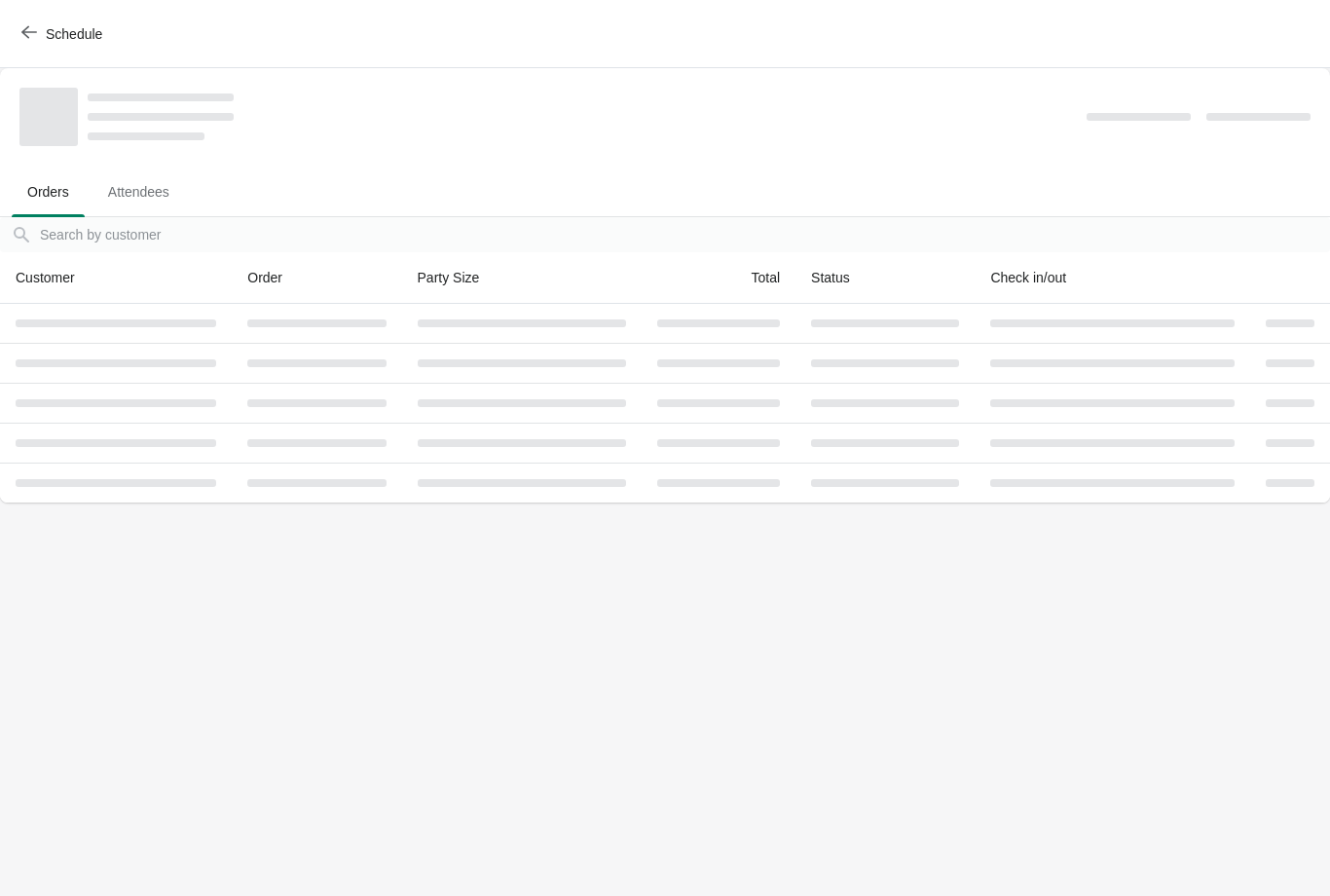
scroll to position [0, 0]
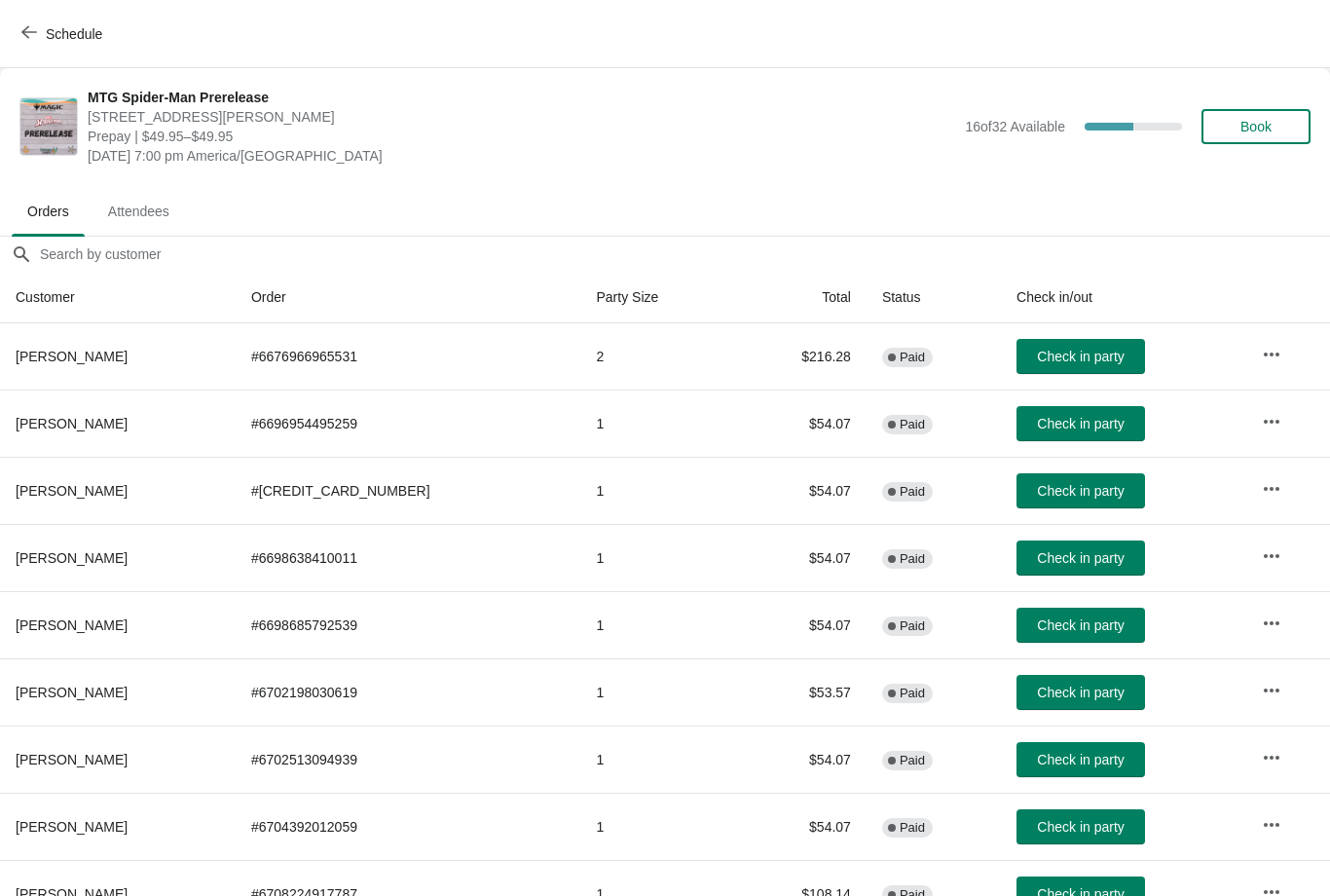
click at [55, 35] on span "Schedule" at bounding box center [73, 35] width 56 height 16
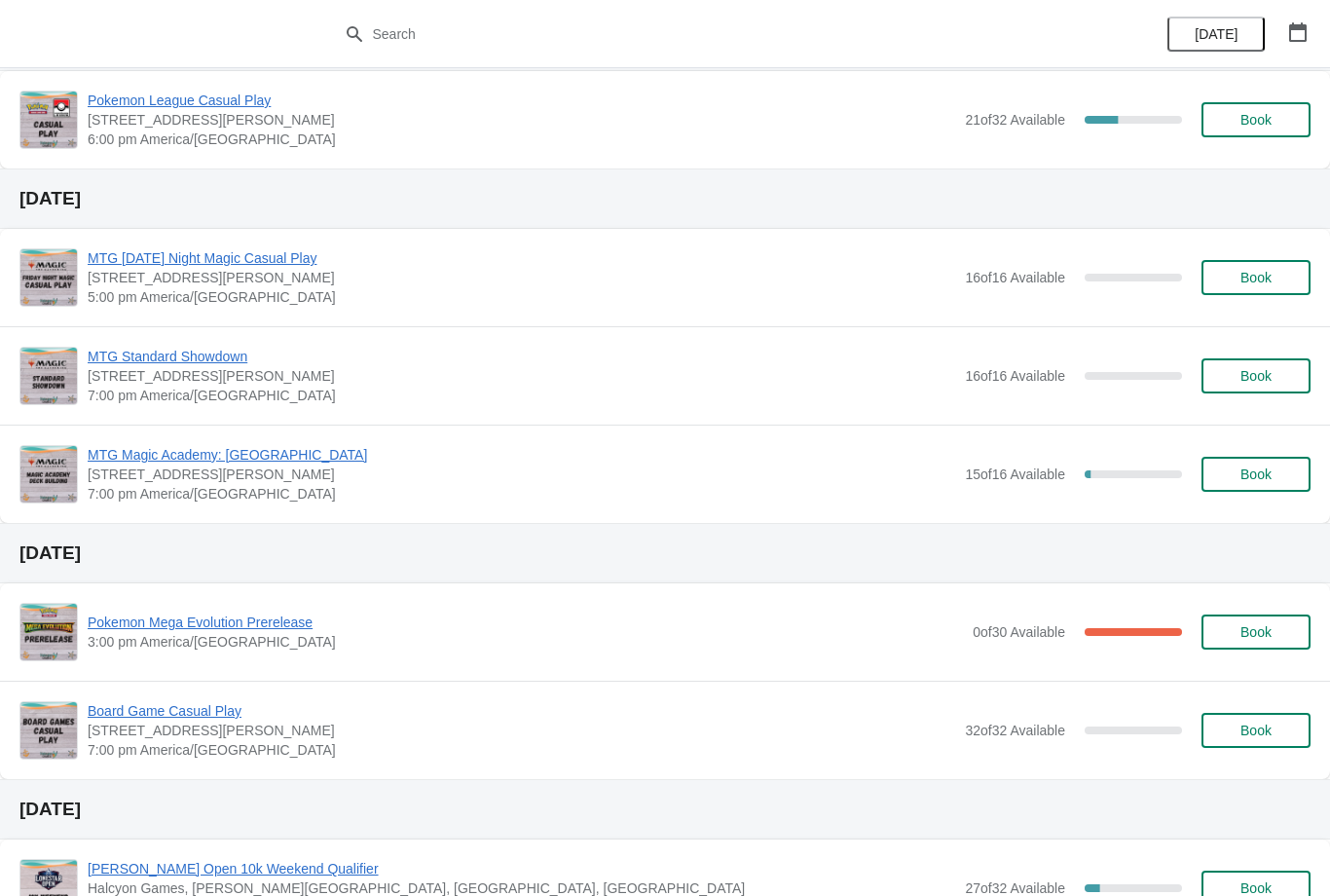
scroll to position [139, 0]
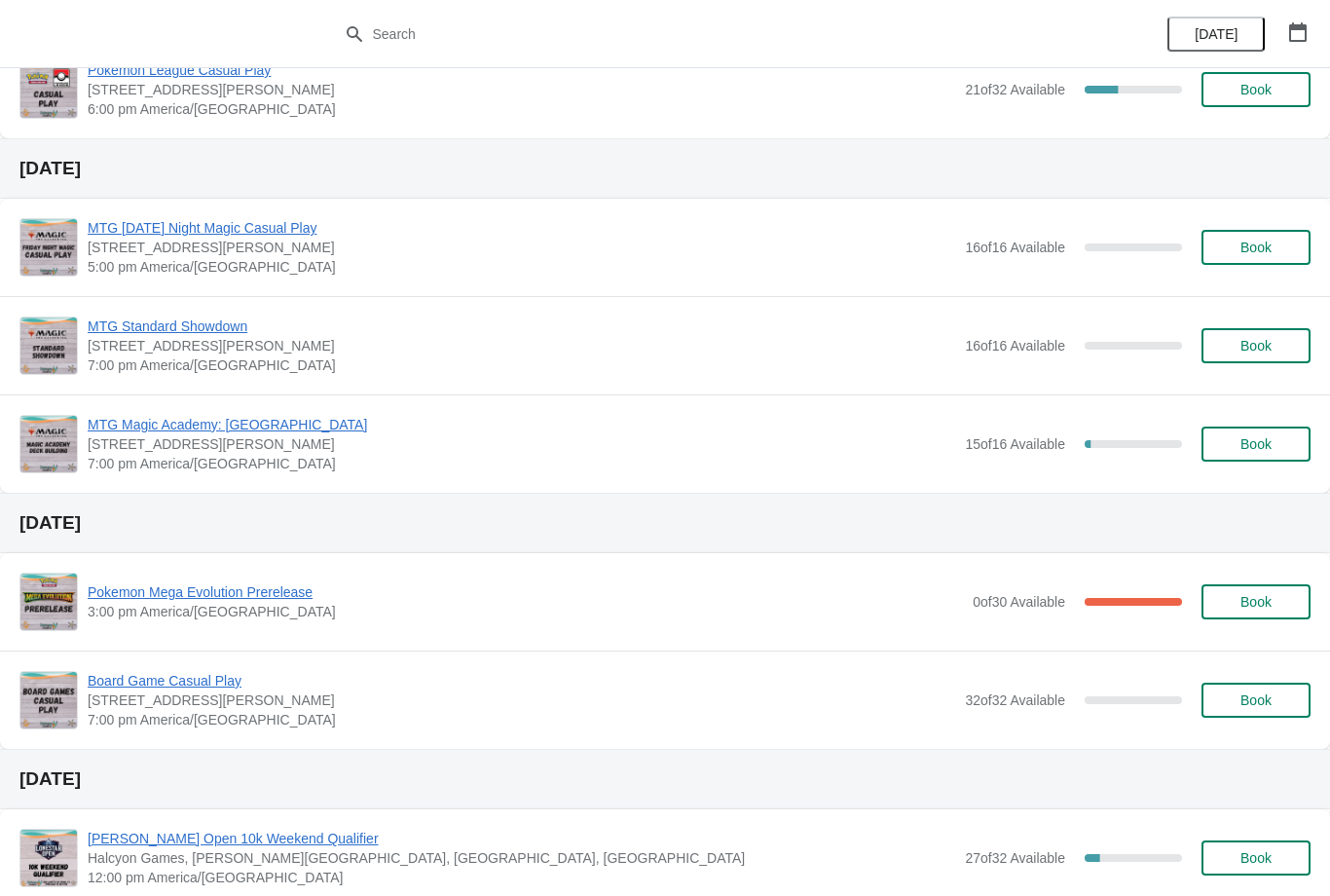
click at [1286, 65] on div "[DATE]" at bounding box center [1237, 34] width 185 height 68
click at [1305, 34] on icon "button" at bounding box center [1298, 33] width 18 height 20
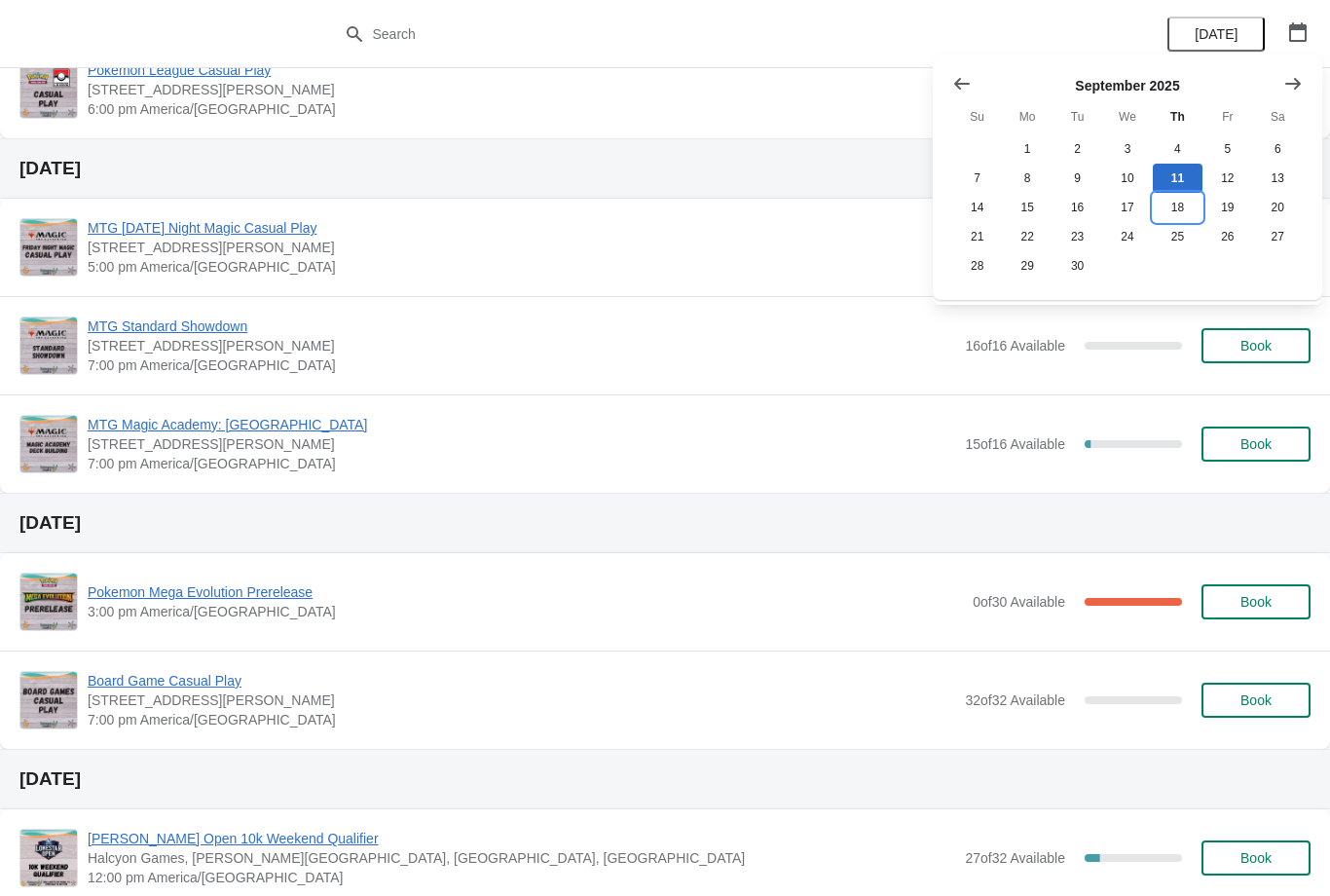
click at [1178, 199] on button "18" at bounding box center [1178, 207] width 49 height 30
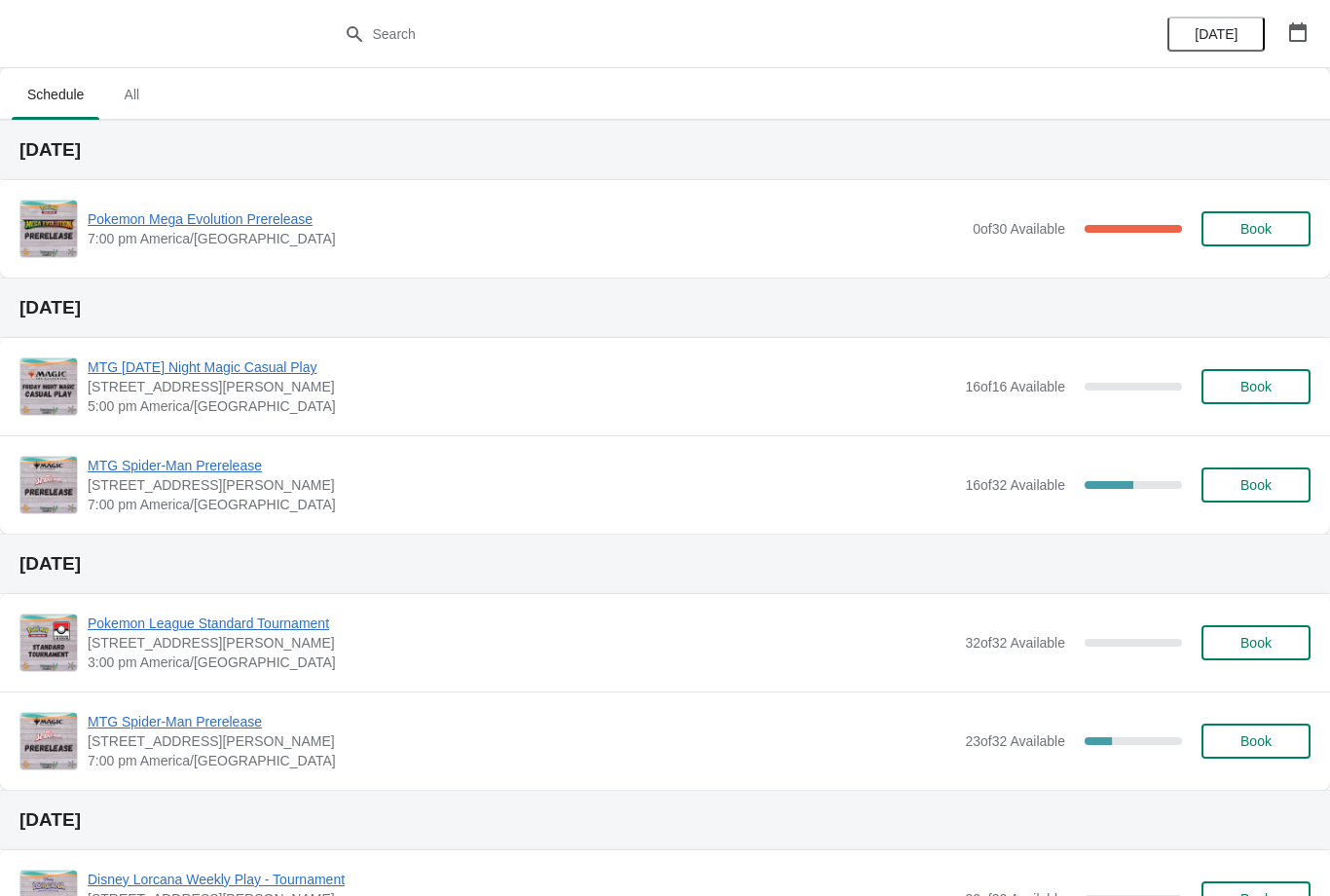
click at [1308, 36] on button "button" at bounding box center [1297, 32] width 35 height 35
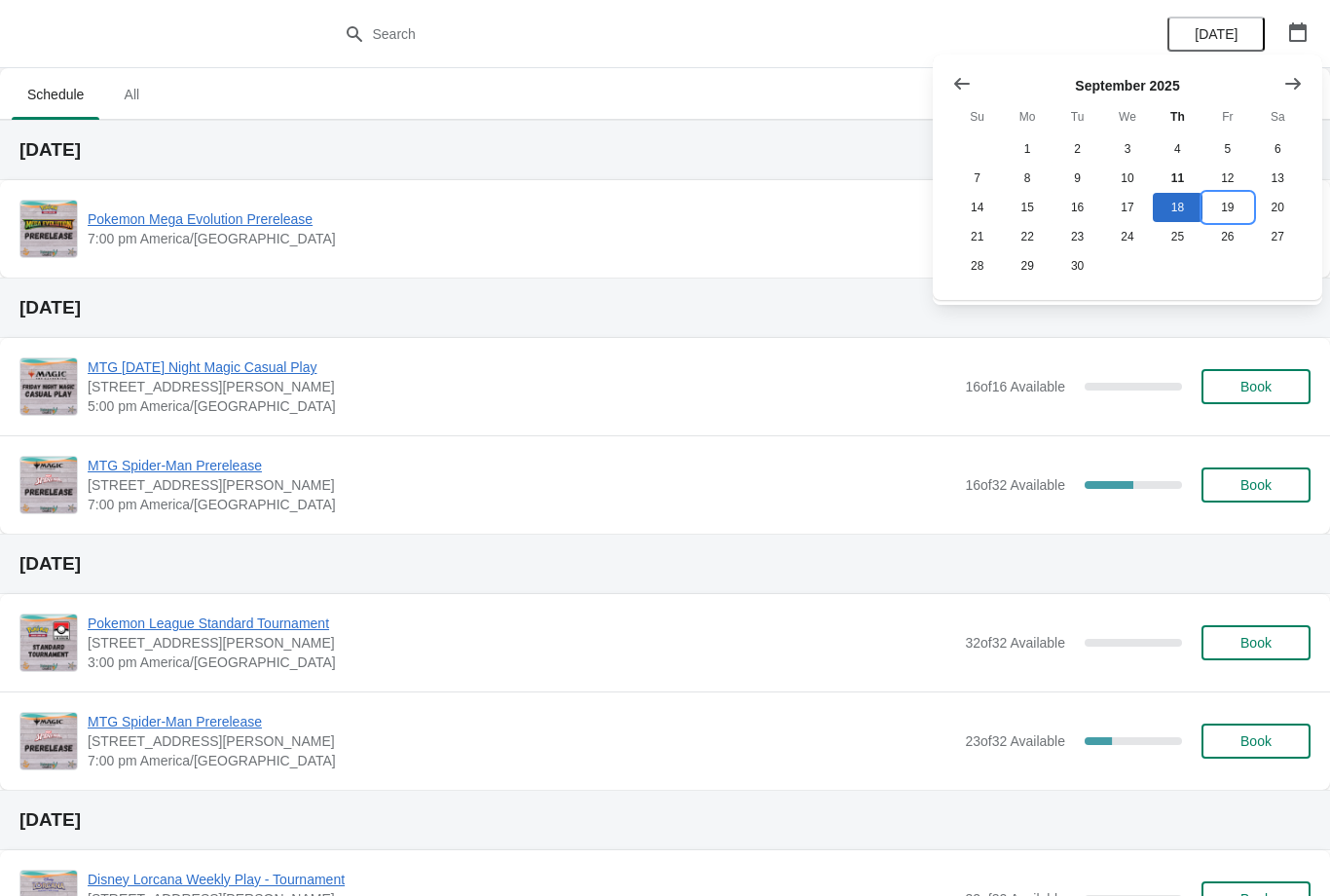
click at [1230, 205] on button "19" at bounding box center [1227, 207] width 49 height 30
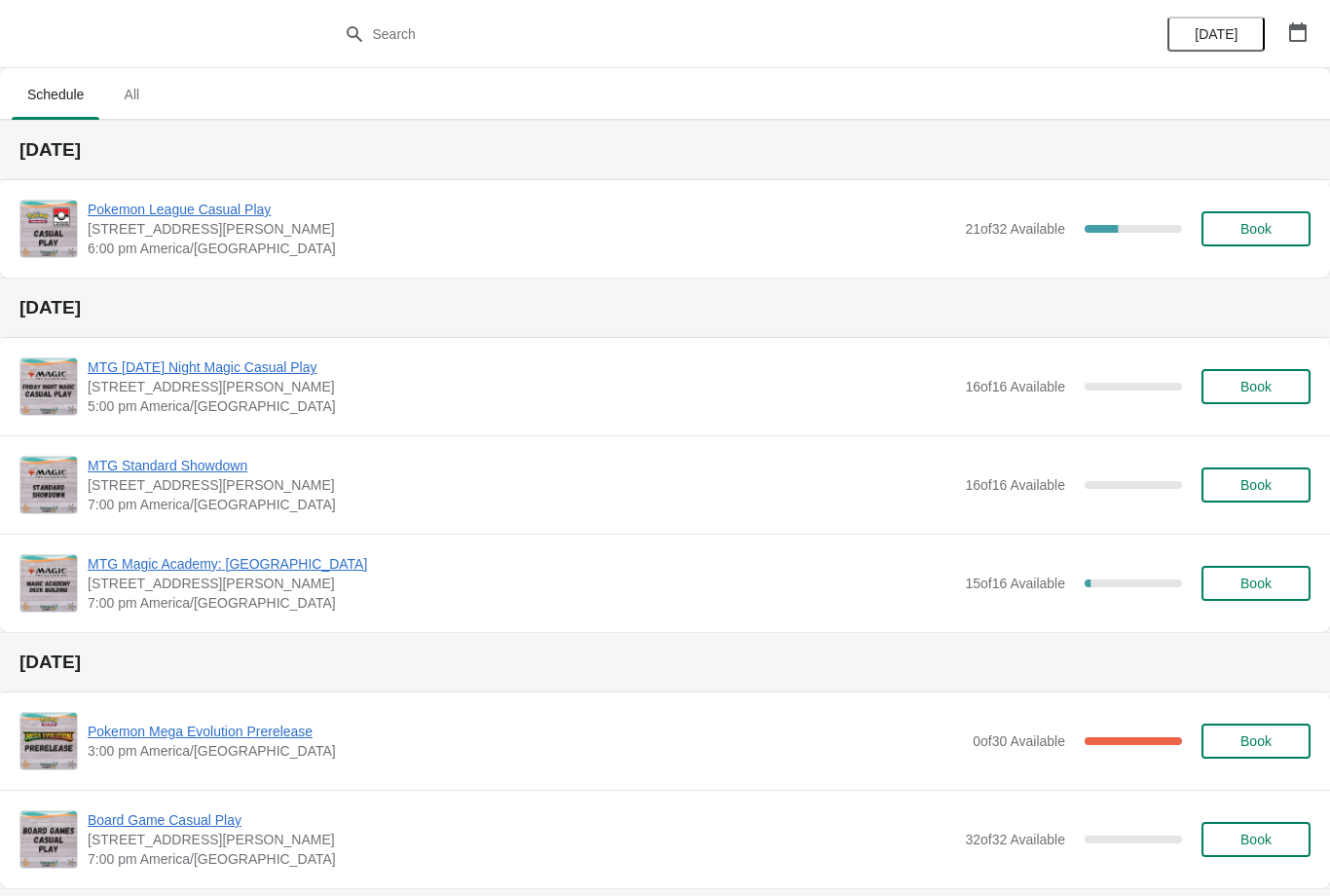
click at [1259, 225] on span "Book" at bounding box center [1256, 229] width 32 height 16
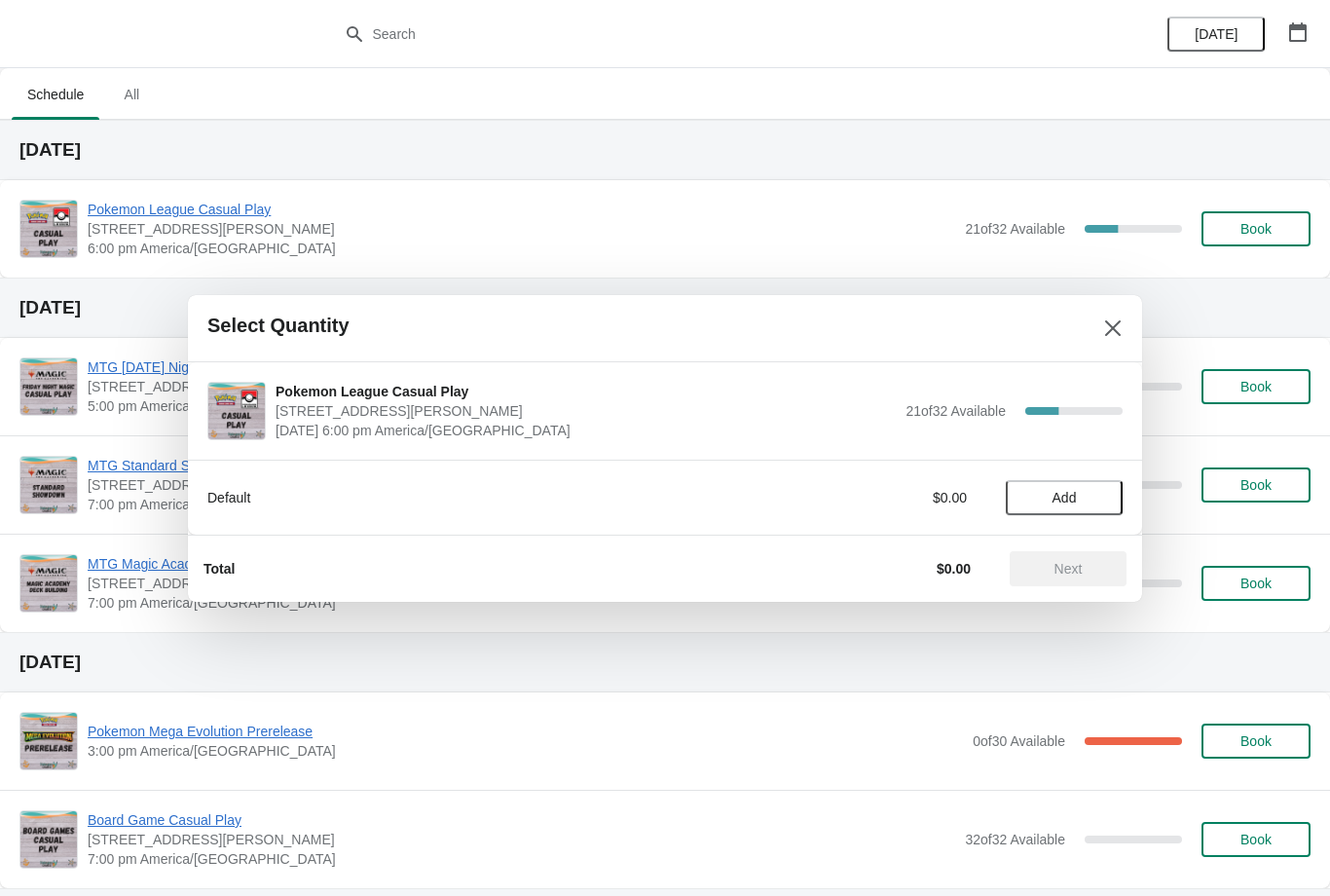
click at [1074, 486] on button "Add" at bounding box center [1064, 497] width 117 height 35
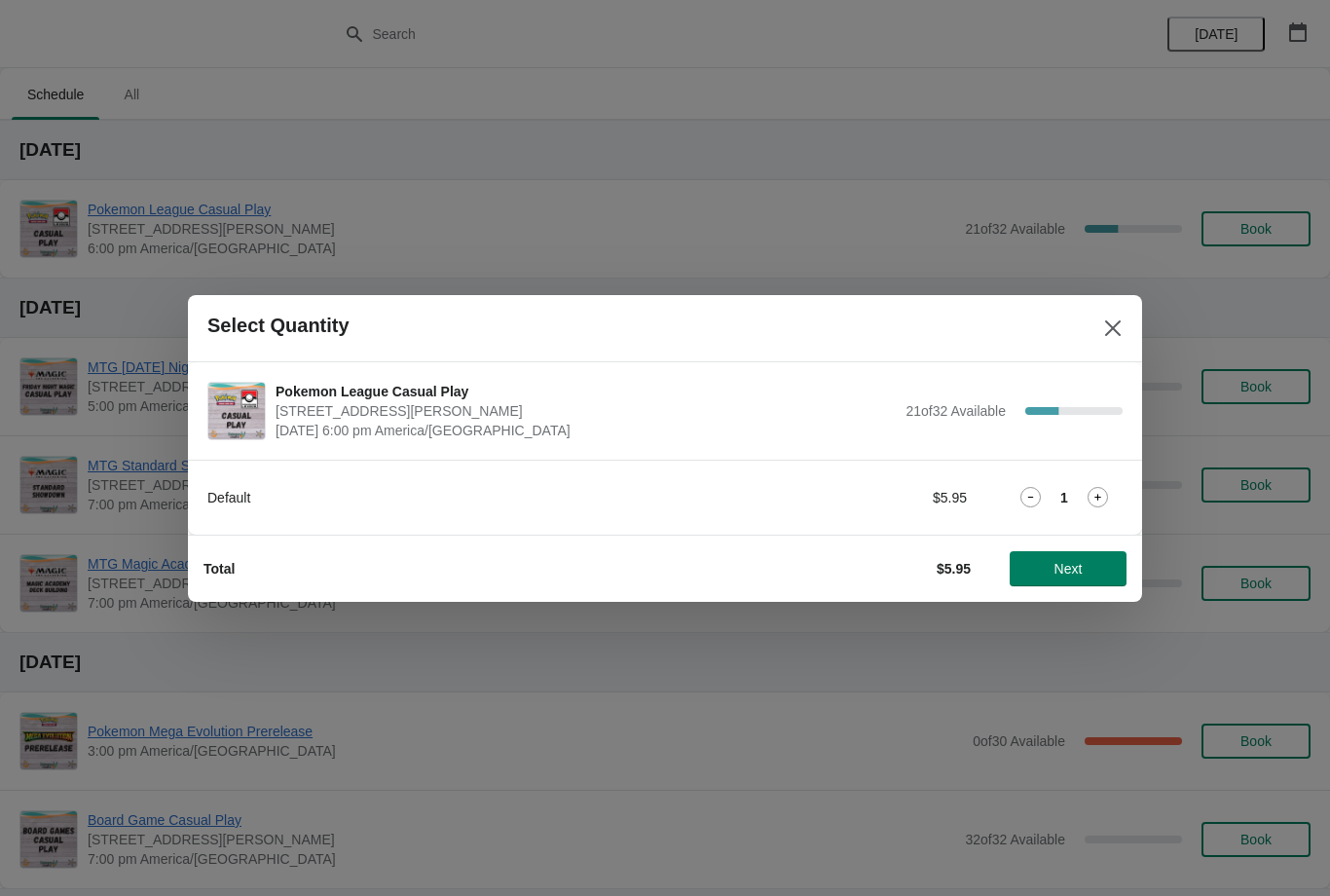
click at [1039, 556] on button "Next" at bounding box center [1068, 568] width 117 height 35
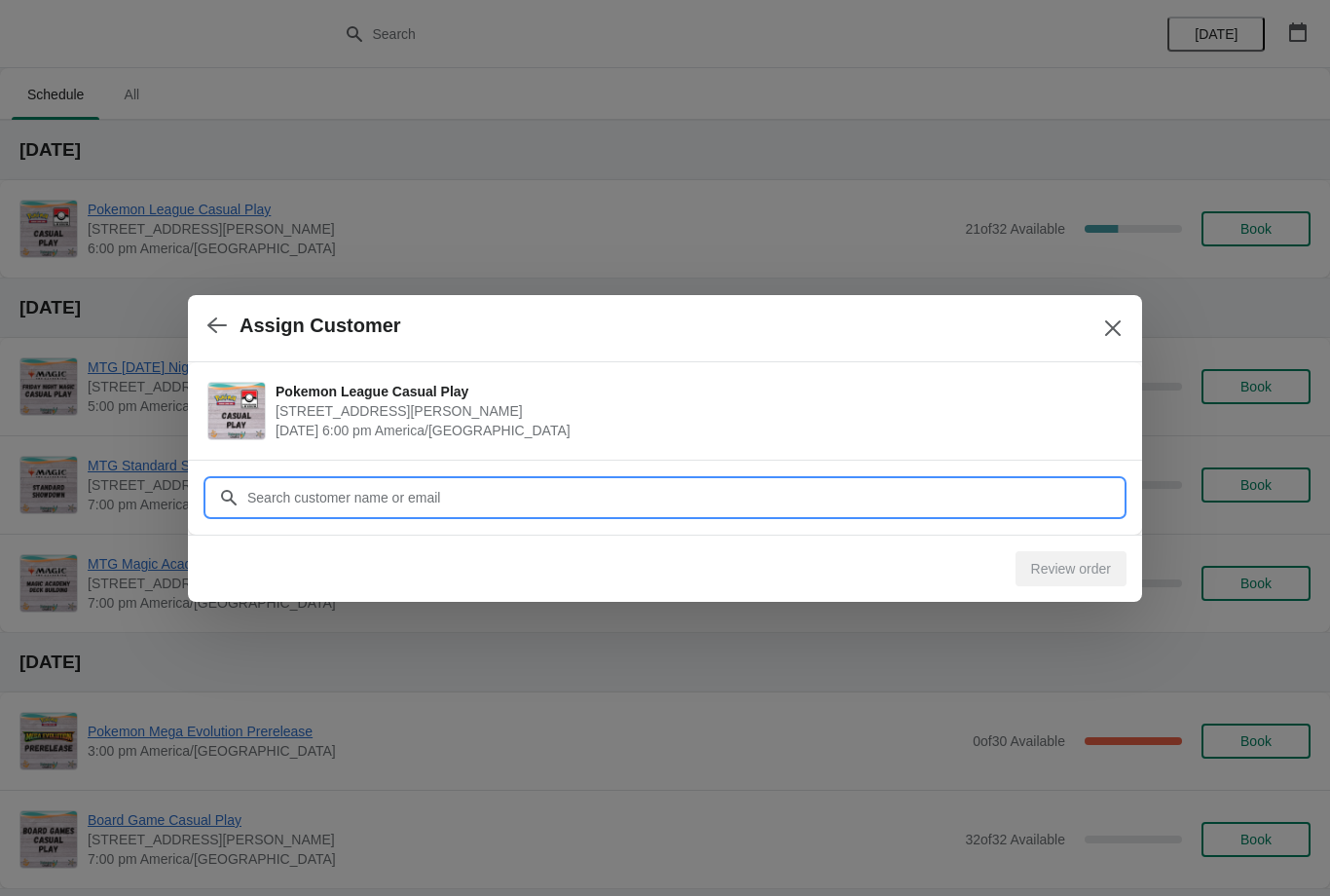
click at [373, 502] on input "Customer" at bounding box center [684, 497] width 876 height 35
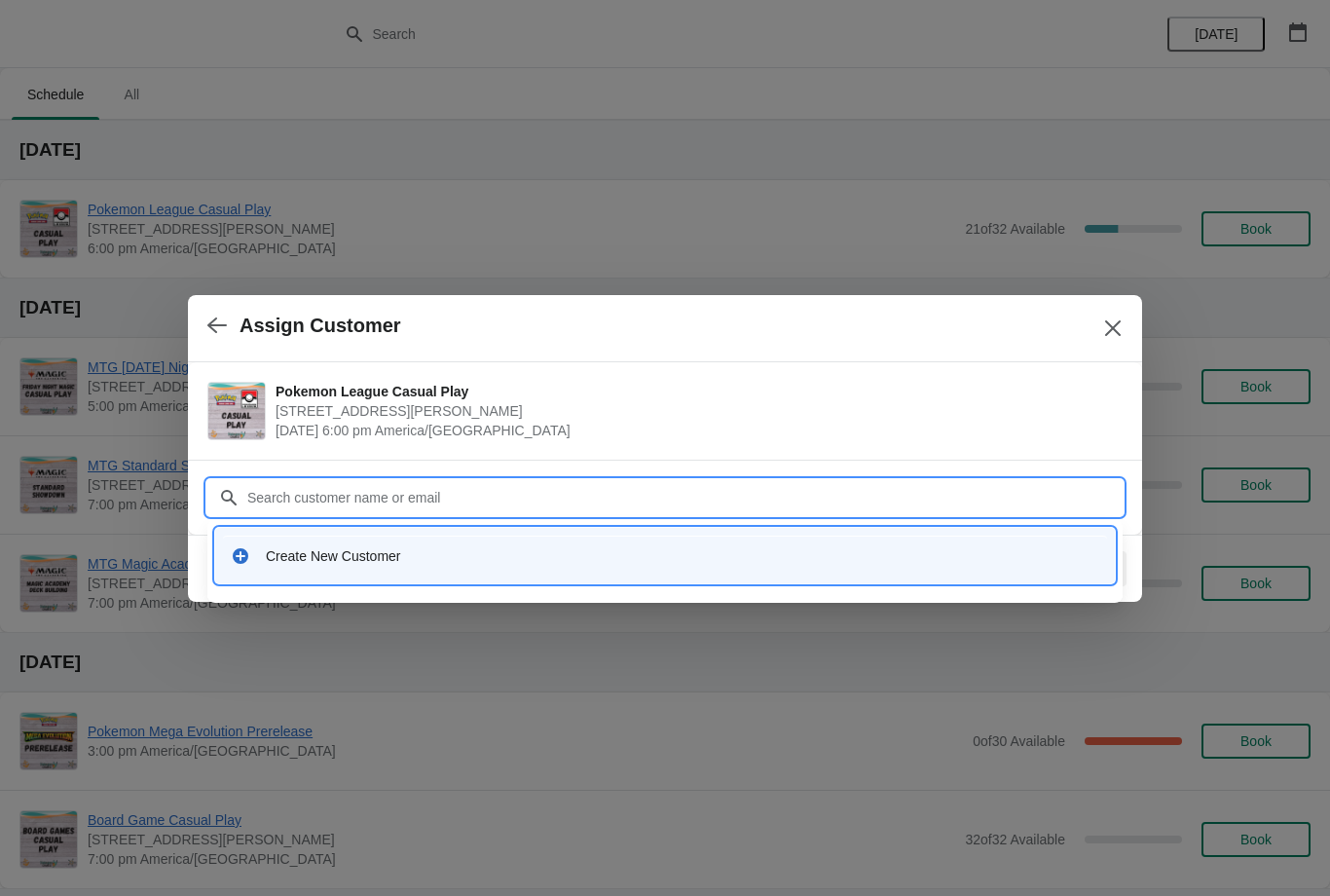
click at [232, 314] on button "button" at bounding box center [216, 325] width 35 height 38
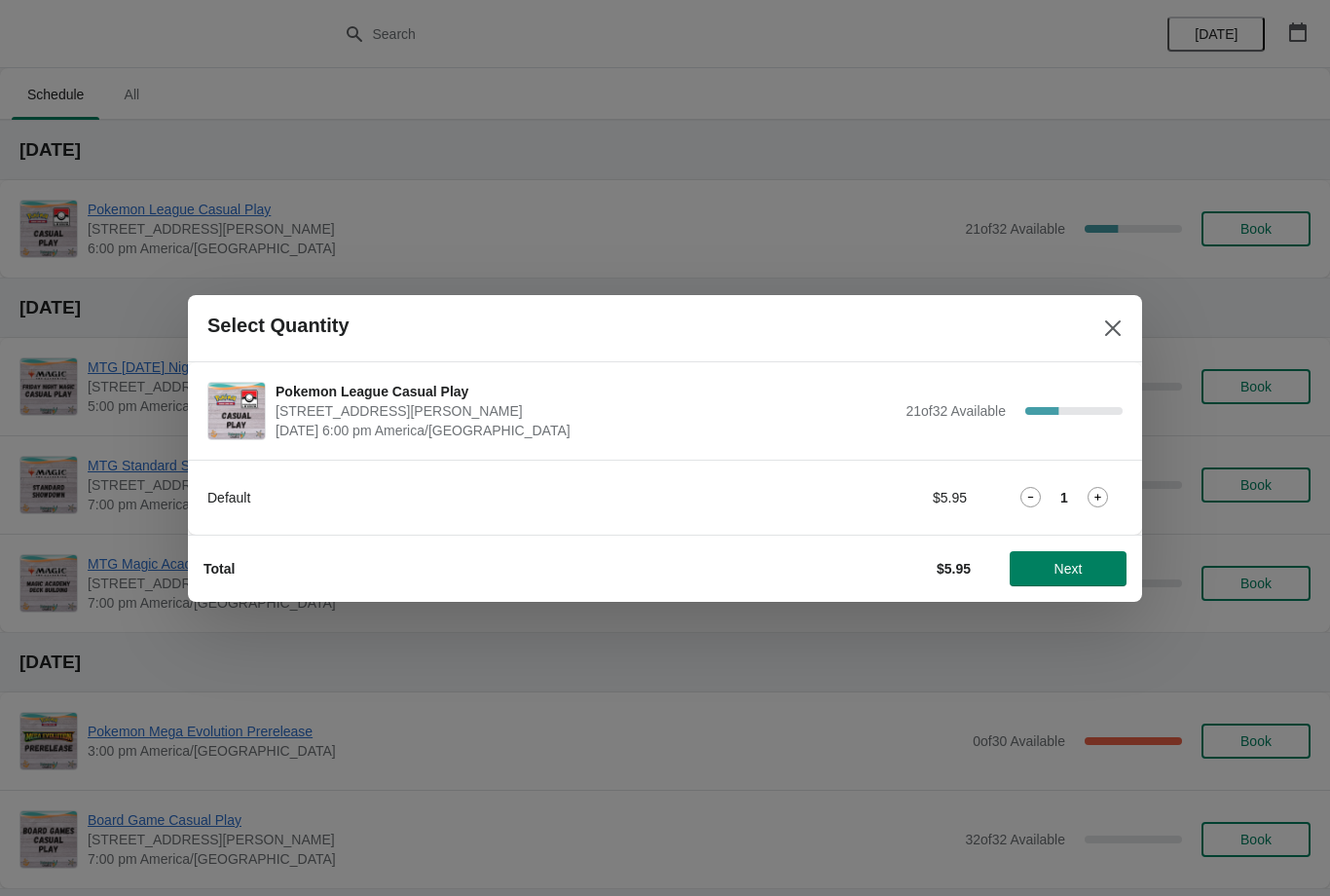
click at [1088, 503] on icon at bounding box center [1098, 497] width 21 height 21
click at [1074, 584] on button "Next" at bounding box center [1068, 568] width 117 height 35
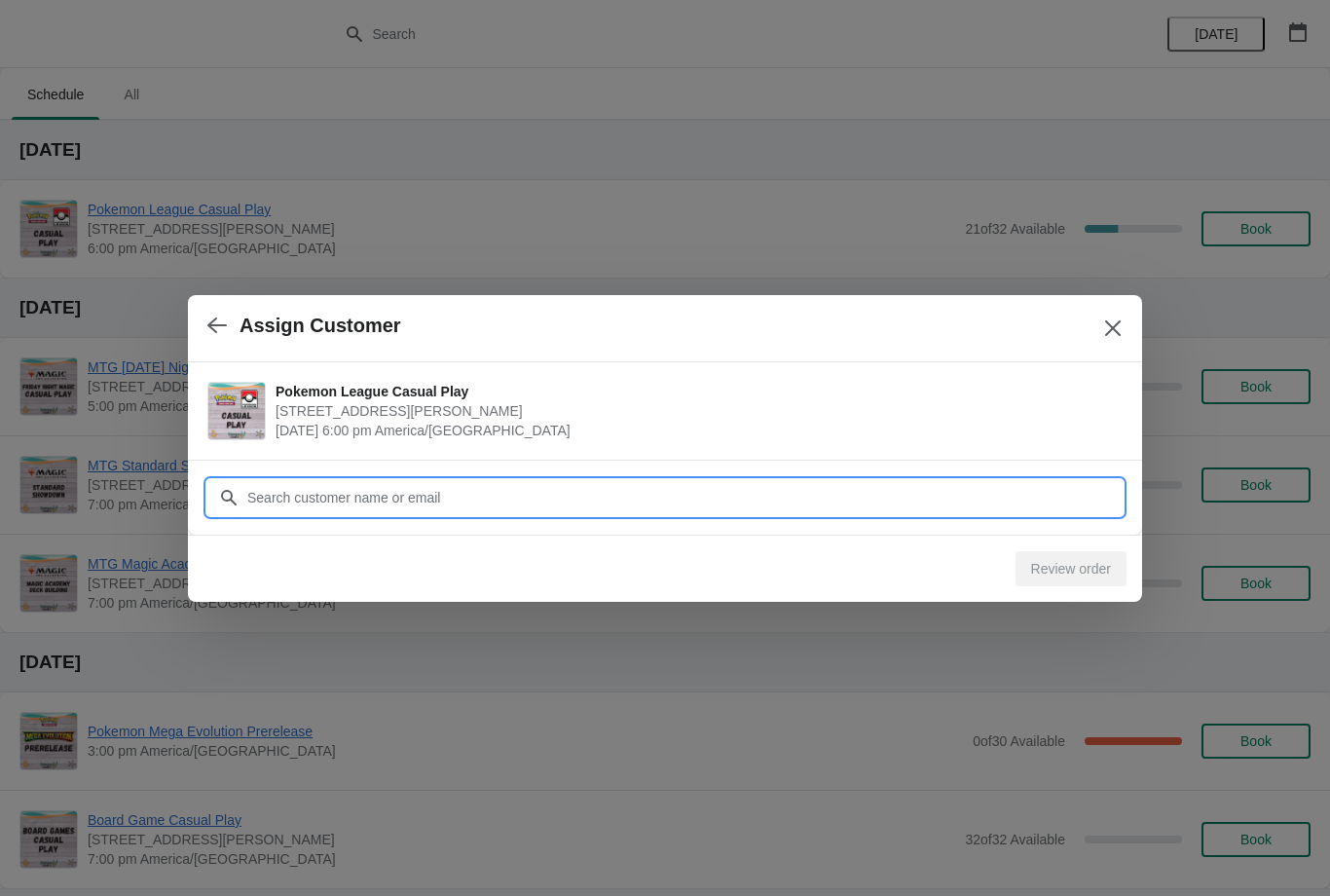
click at [626, 499] on input "Customer" at bounding box center [684, 497] width 876 height 35
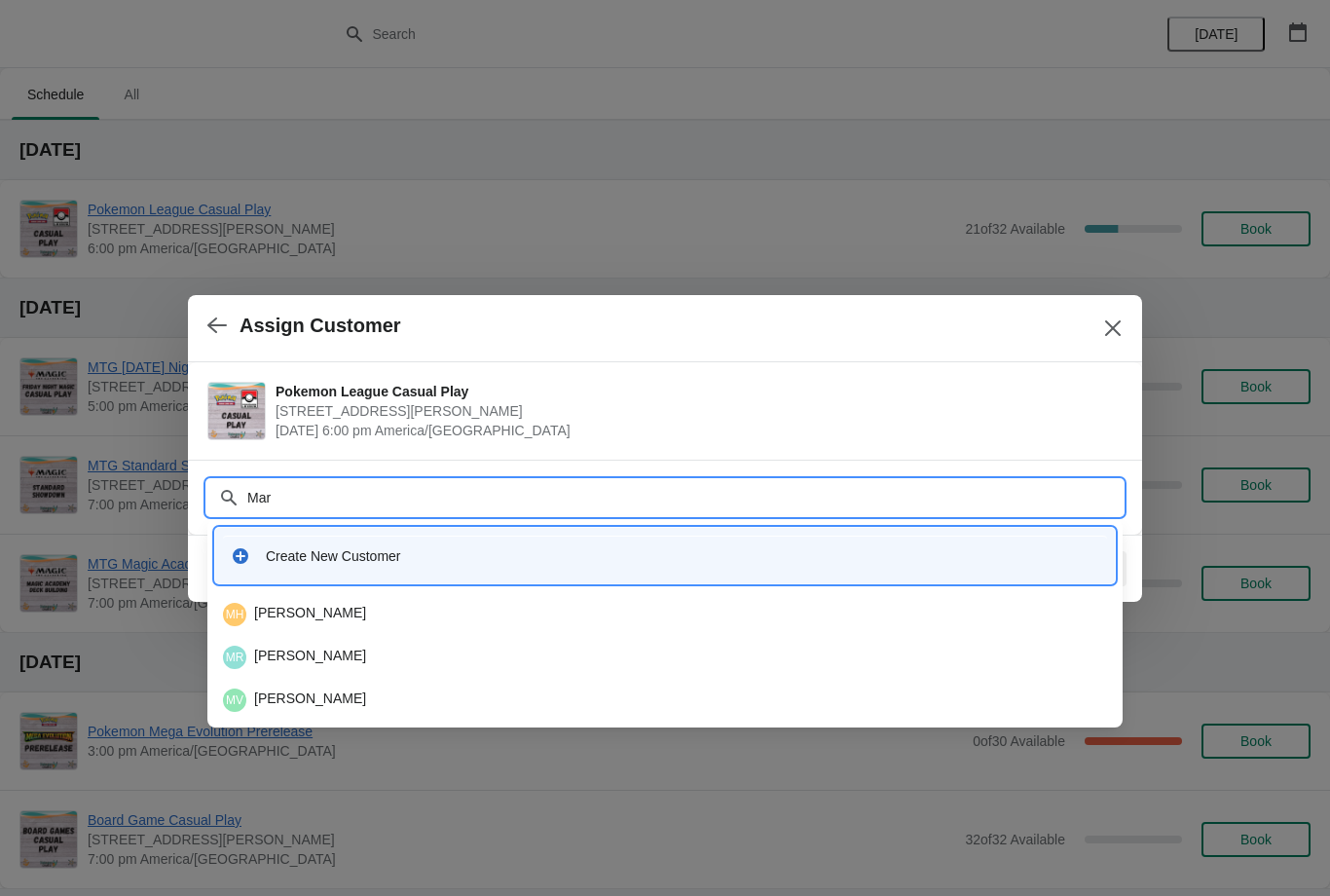
type input "Ma"
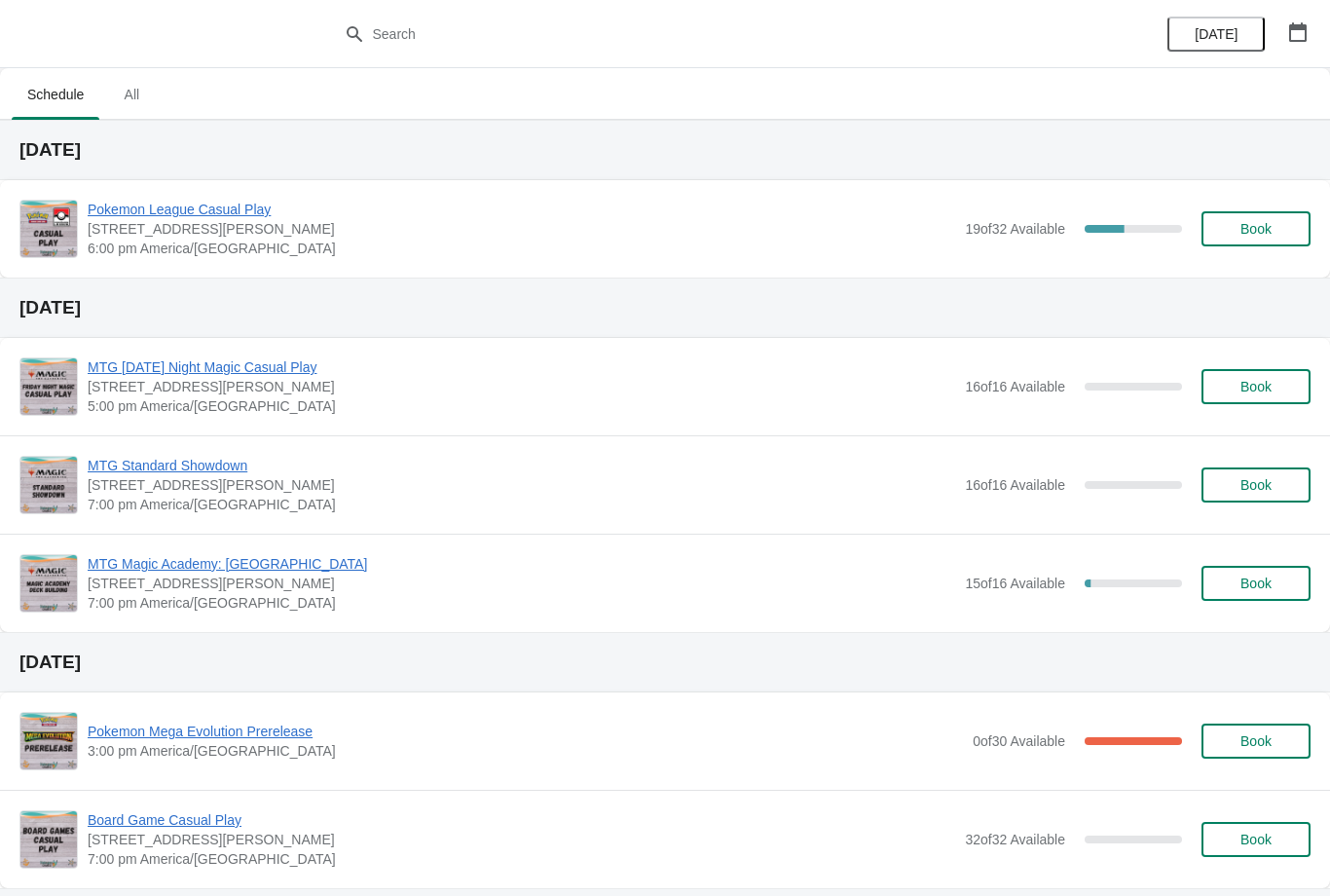
click at [1250, 206] on div "Pokemon League Casual Play [STREET_ADDRESS][PERSON_NAME] 6:00 pm [GEOGRAPHIC_DA…" at bounding box center [700, 228] width 1223 height 58
click at [1297, 237] on button "Book" at bounding box center [1256, 228] width 109 height 35
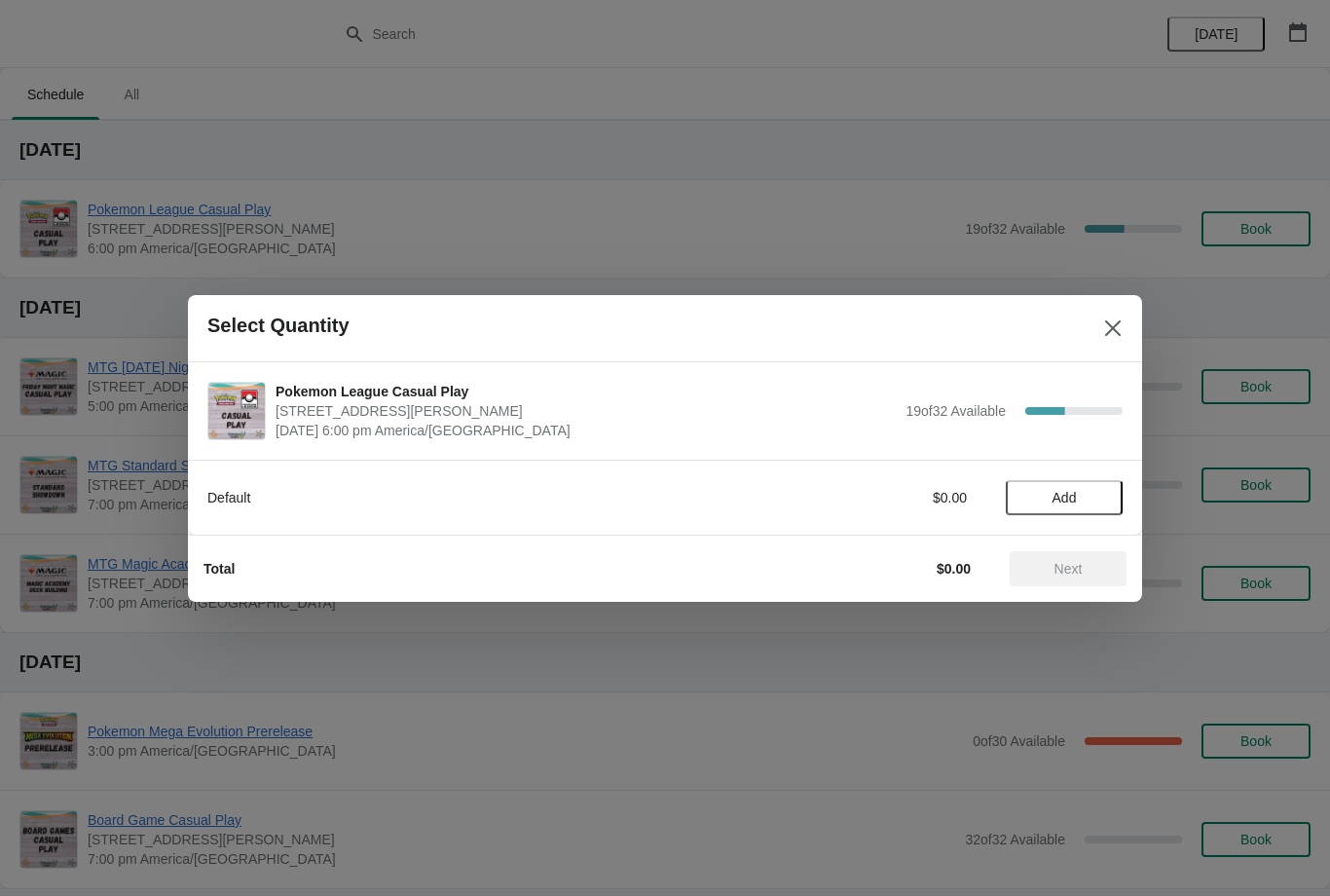
click at [1094, 501] on span "Add" at bounding box center [1064, 498] width 82 height 16
click at [1097, 583] on button "Next" at bounding box center [1068, 568] width 117 height 35
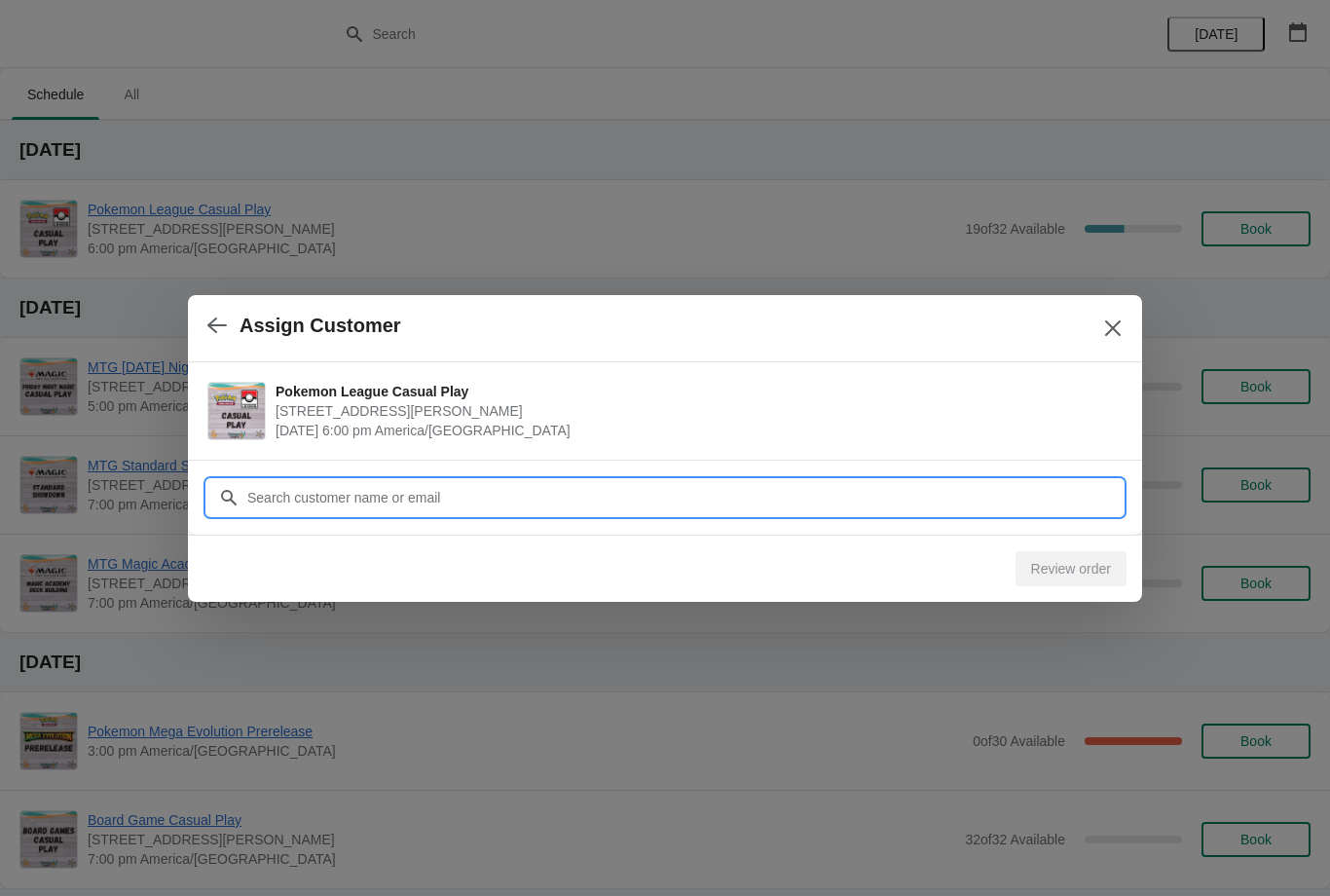
click at [1040, 509] on input "Customer" at bounding box center [684, 497] width 876 height 35
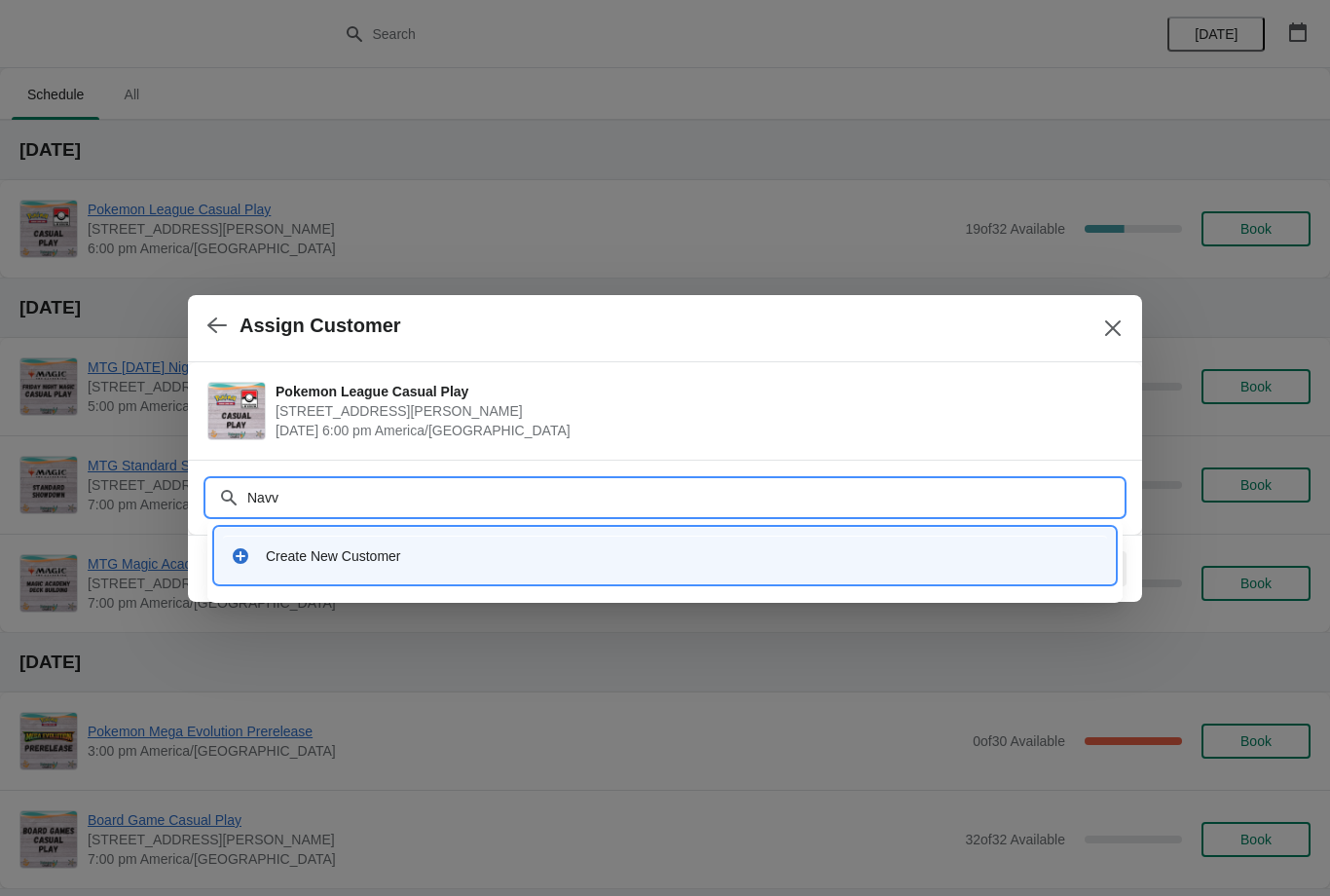
type input "Nav"
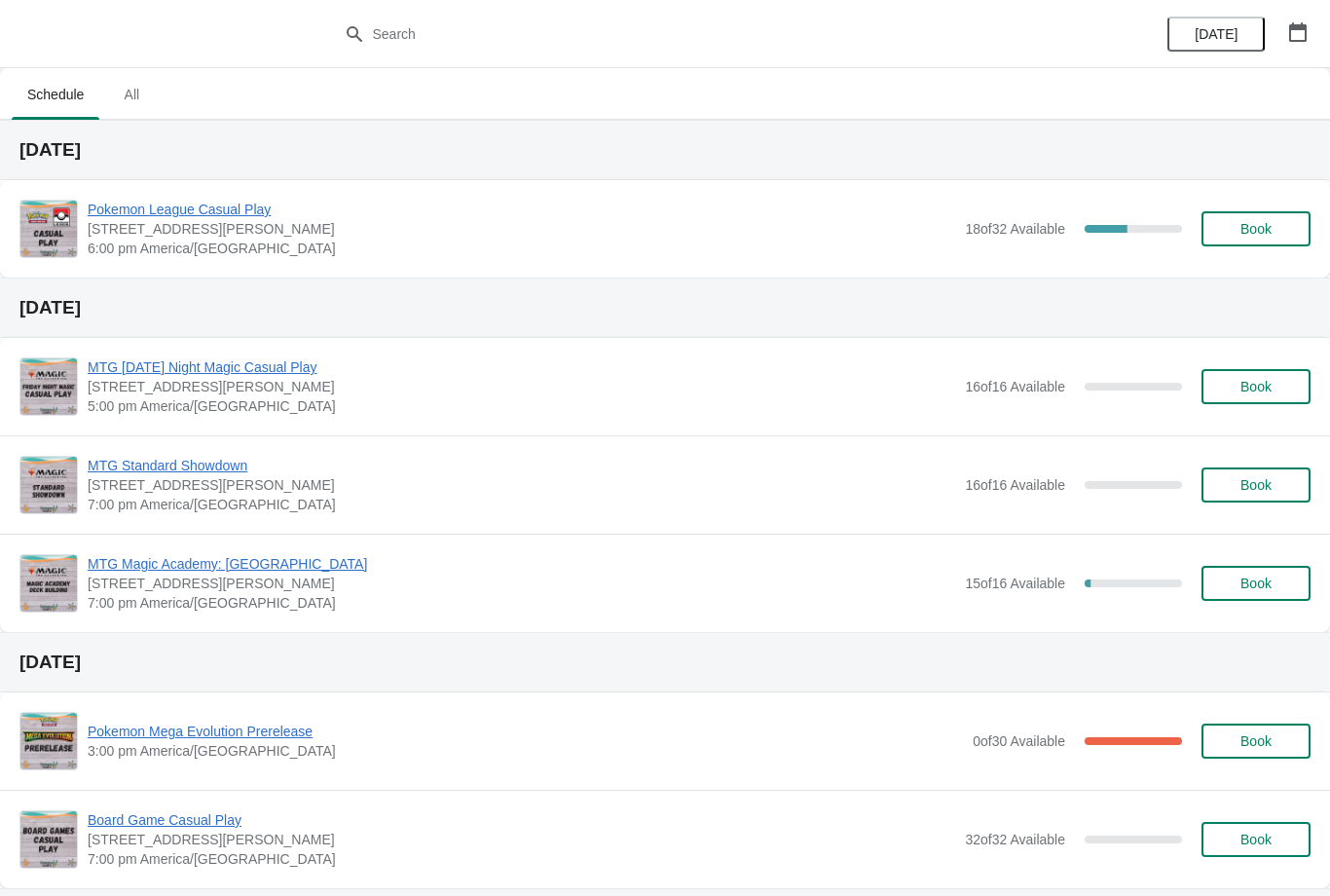
click at [1267, 232] on span "Book" at bounding box center [1256, 229] width 32 height 16
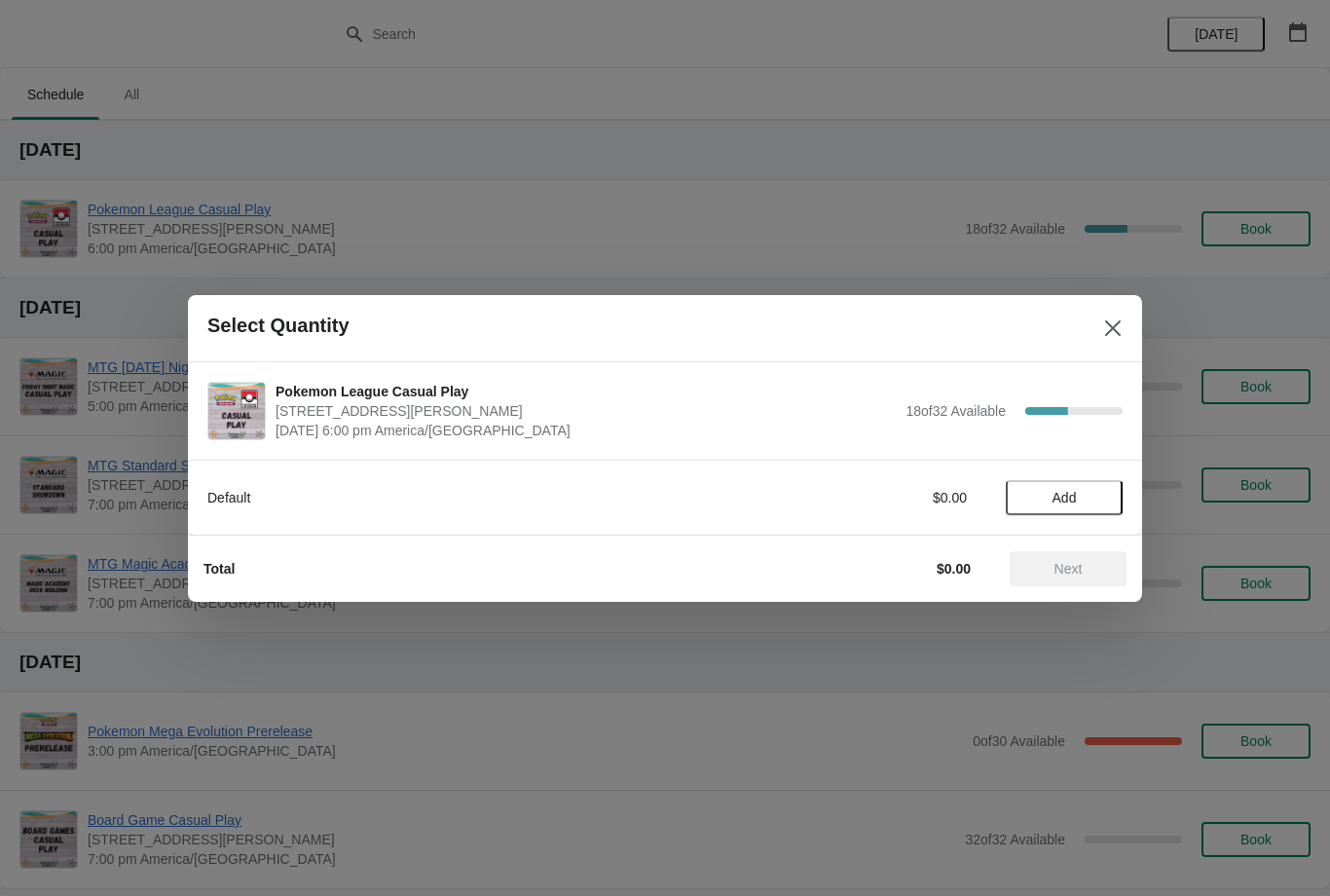
click at [1096, 490] on span "Add" at bounding box center [1064, 498] width 82 height 16
click at [1098, 564] on span "Next" at bounding box center [1068, 569] width 86 height 16
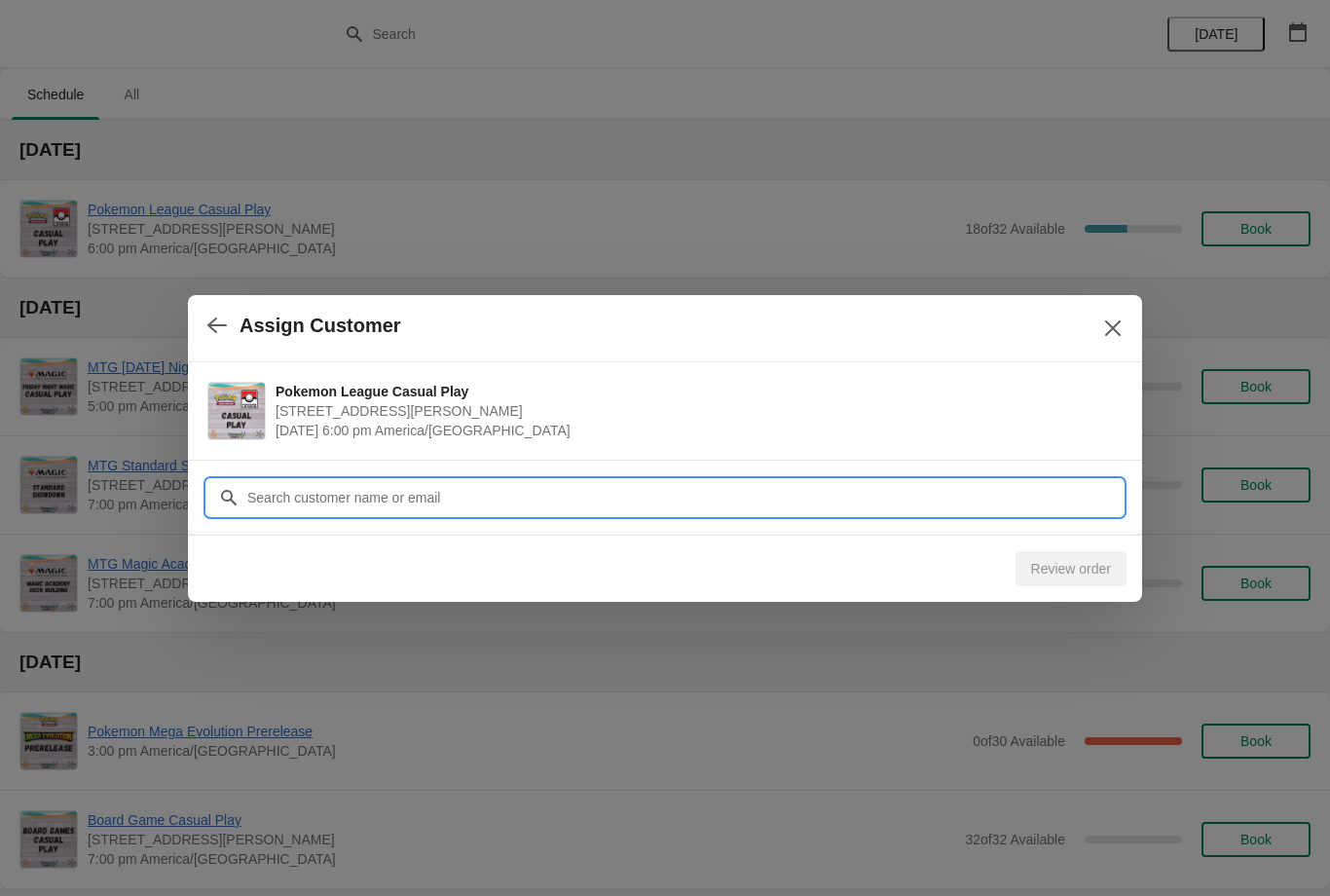
click at [925, 496] on input "Customer" at bounding box center [684, 497] width 876 height 35
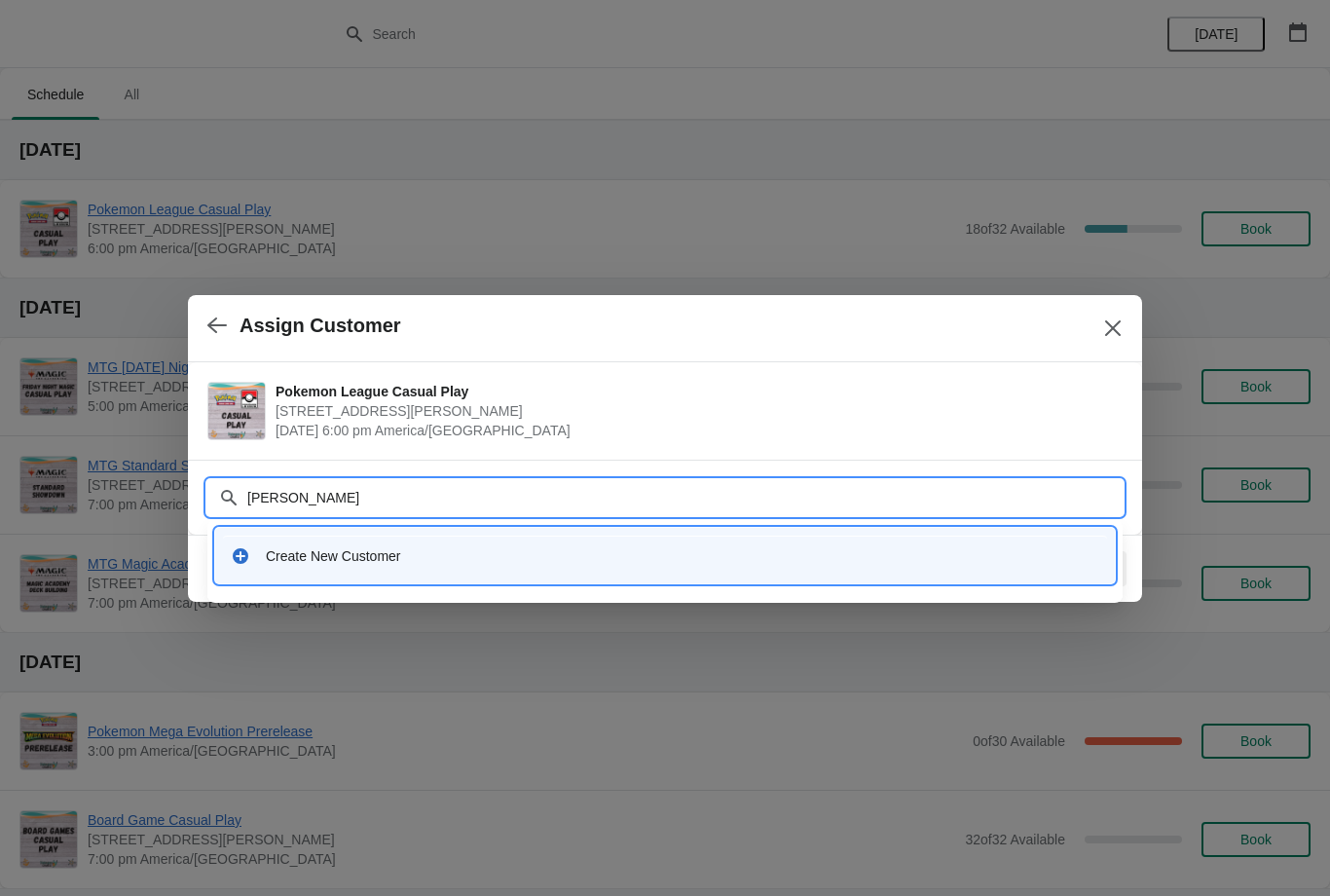
type input "Corey"
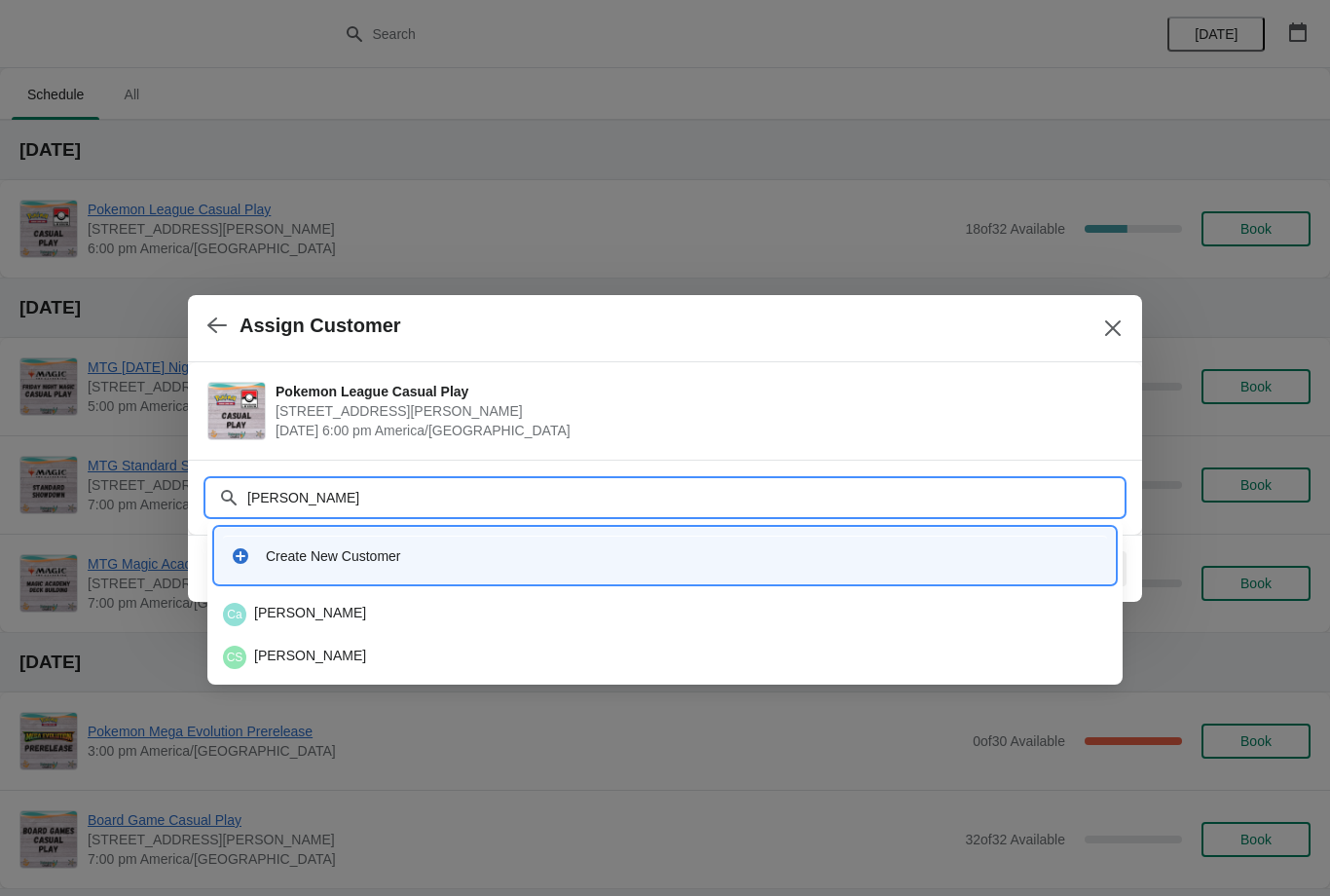
click at [668, 654] on div "CS Corey Slaughter" at bounding box center [665, 657] width 884 height 24
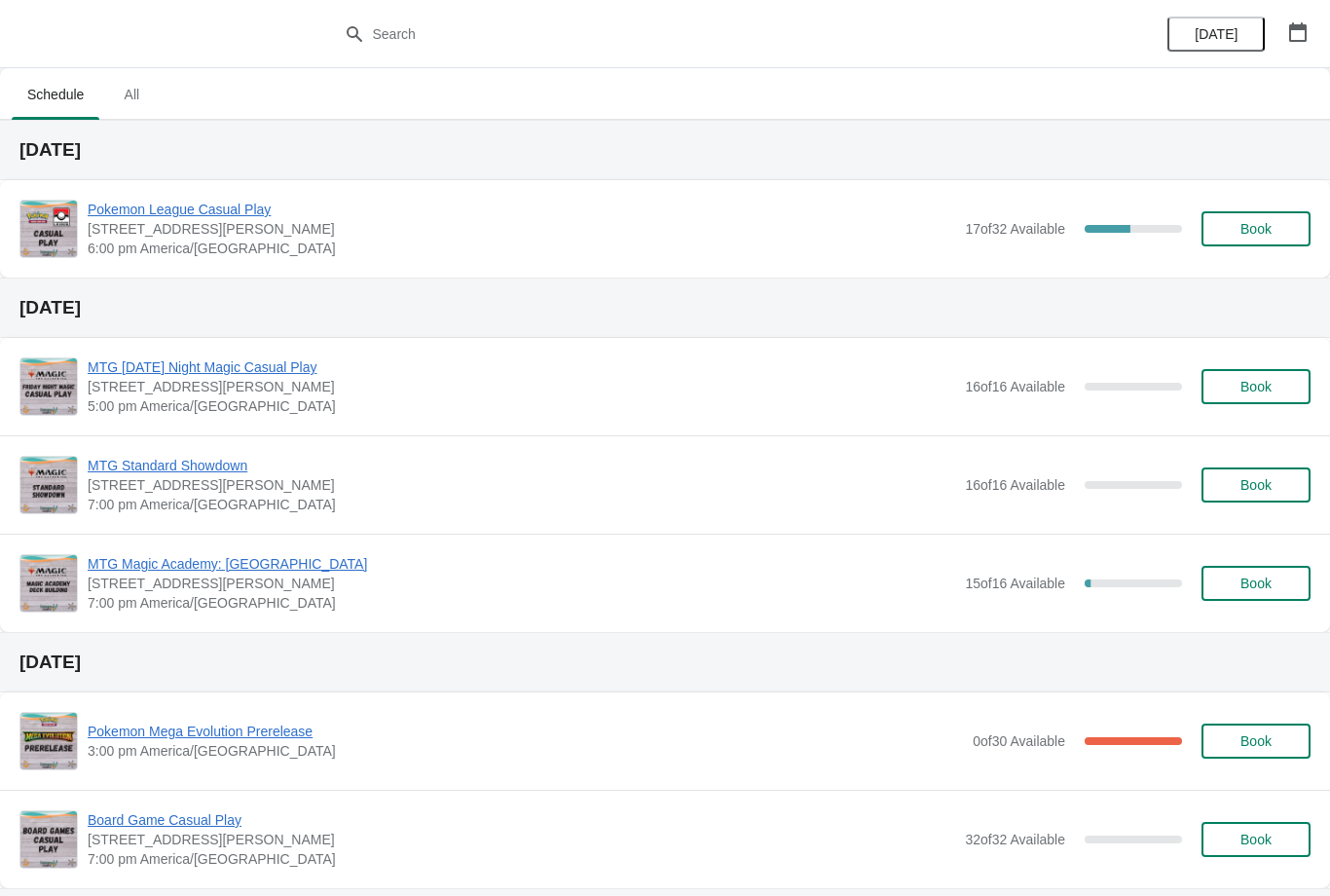
click at [1274, 220] on button "Book" at bounding box center [1256, 228] width 109 height 35
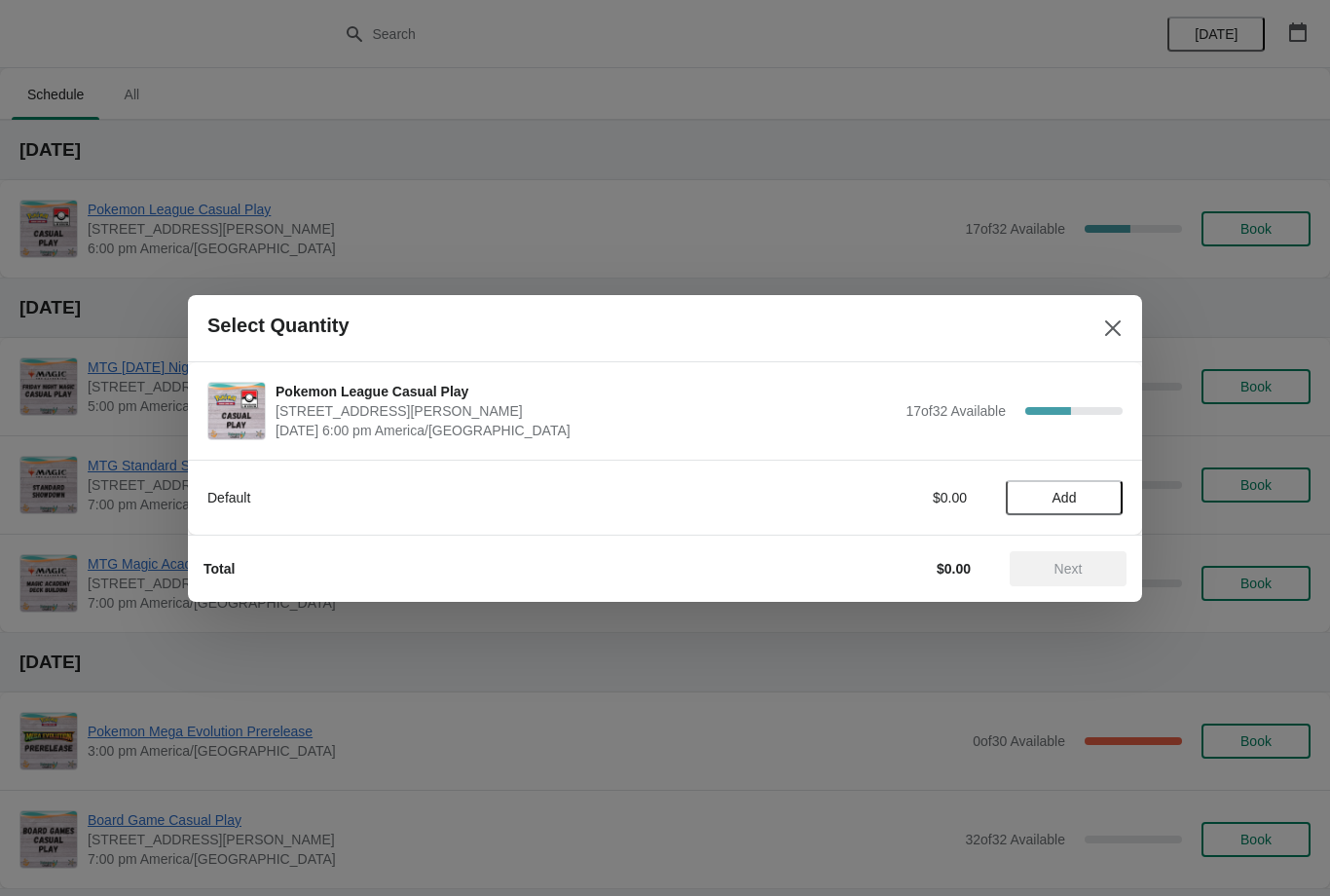
click at [1108, 500] on button "Add" at bounding box center [1064, 497] width 117 height 35
click at [1089, 575] on span "Next" at bounding box center [1068, 569] width 86 height 16
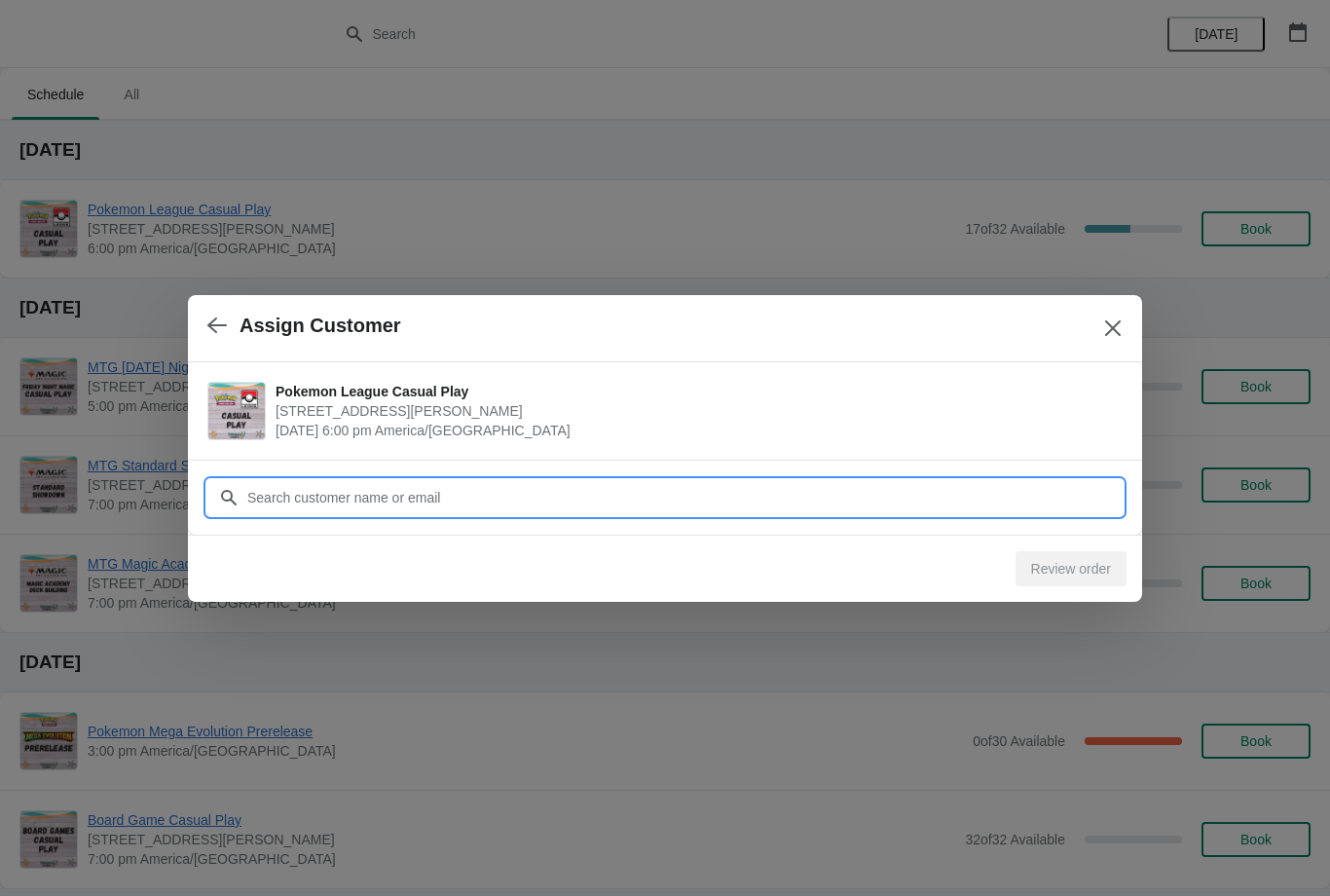
click at [1032, 500] on input "Customer" at bounding box center [684, 497] width 876 height 35
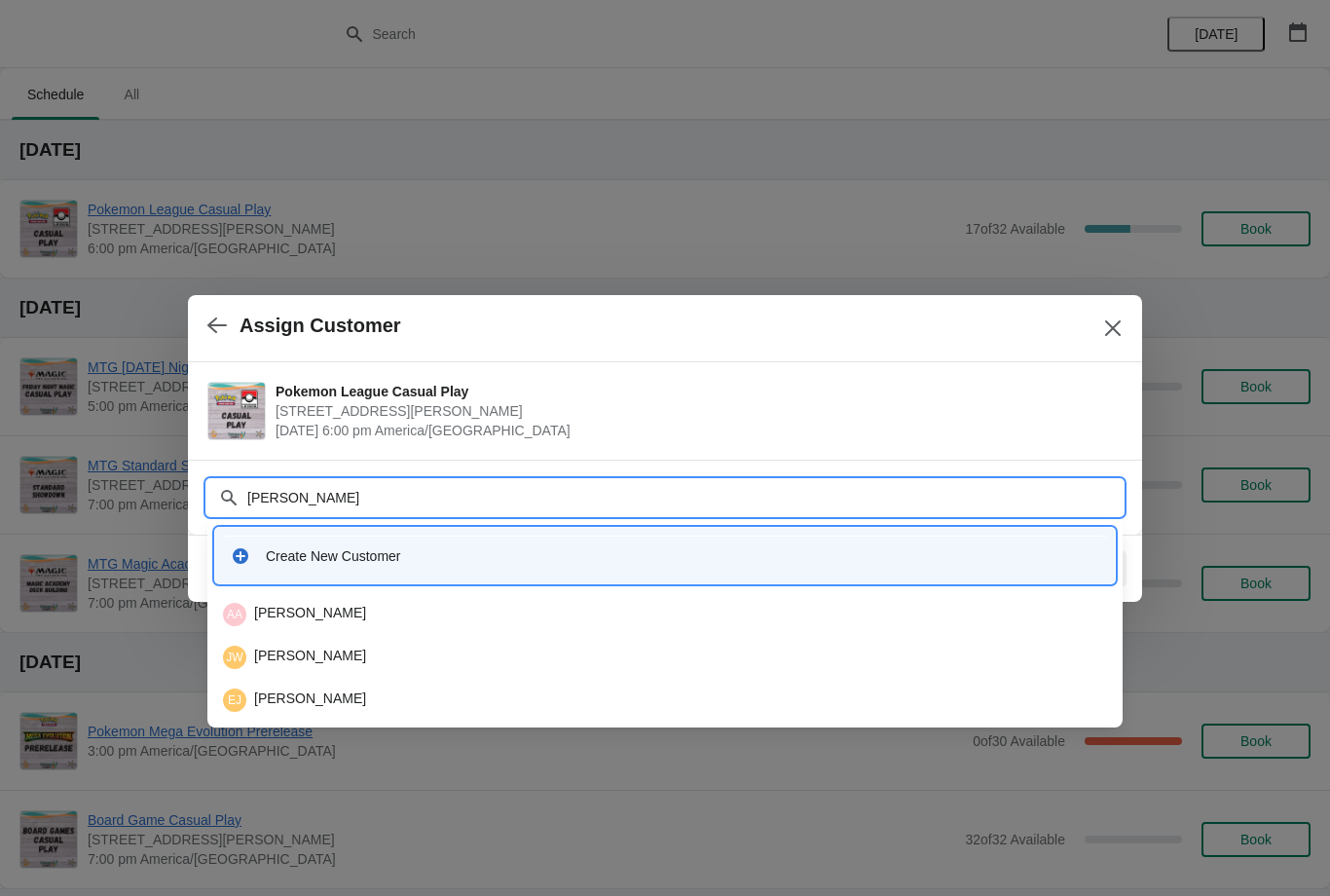
type input "J"
type input "[PERSON_NAME]"
click at [496, 660] on div "[PERSON_NAME]" at bounding box center [665, 657] width 884 height 24
